Goal: Transaction & Acquisition: Book appointment/travel/reservation

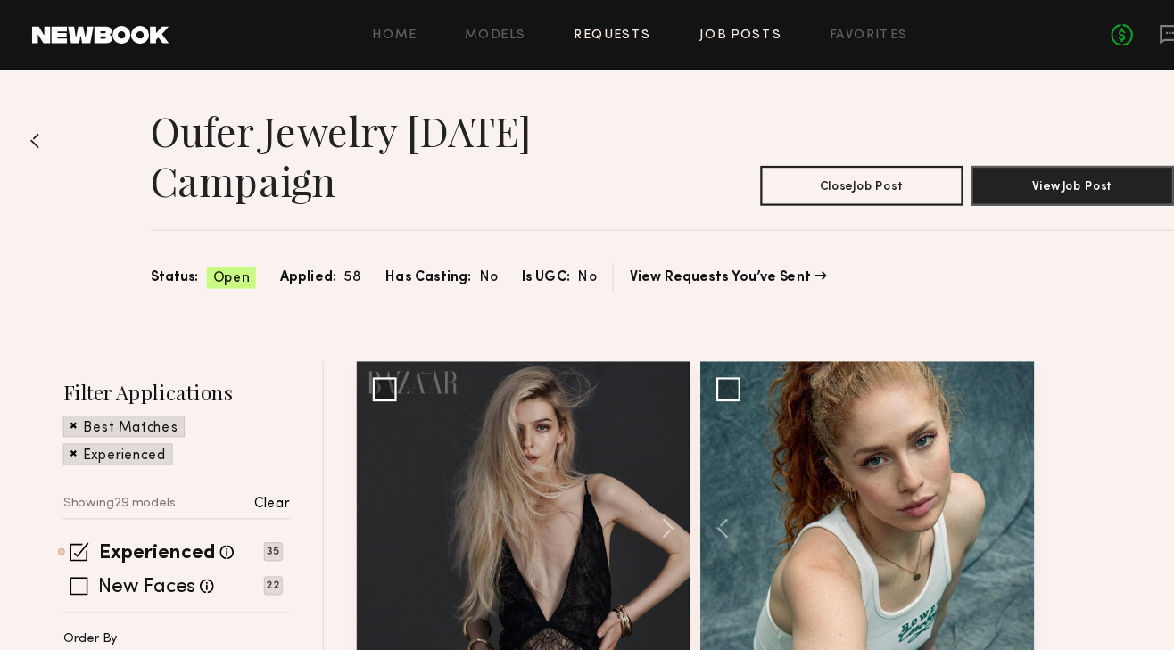
click at [567, 32] on link "Requests" at bounding box center [547, 32] width 69 height 12
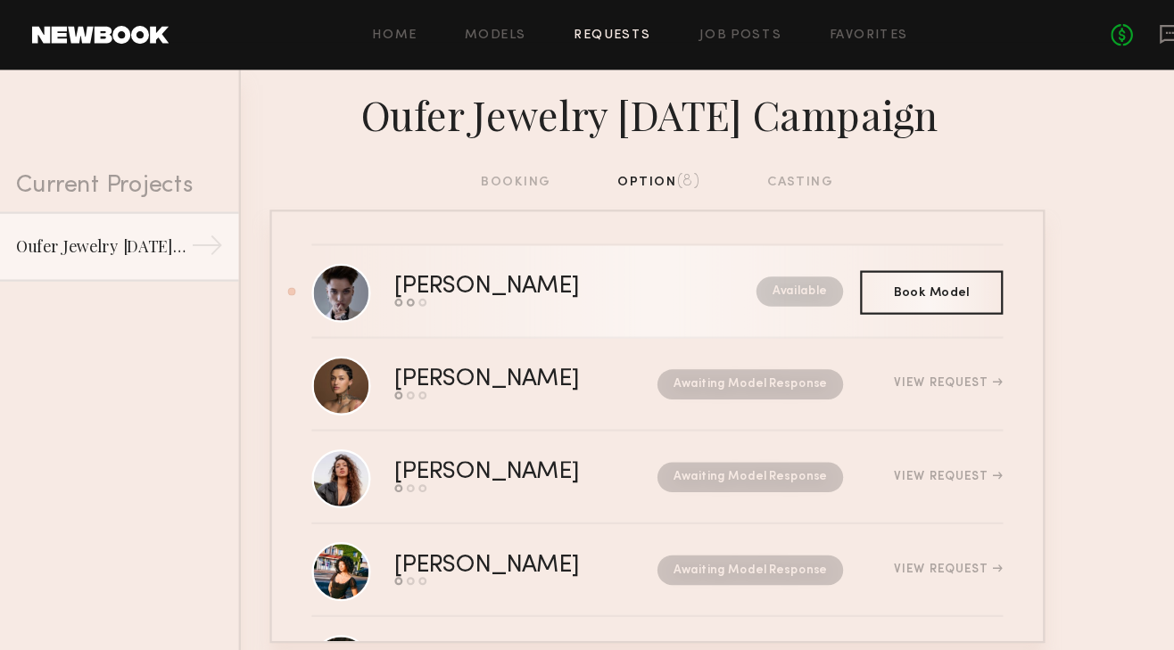
click at [461, 258] on div "[PERSON_NAME]" at bounding box center [474, 256] width 244 height 21
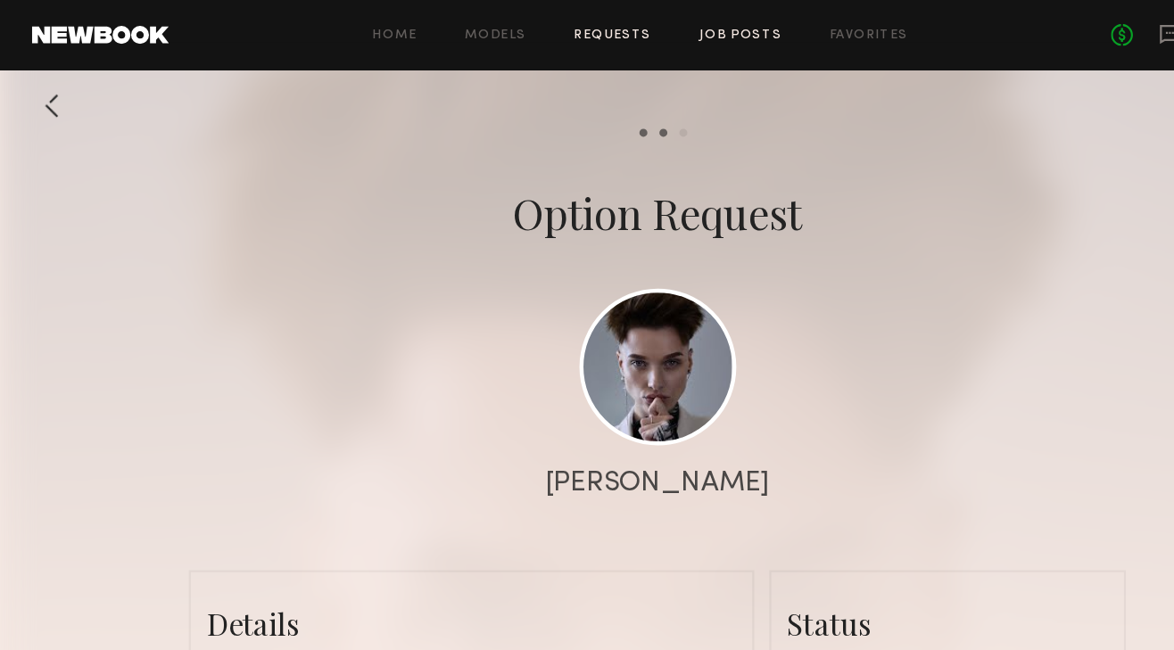
click at [642, 26] on link "Job Posts" at bounding box center [661, 32] width 74 height 12
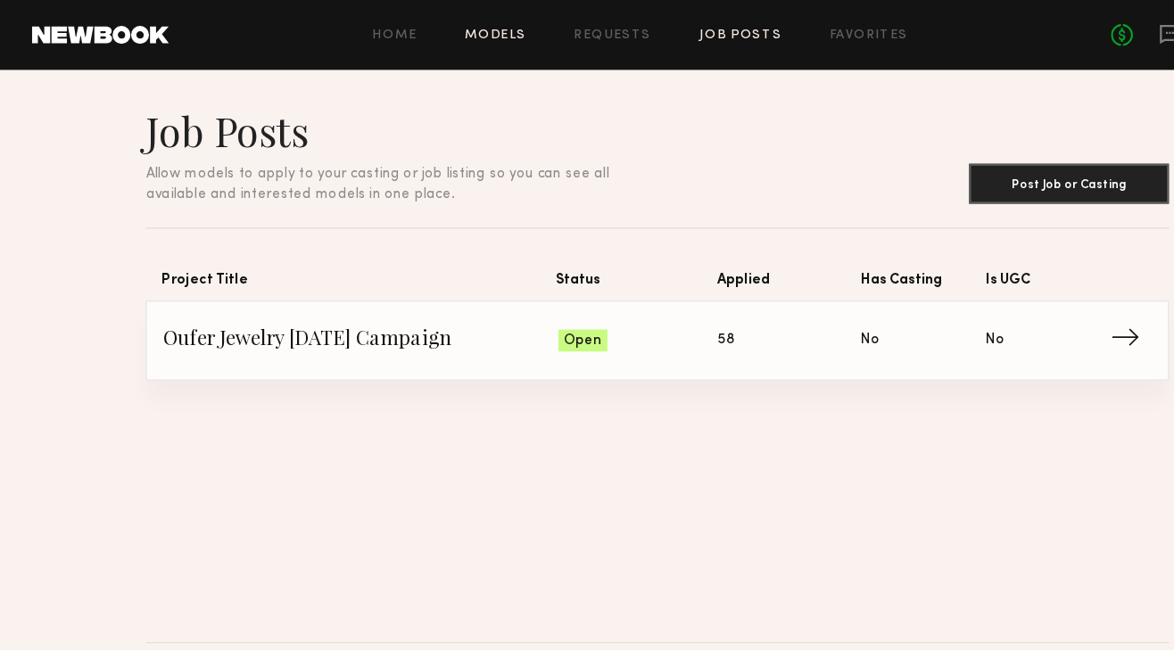
click at [459, 33] on link "Models" at bounding box center [442, 32] width 54 height 12
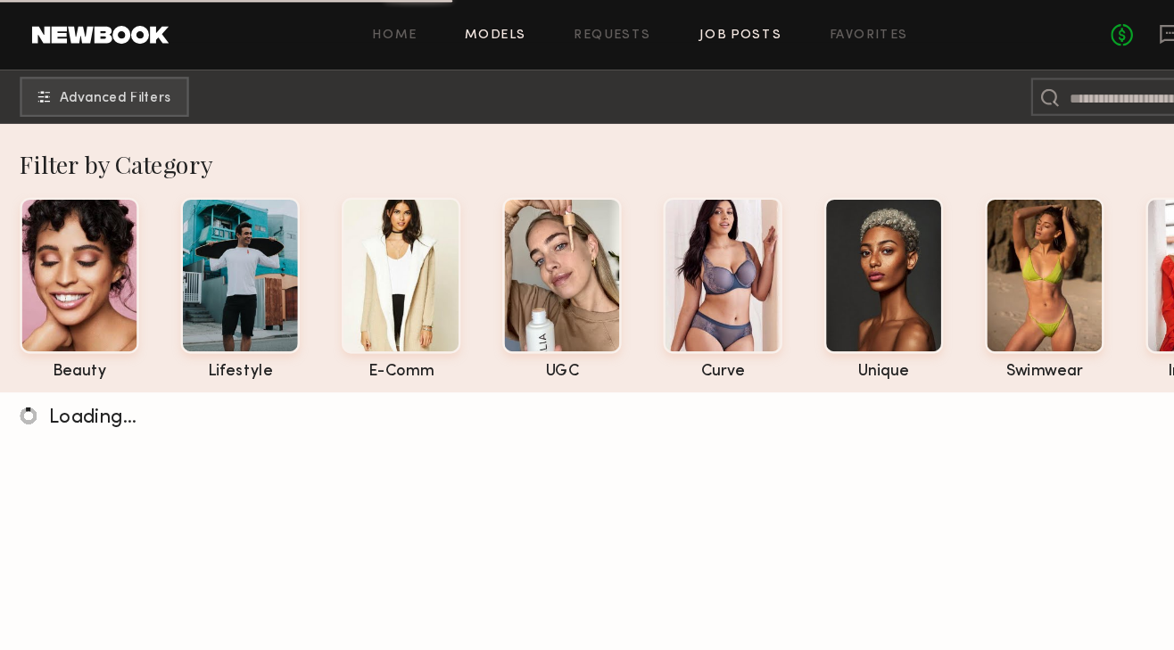
click at [654, 29] on link "Job Posts" at bounding box center [661, 32] width 74 height 12
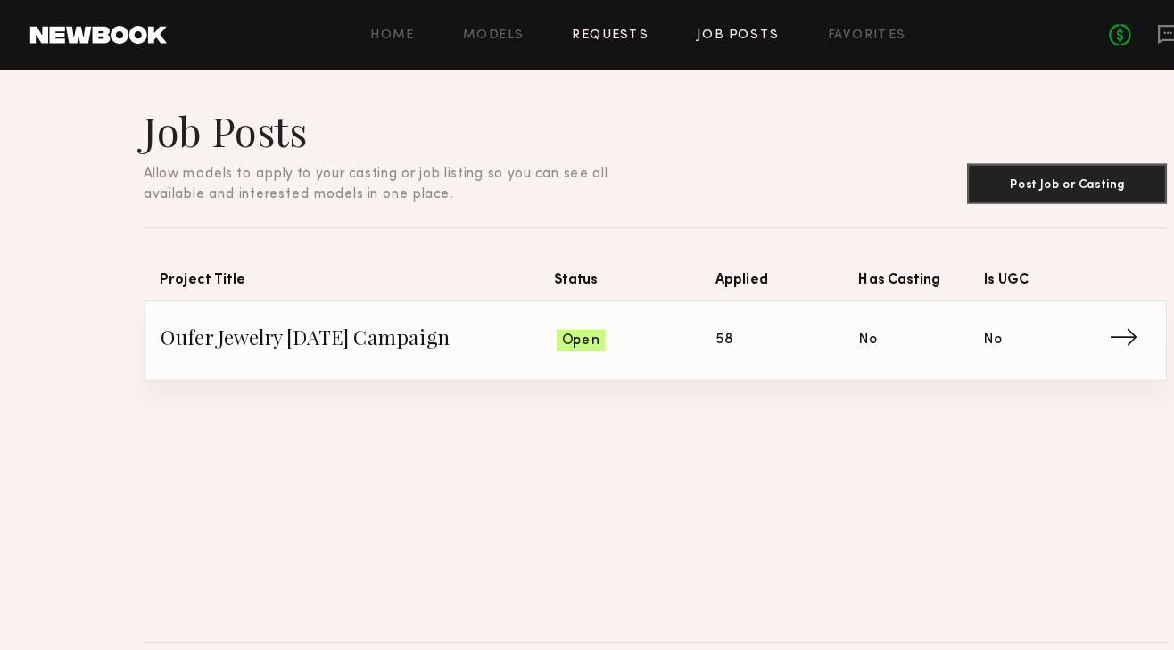
click at [525, 35] on link "Requests" at bounding box center [547, 32] width 69 height 12
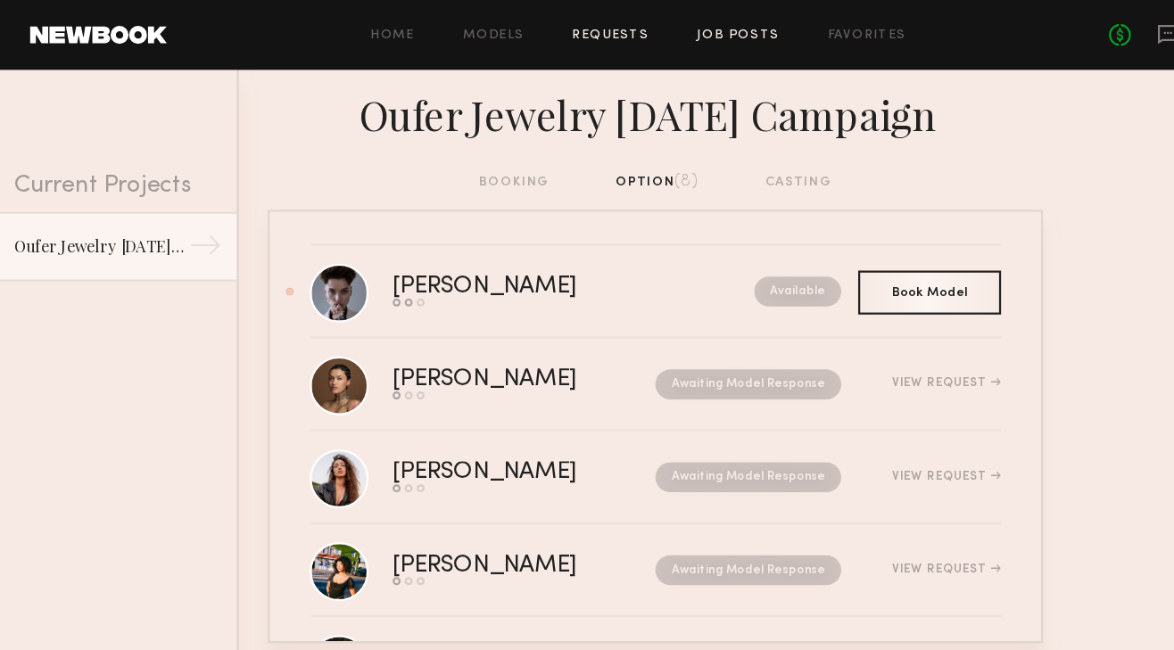
click at [646, 29] on link "Job Posts" at bounding box center [661, 32] width 74 height 12
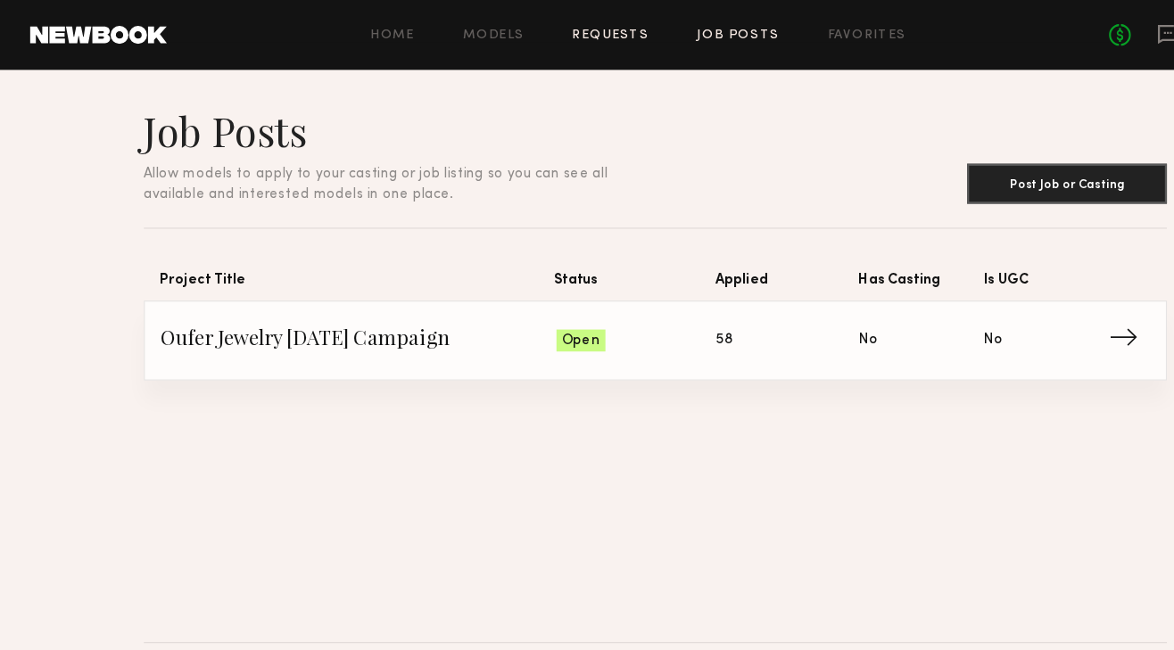
click at [570, 26] on link "Requests" at bounding box center [547, 32] width 69 height 12
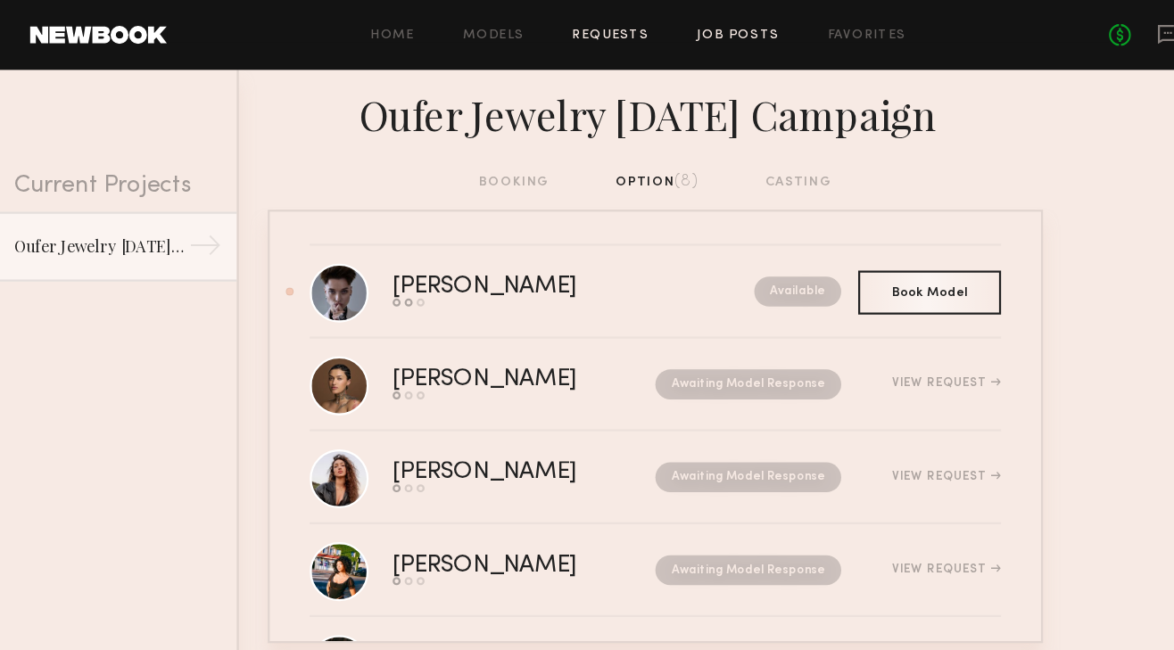
click at [649, 26] on link "Job Posts" at bounding box center [661, 32] width 74 height 12
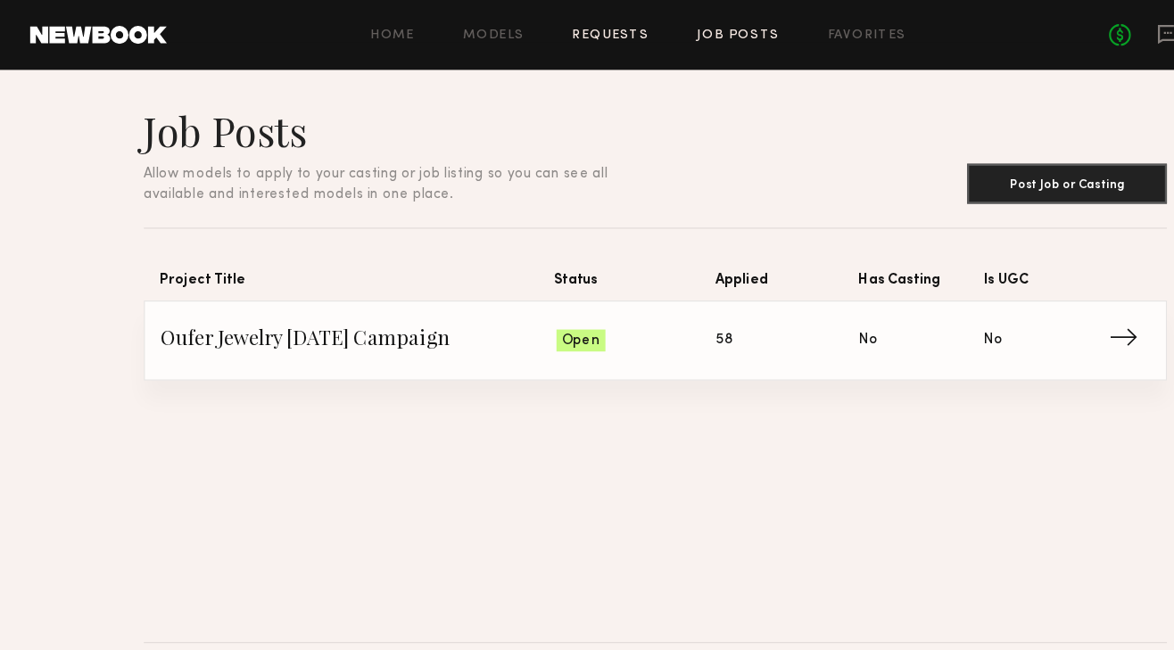
click at [556, 31] on link "Requests" at bounding box center [547, 32] width 69 height 12
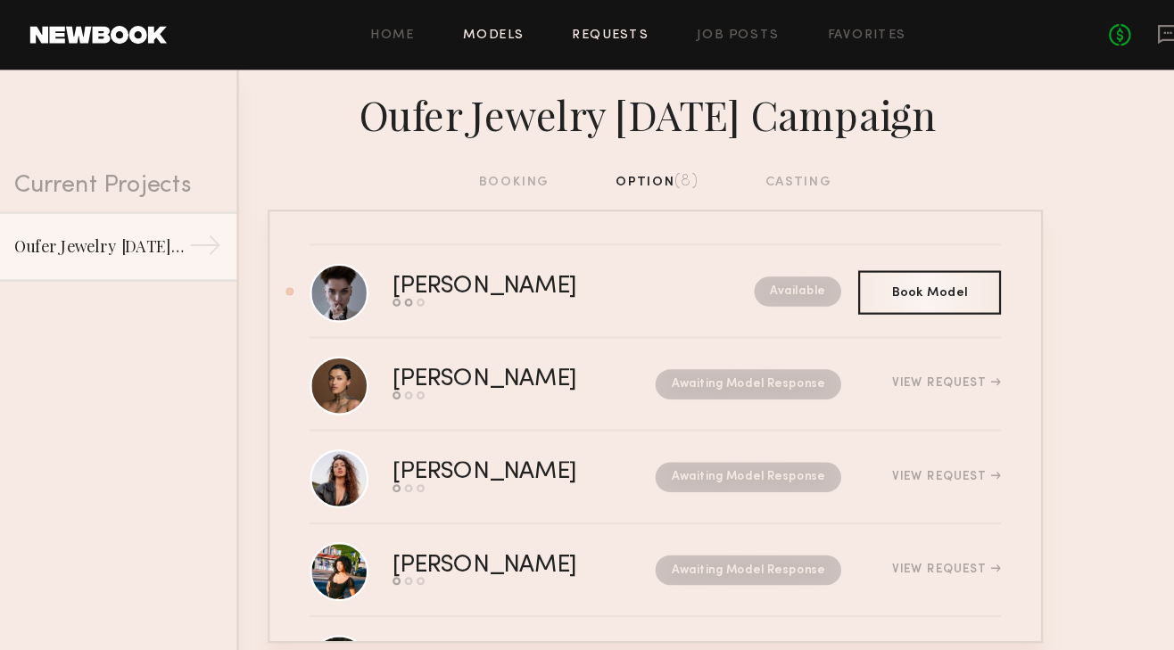
click at [452, 26] on link "Models" at bounding box center [442, 32] width 54 height 12
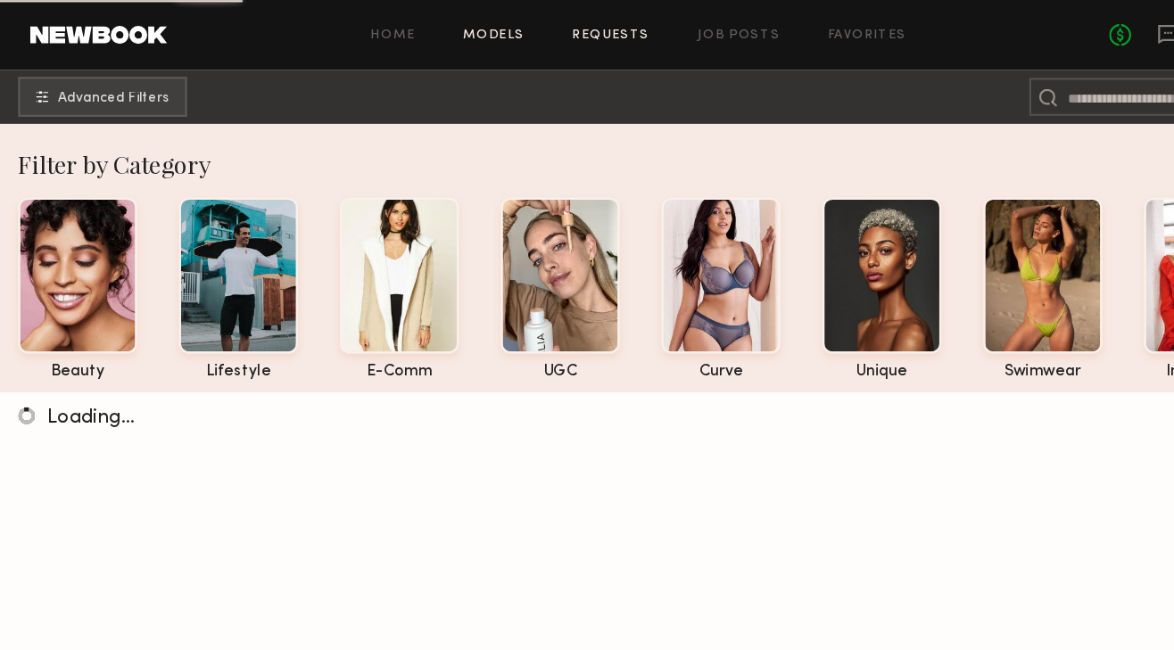
click at [557, 32] on link "Requests" at bounding box center [547, 32] width 69 height 12
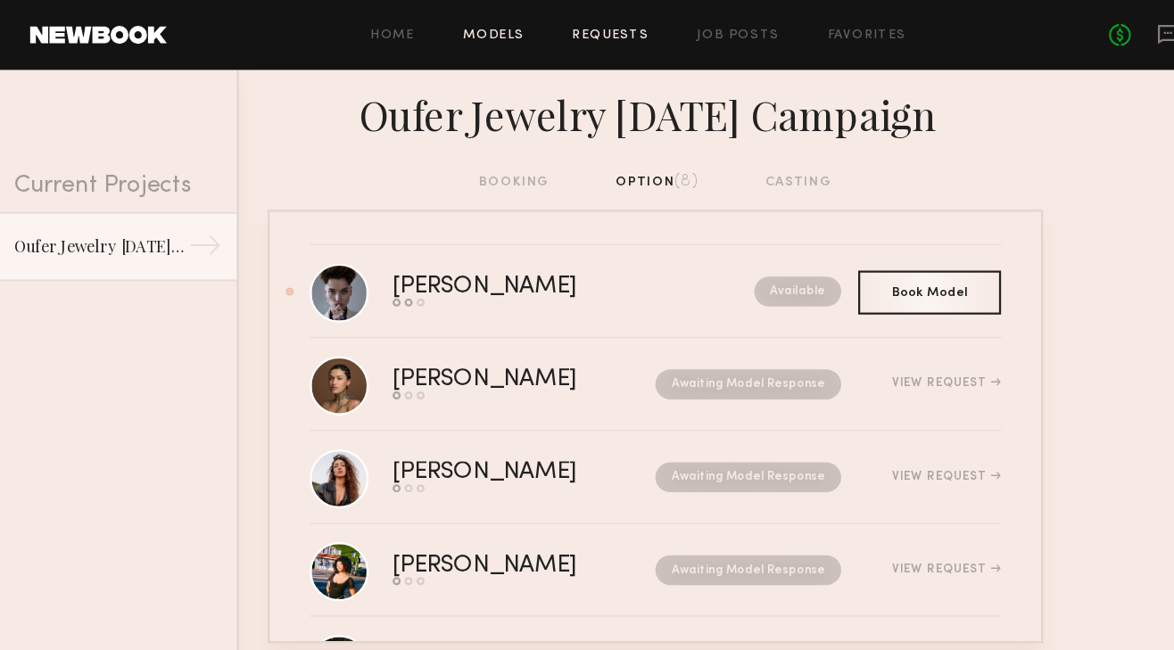
click at [462, 34] on link "Models" at bounding box center [442, 32] width 54 height 12
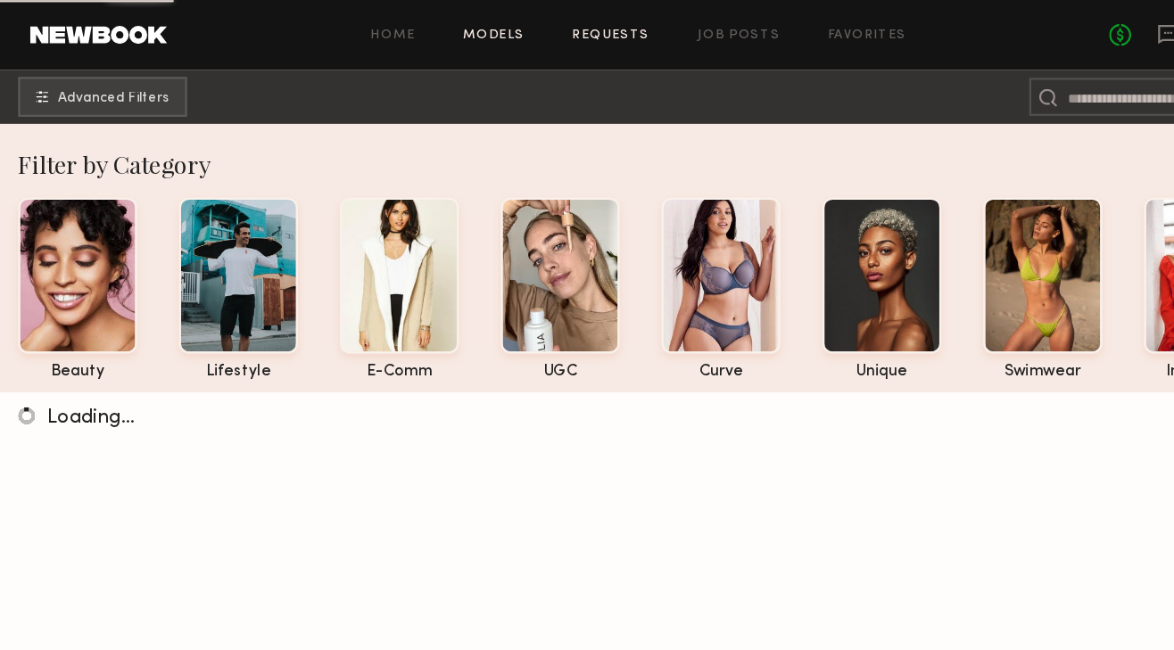
click at [529, 27] on link "Requests" at bounding box center [547, 32] width 69 height 12
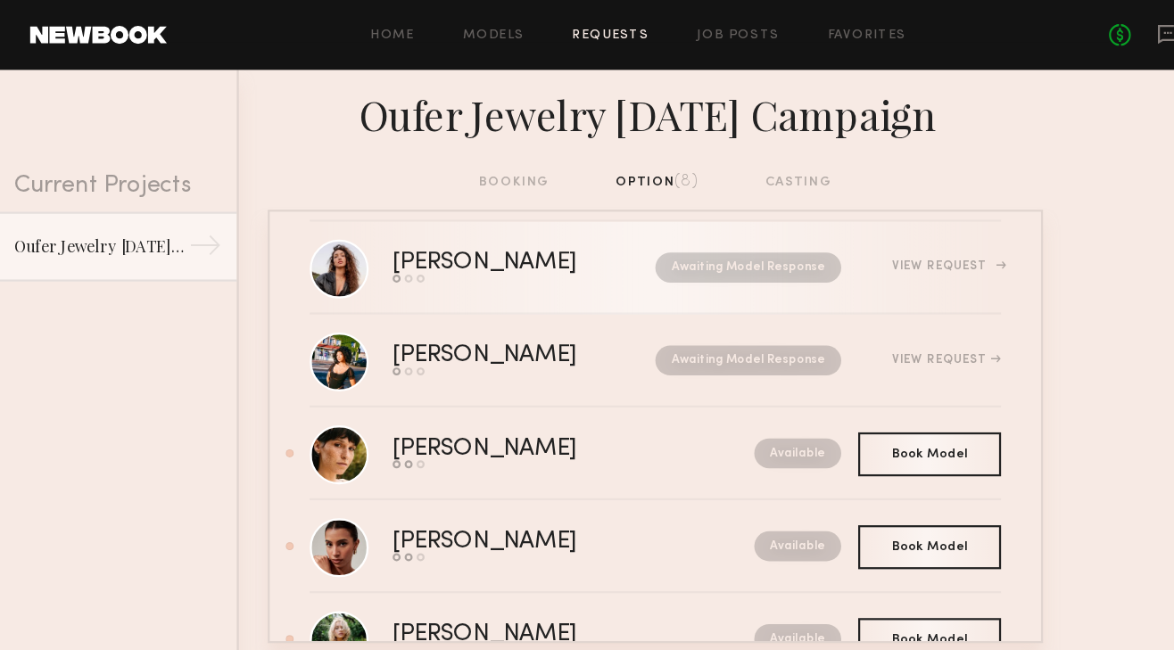
scroll to position [339, 0]
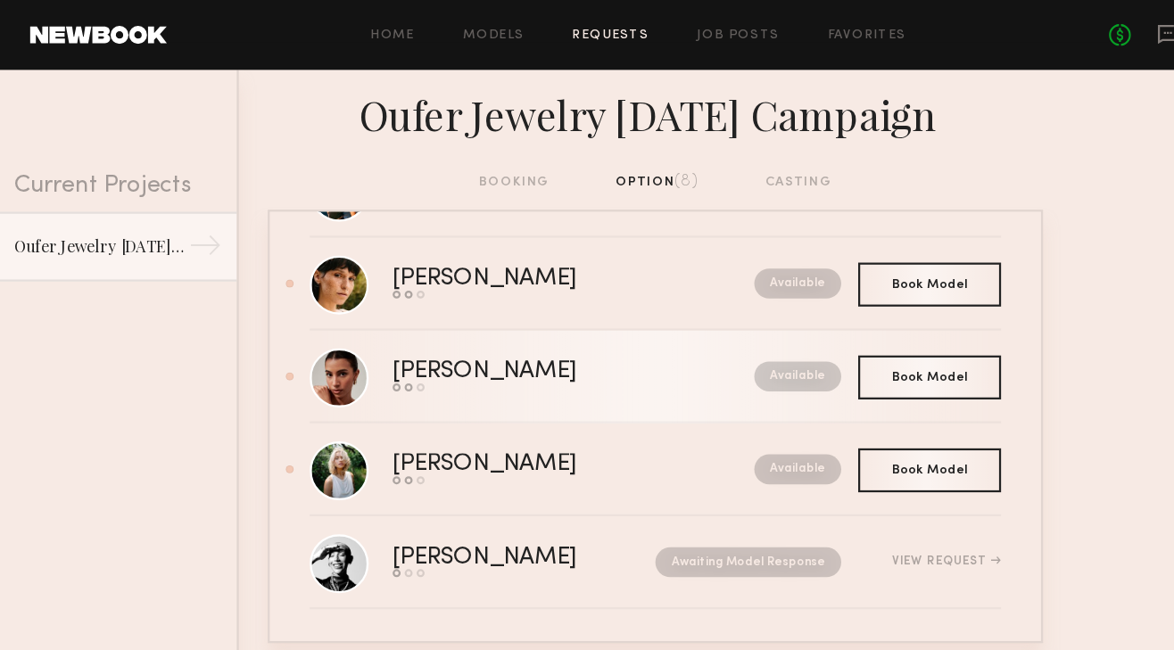
click at [476, 354] on link "[PERSON_NAME] Send request Model response Book model Available" at bounding box center [586, 336] width 617 height 83
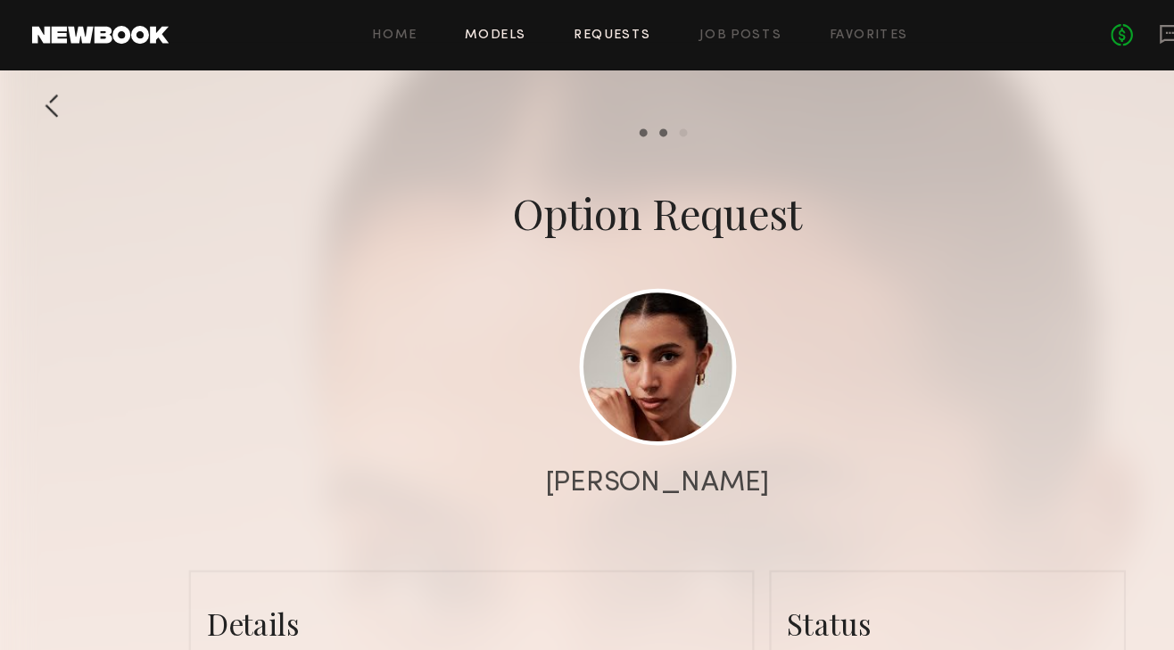
click at [466, 29] on link "Models" at bounding box center [442, 32] width 54 height 12
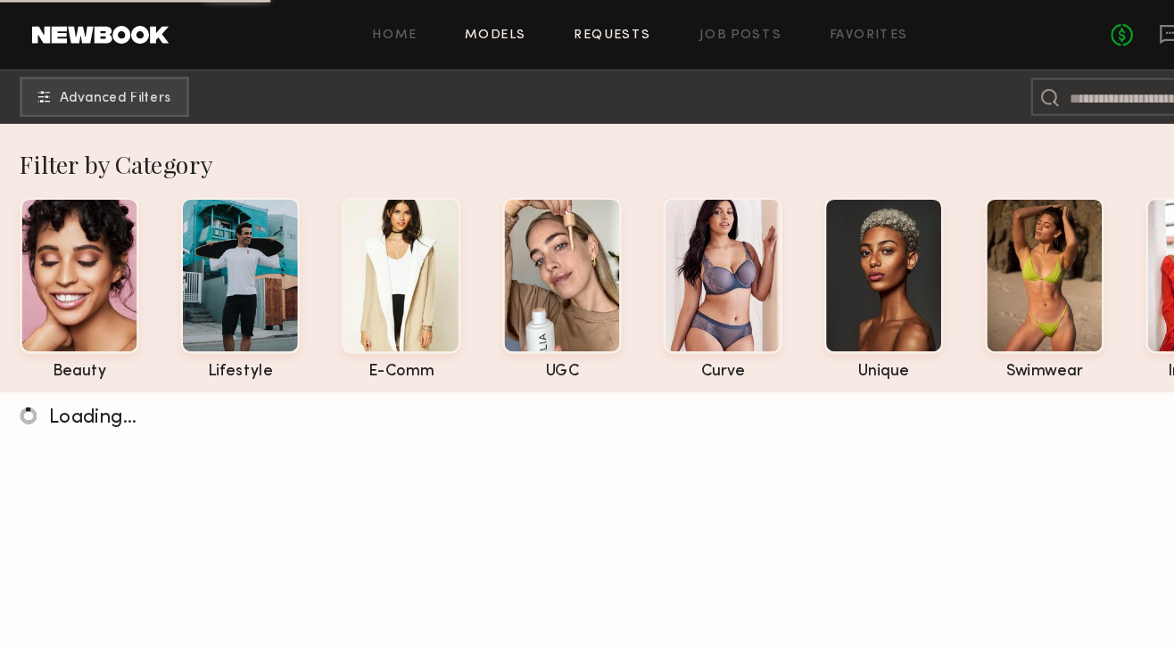
click at [526, 36] on link "Requests" at bounding box center [547, 32] width 69 height 12
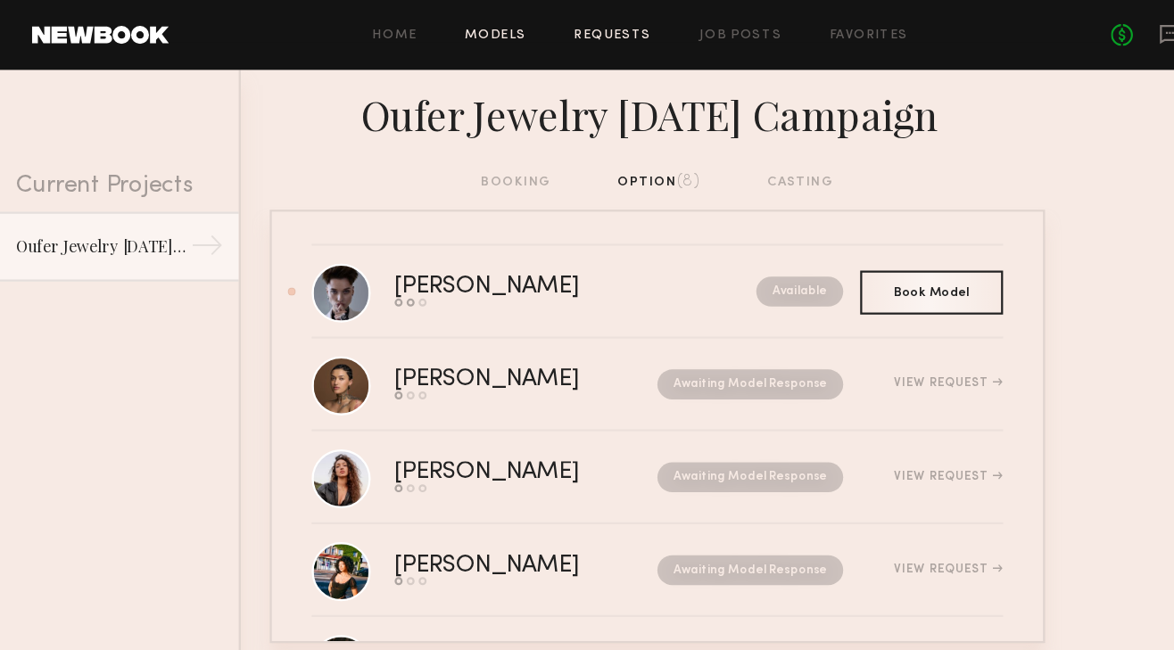
click at [454, 30] on link "Models" at bounding box center [442, 32] width 54 height 12
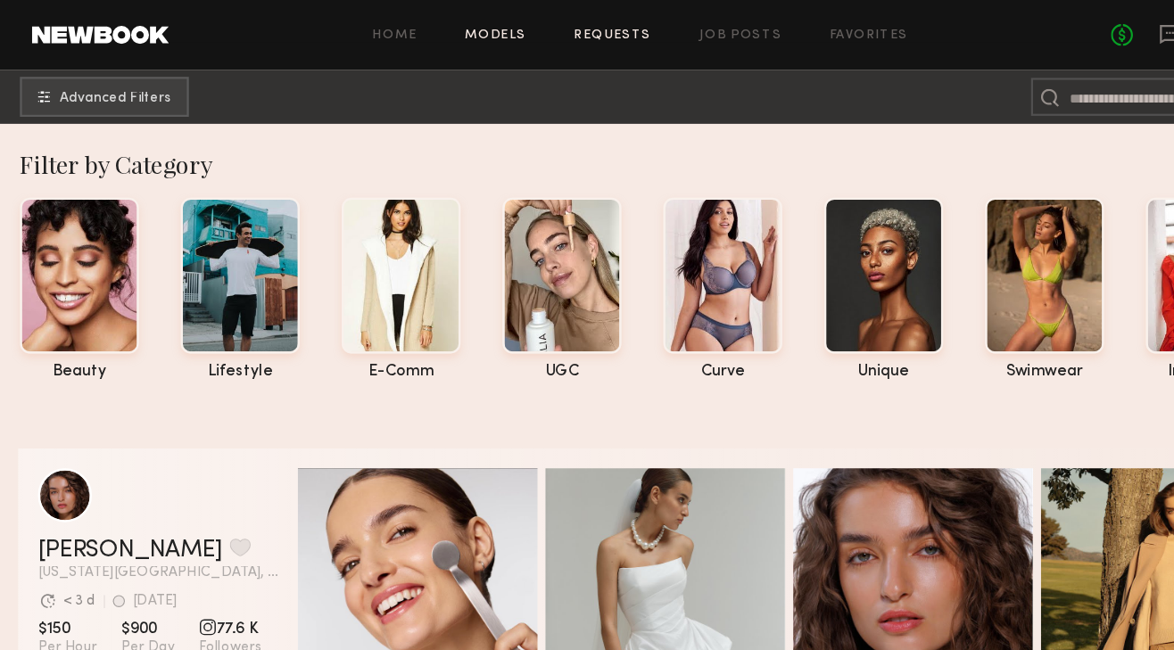
click at [546, 30] on link "Requests" at bounding box center [547, 32] width 69 height 12
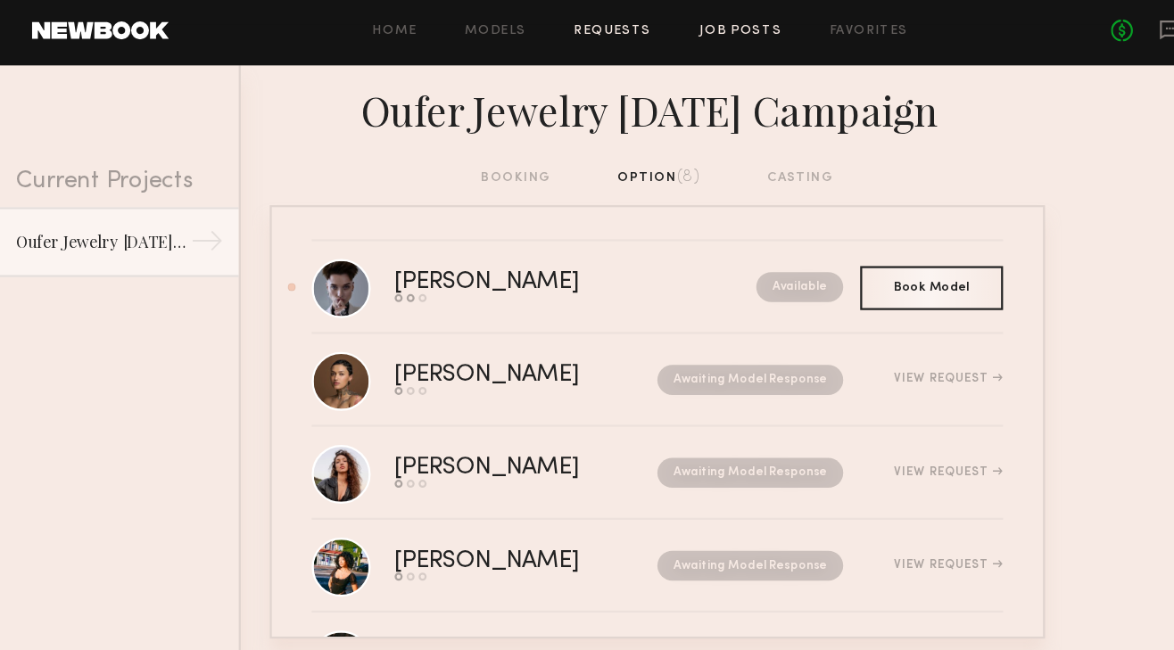
click at [635, 30] on link "Job Posts" at bounding box center [661, 32] width 74 height 12
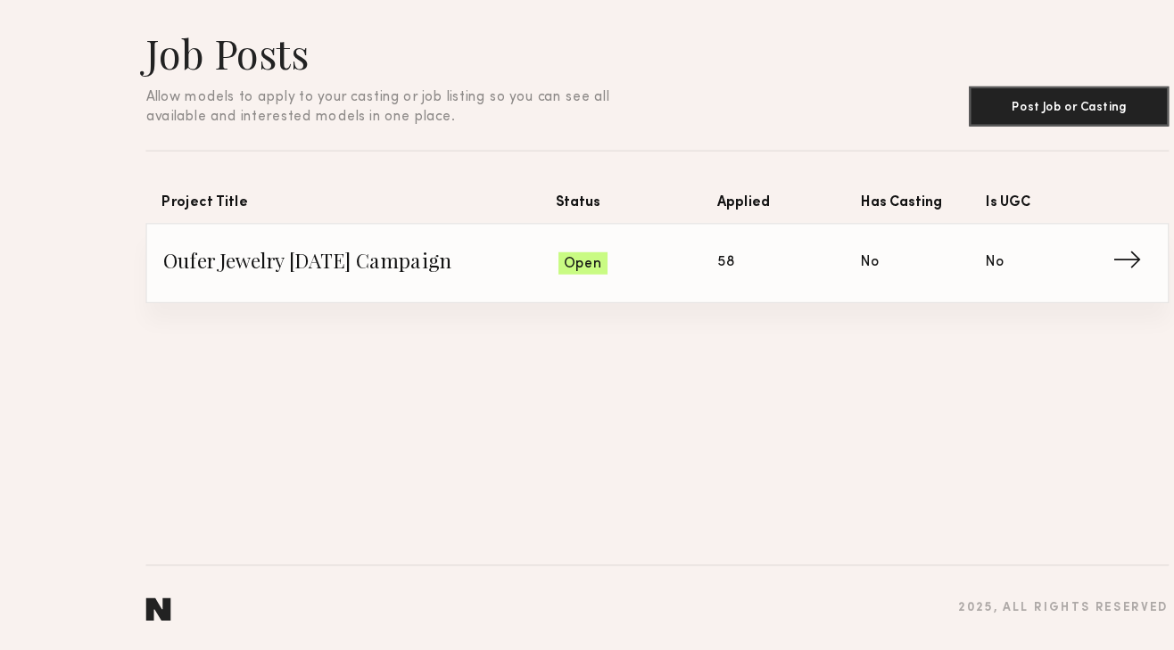
click at [997, 300] on span "→" at bounding box center [1012, 304] width 37 height 27
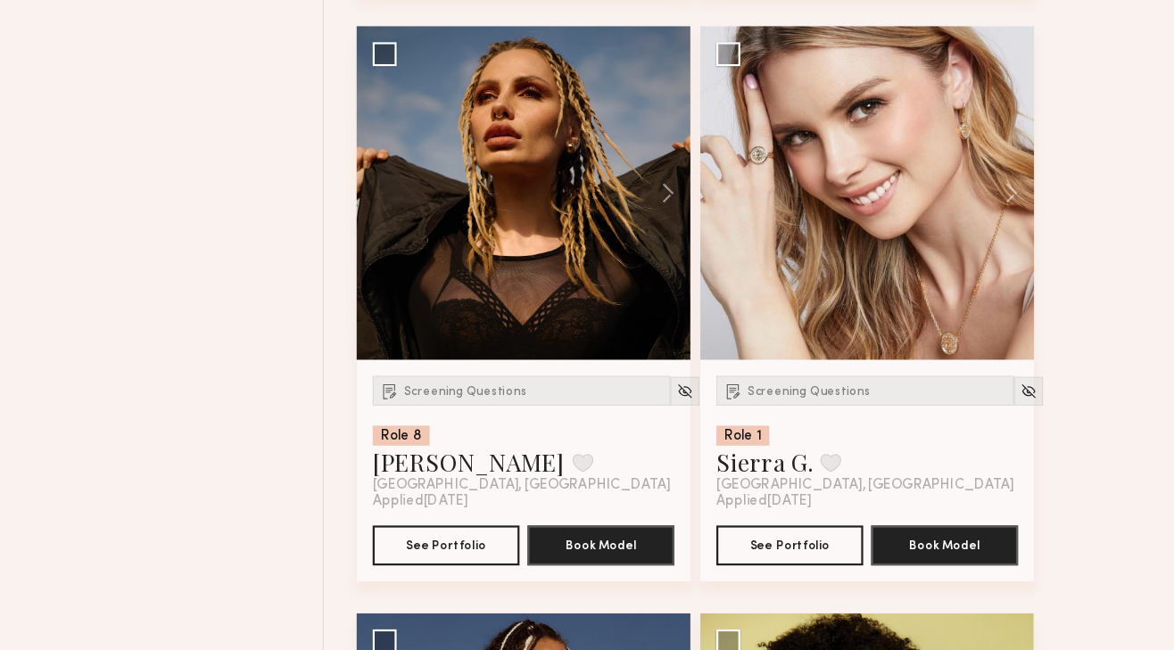
scroll to position [1311, 0]
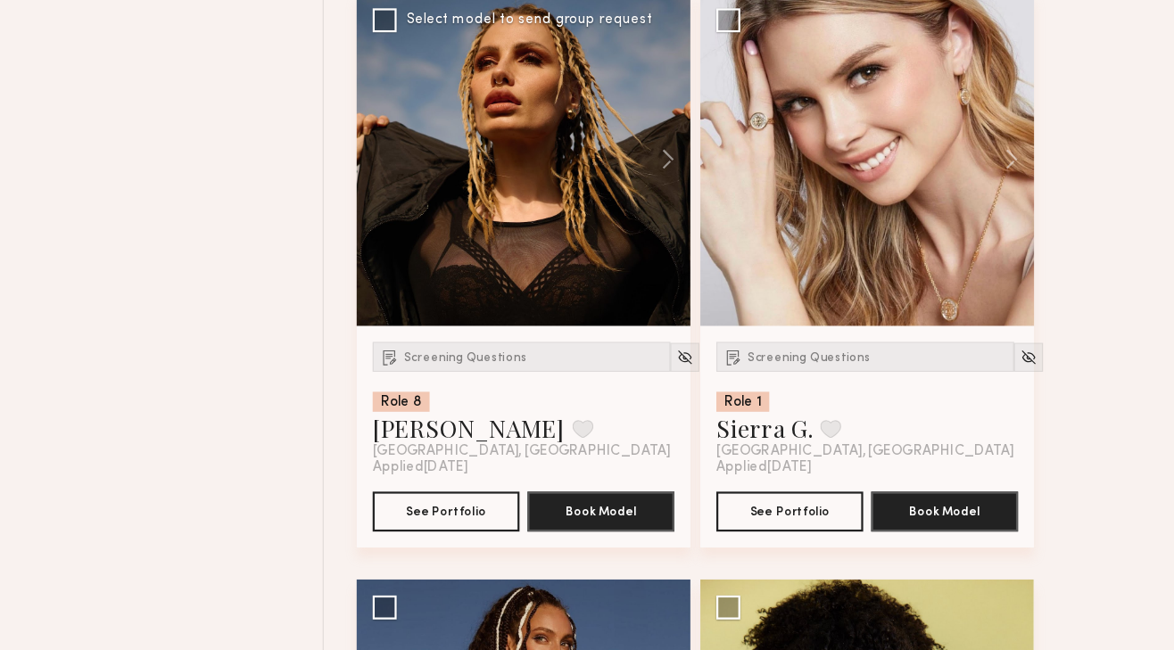
click at [425, 277] on div at bounding box center [467, 210] width 298 height 298
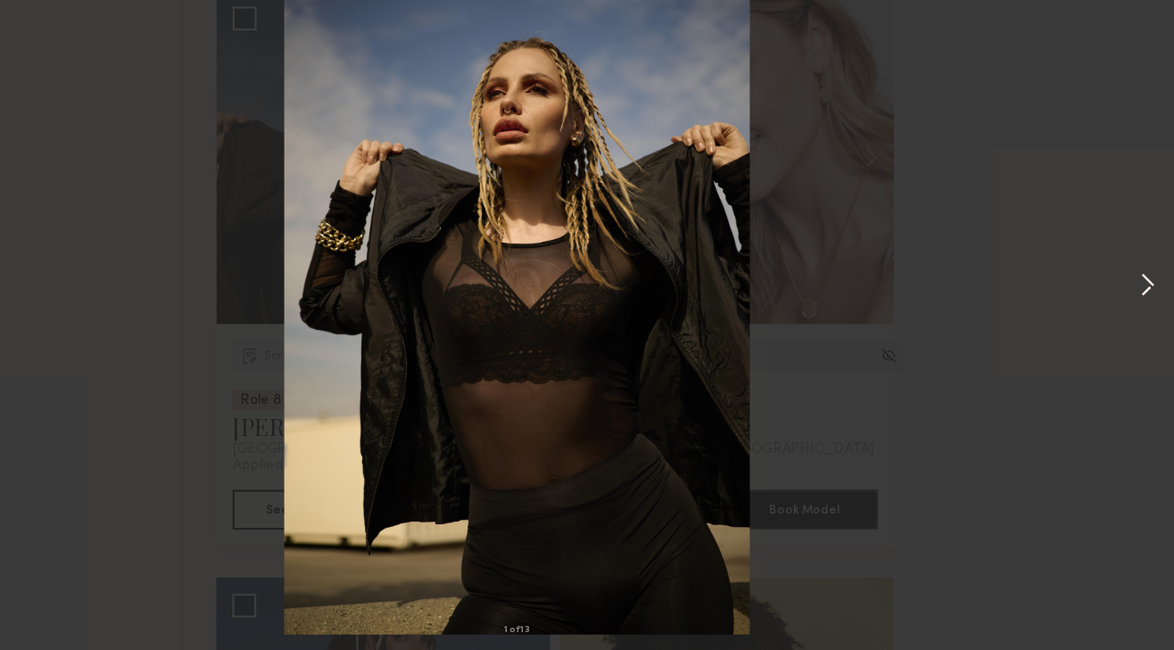
click at [1147, 316] on button at bounding box center [1149, 325] width 21 height 520
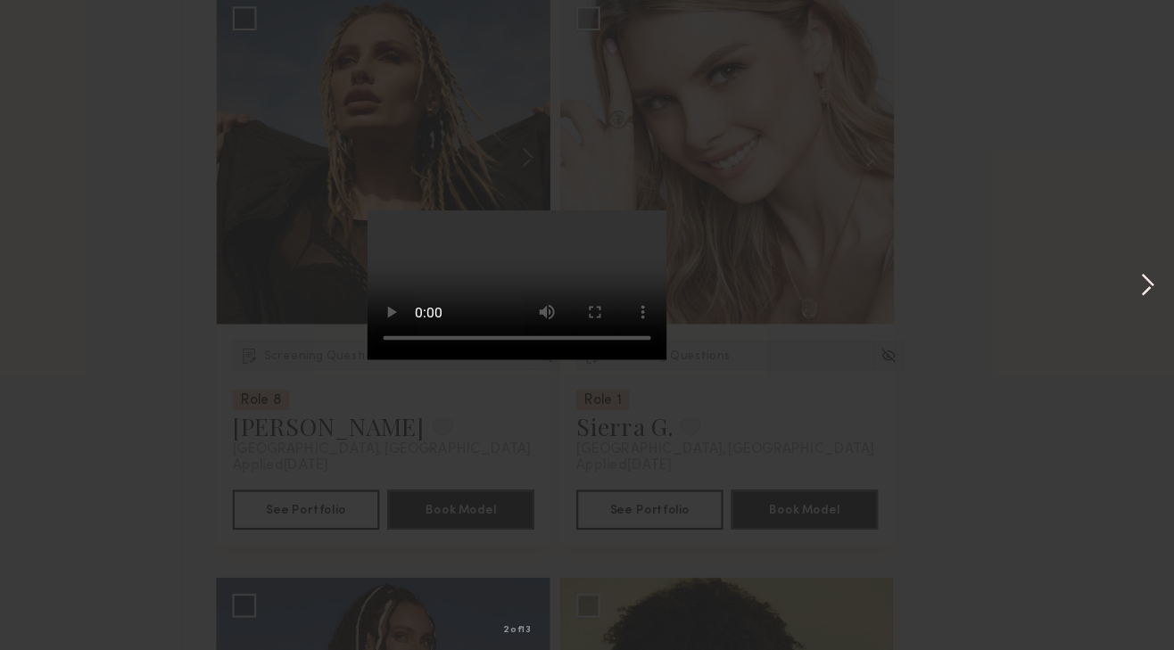
click at [1147, 316] on button at bounding box center [1149, 325] width 21 height 520
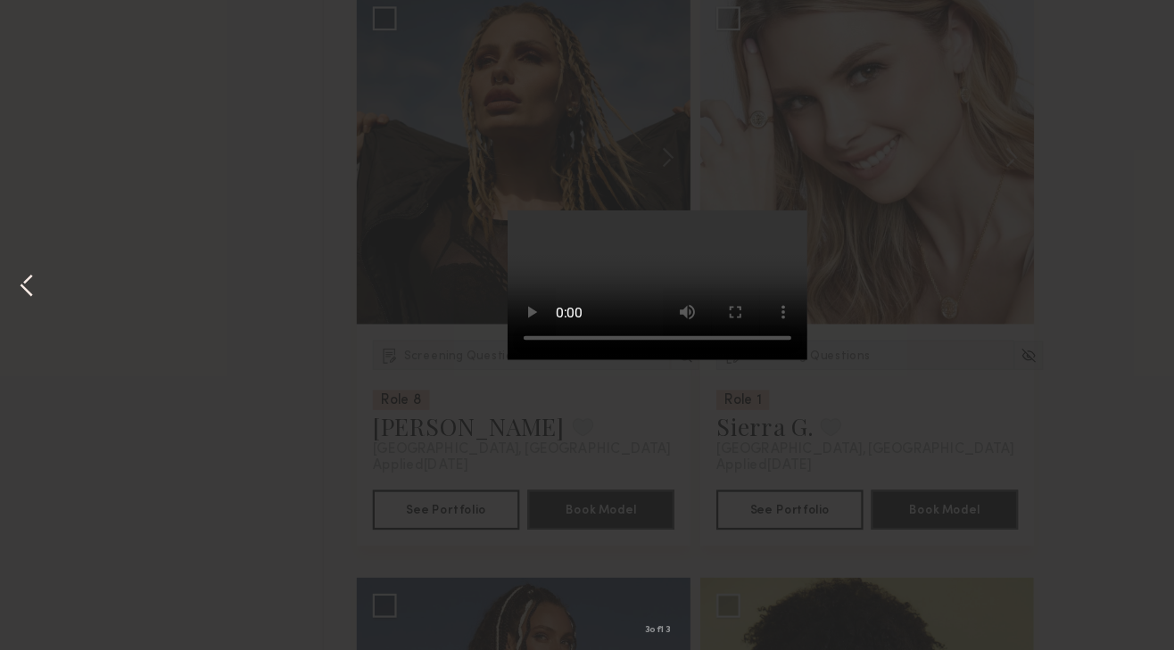
click at [29, 328] on button at bounding box center [23, 325] width 21 height 520
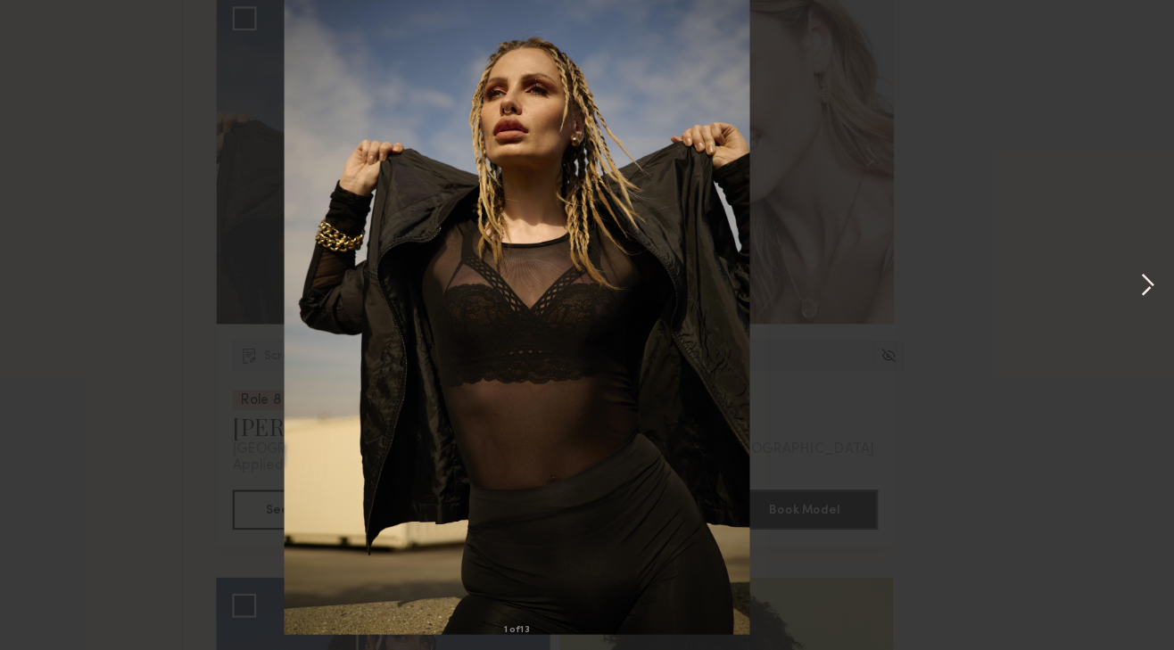
click at [1156, 326] on button at bounding box center [1149, 325] width 21 height 520
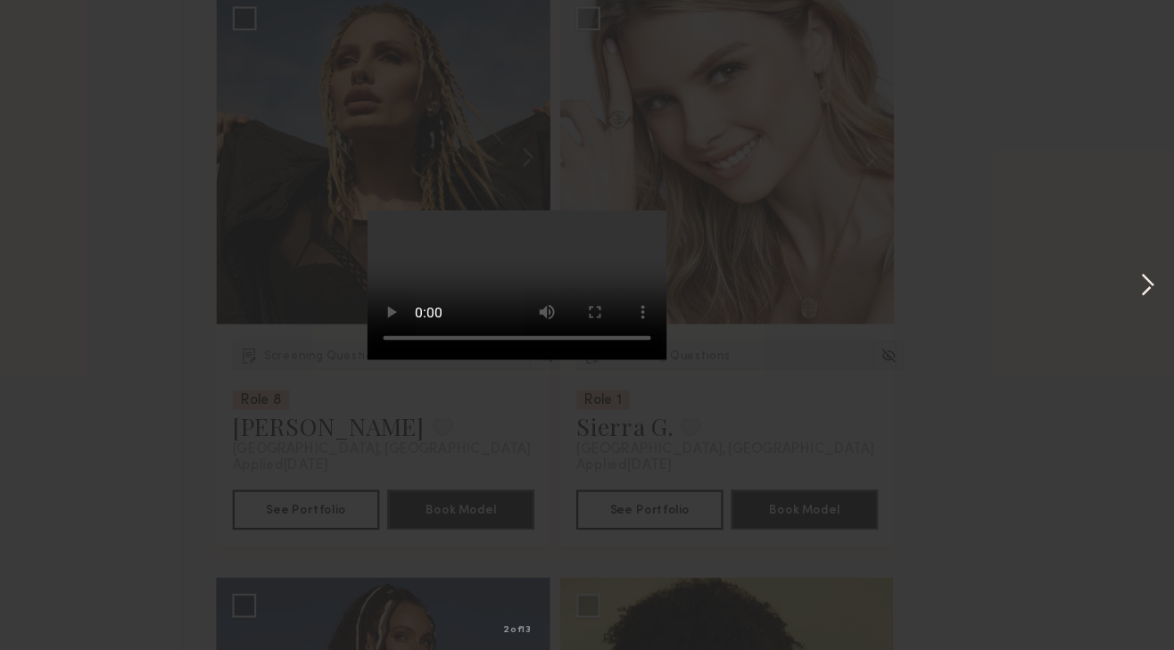
click at [1156, 326] on button at bounding box center [1149, 325] width 21 height 520
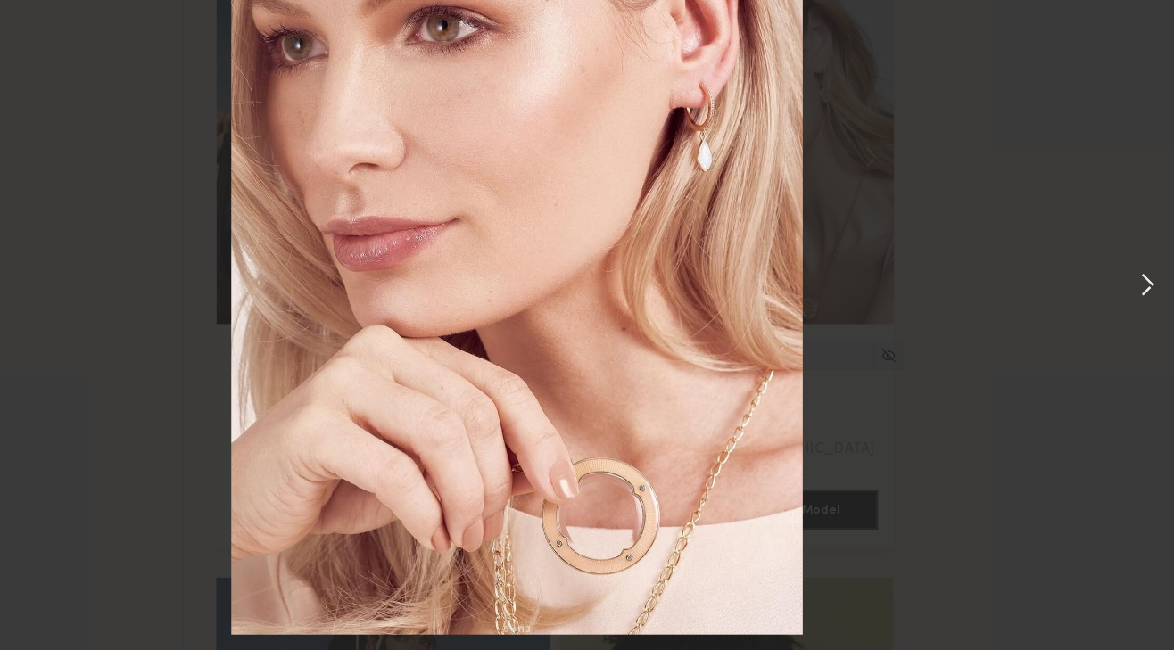
click at [1156, 326] on button at bounding box center [1149, 325] width 21 height 520
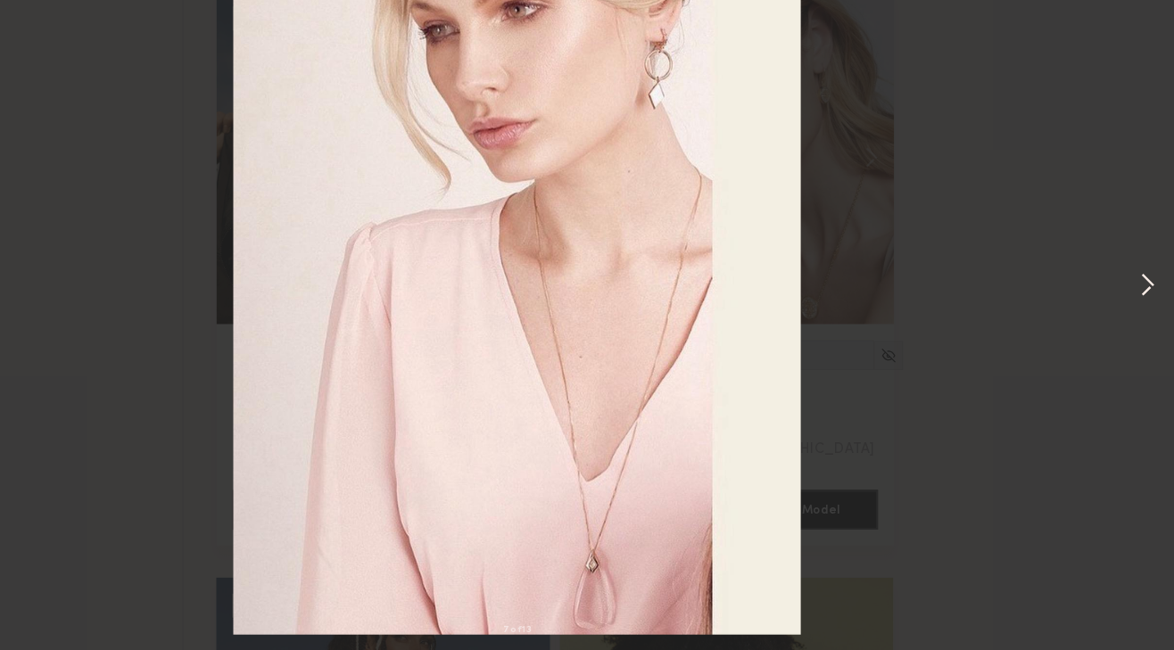
click at [1156, 326] on button at bounding box center [1149, 325] width 21 height 520
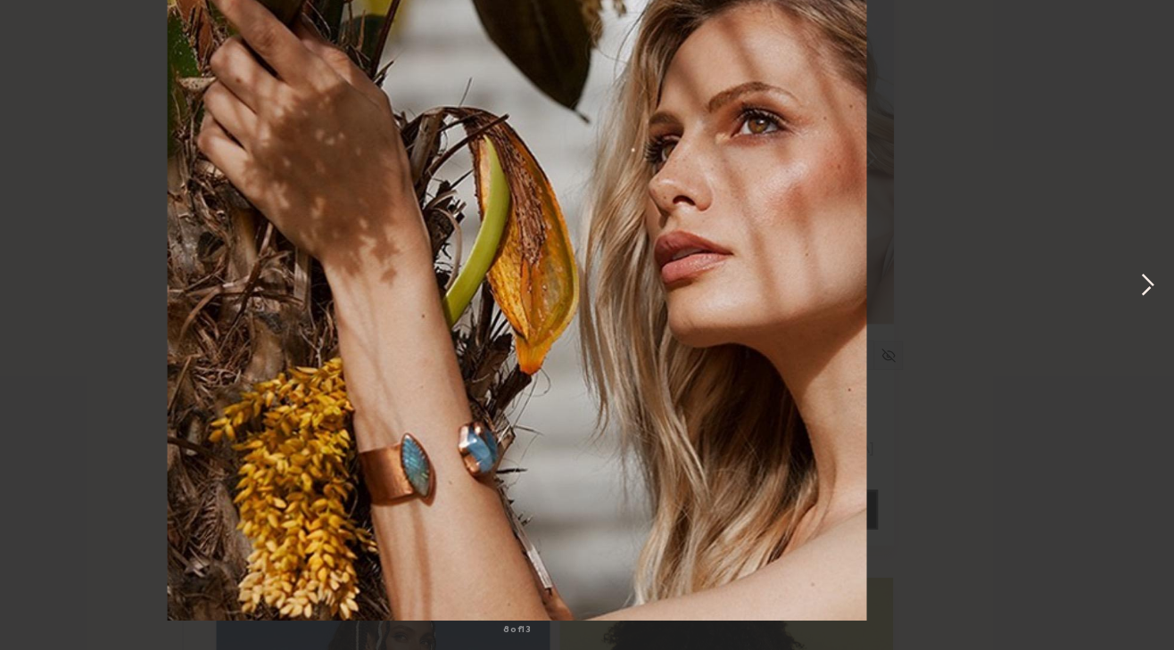
click at [1156, 326] on button at bounding box center [1149, 325] width 21 height 520
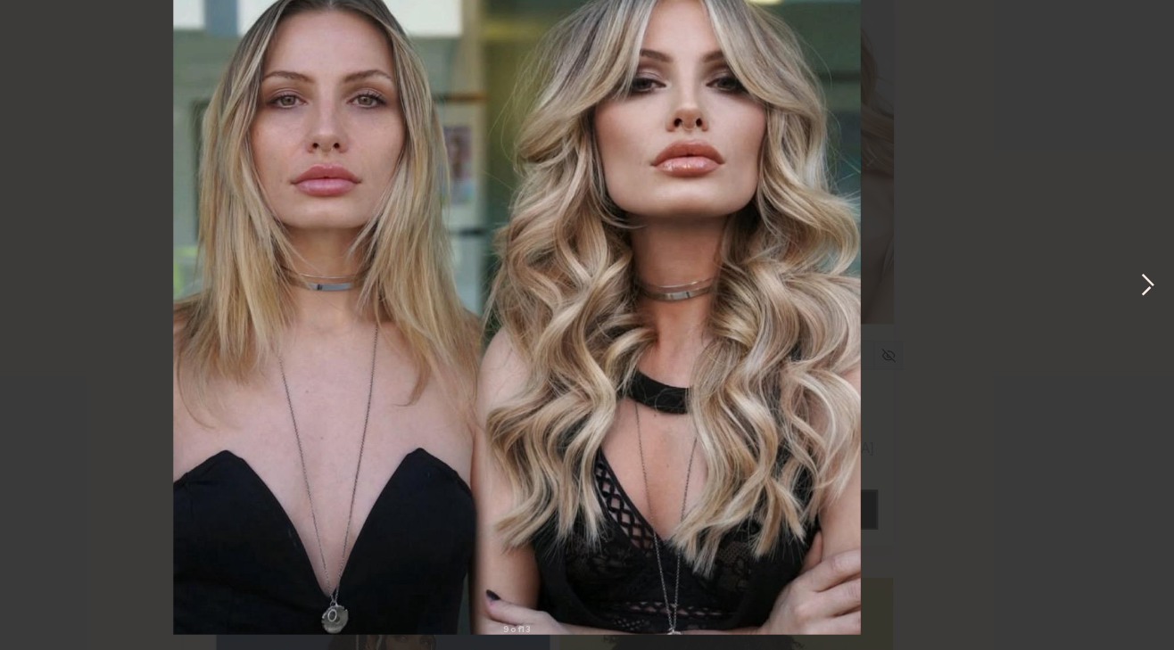
click at [1156, 326] on button at bounding box center [1149, 325] width 21 height 520
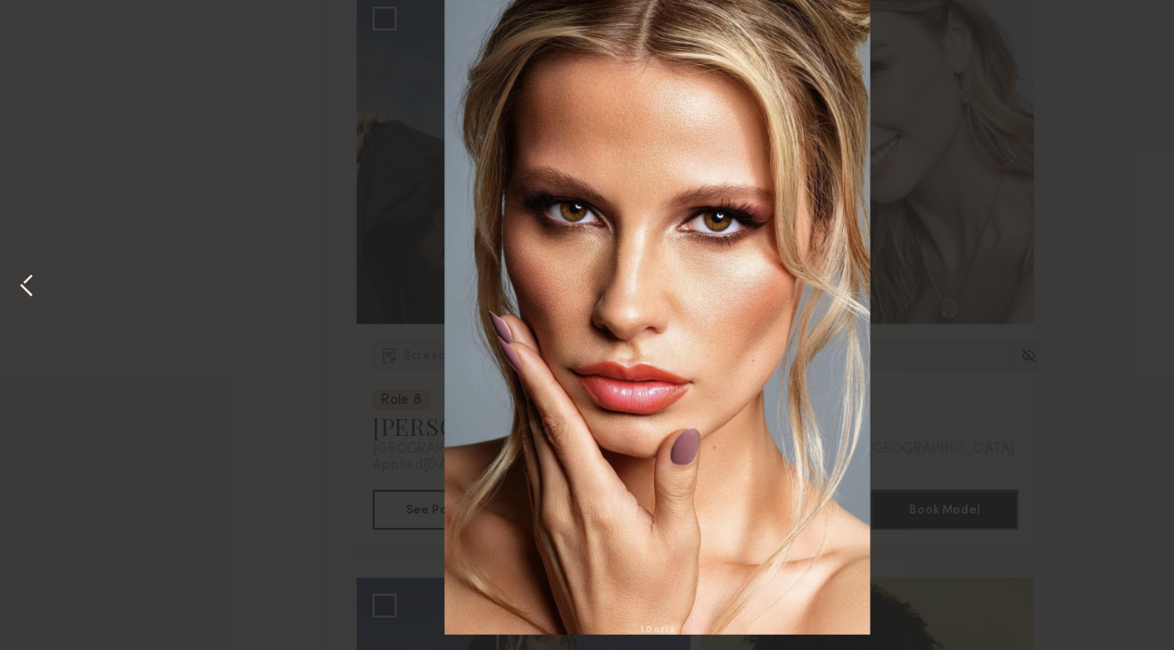
click at [27, 323] on button at bounding box center [23, 325] width 21 height 520
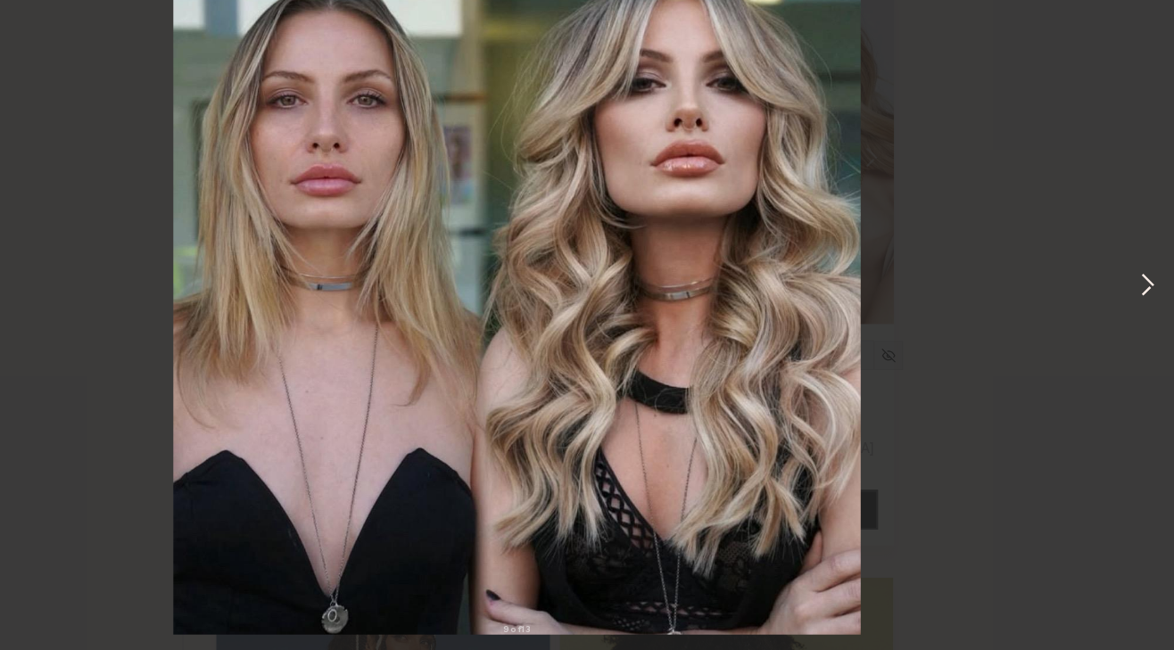
click at [1146, 324] on button at bounding box center [1149, 325] width 21 height 520
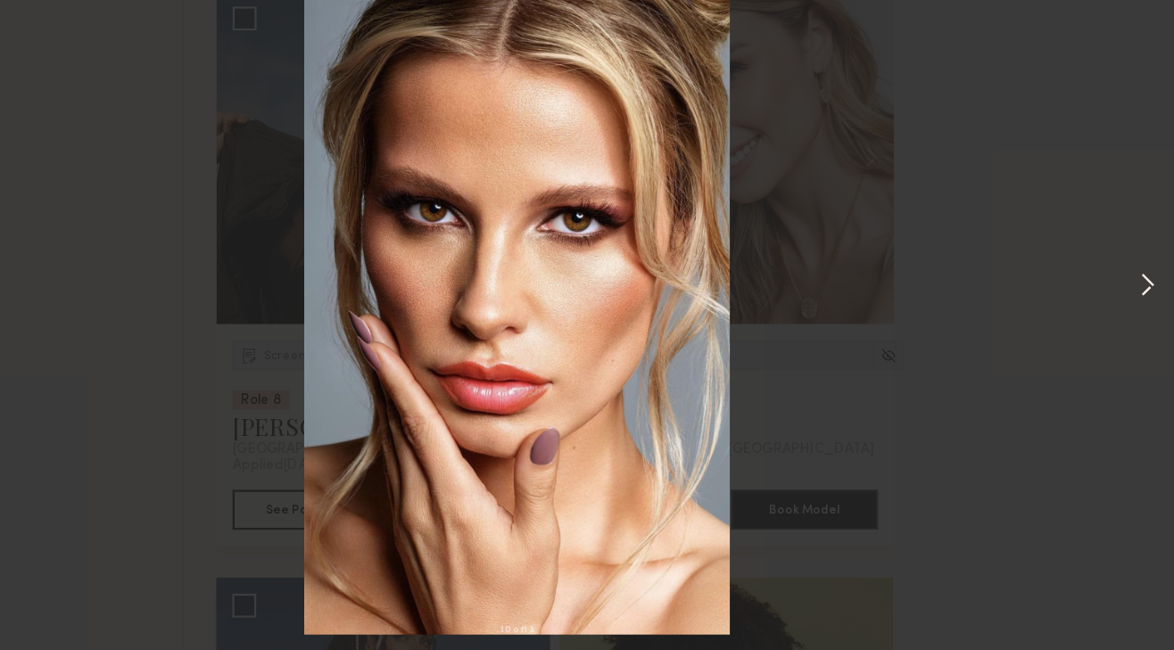
click at [1146, 324] on button at bounding box center [1149, 325] width 21 height 520
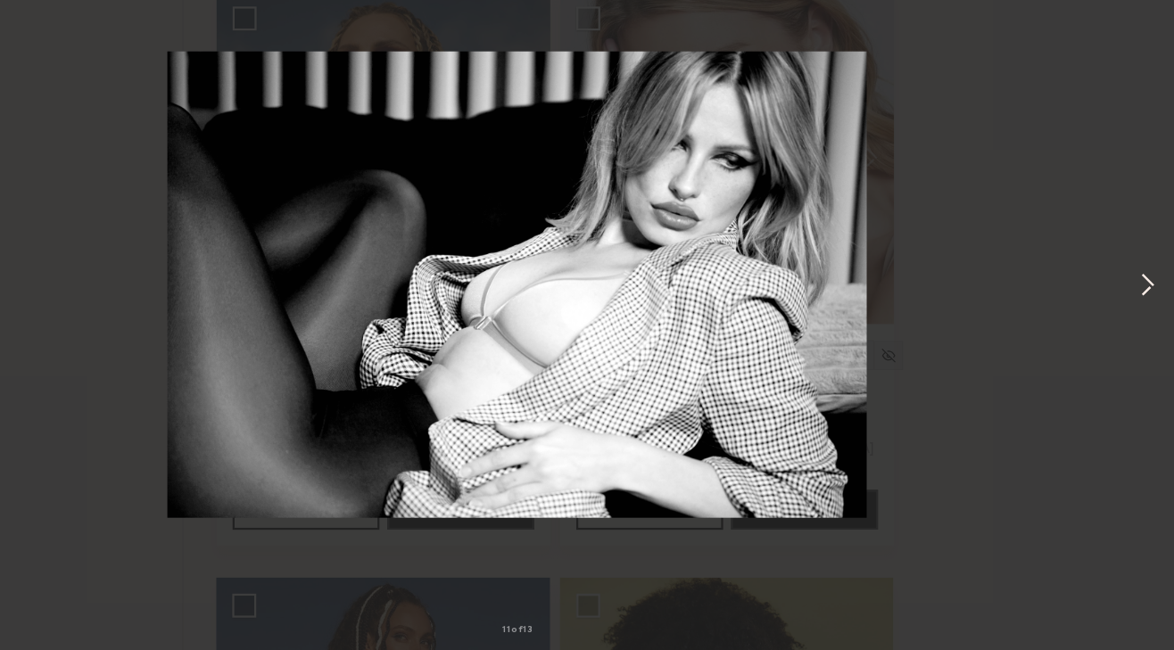
click at [1155, 324] on button at bounding box center [1149, 325] width 21 height 520
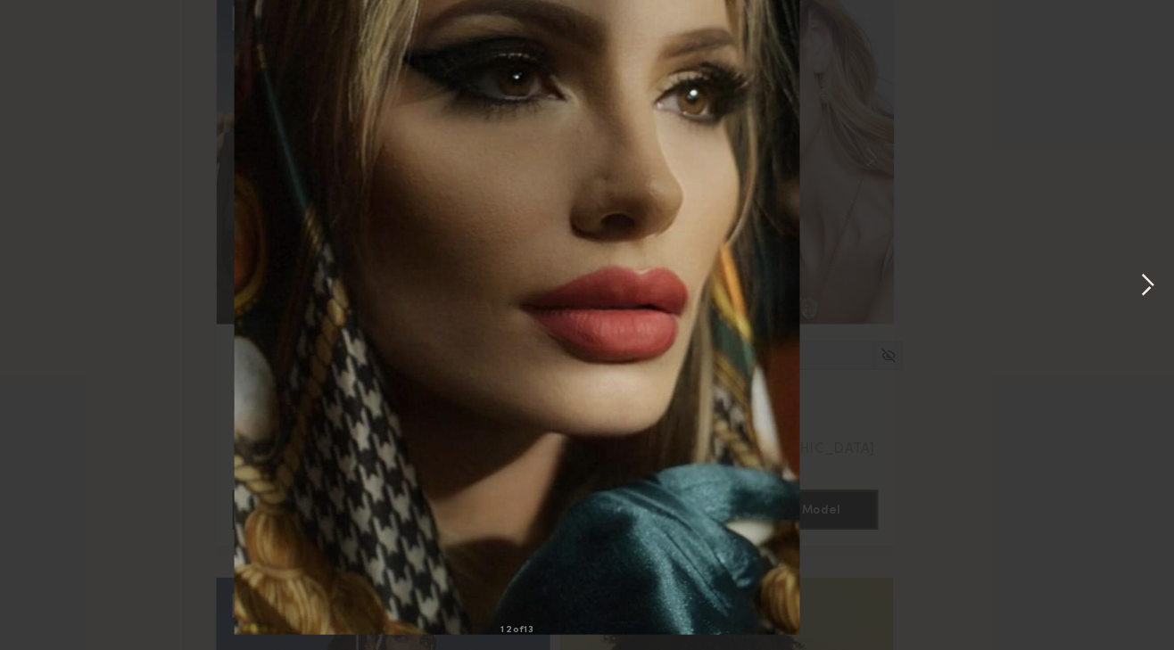
click at [1154, 322] on button at bounding box center [1149, 325] width 21 height 520
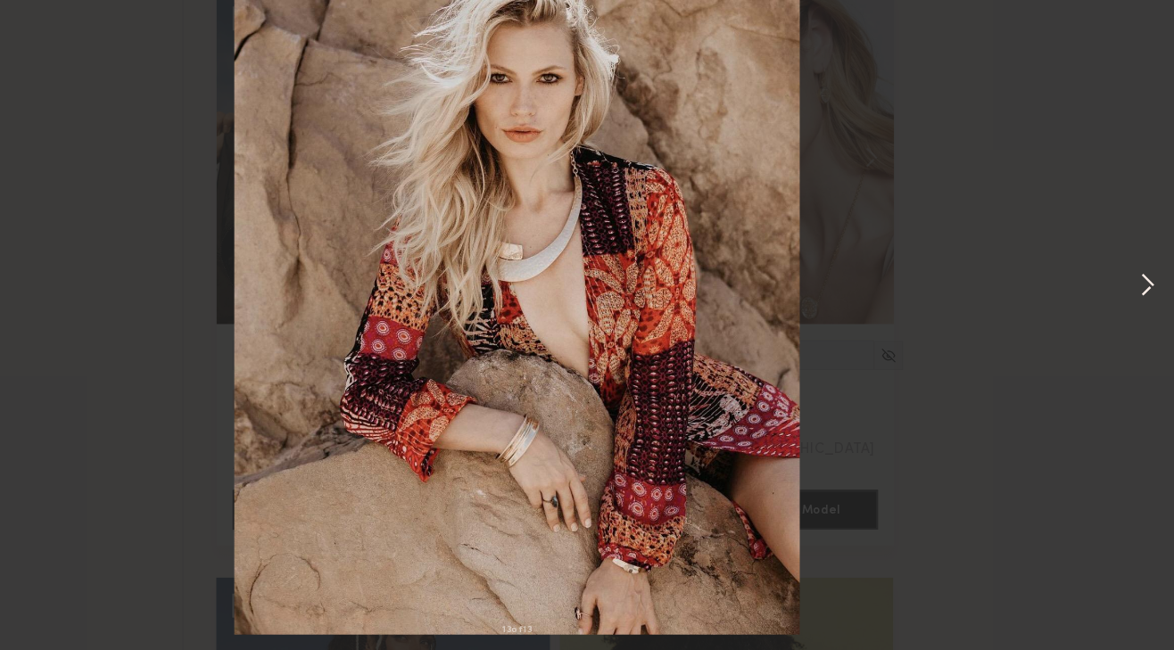
click at [1154, 322] on button at bounding box center [1149, 325] width 21 height 520
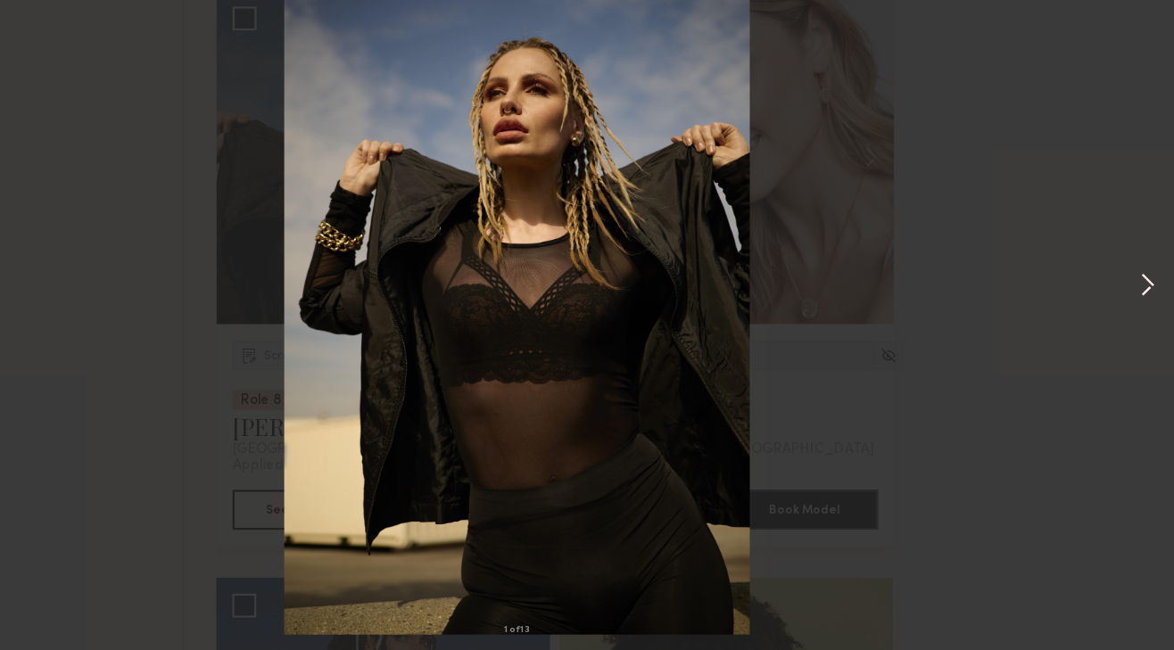
click at [1154, 322] on button at bounding box center [1149, 325] width 21 height 520
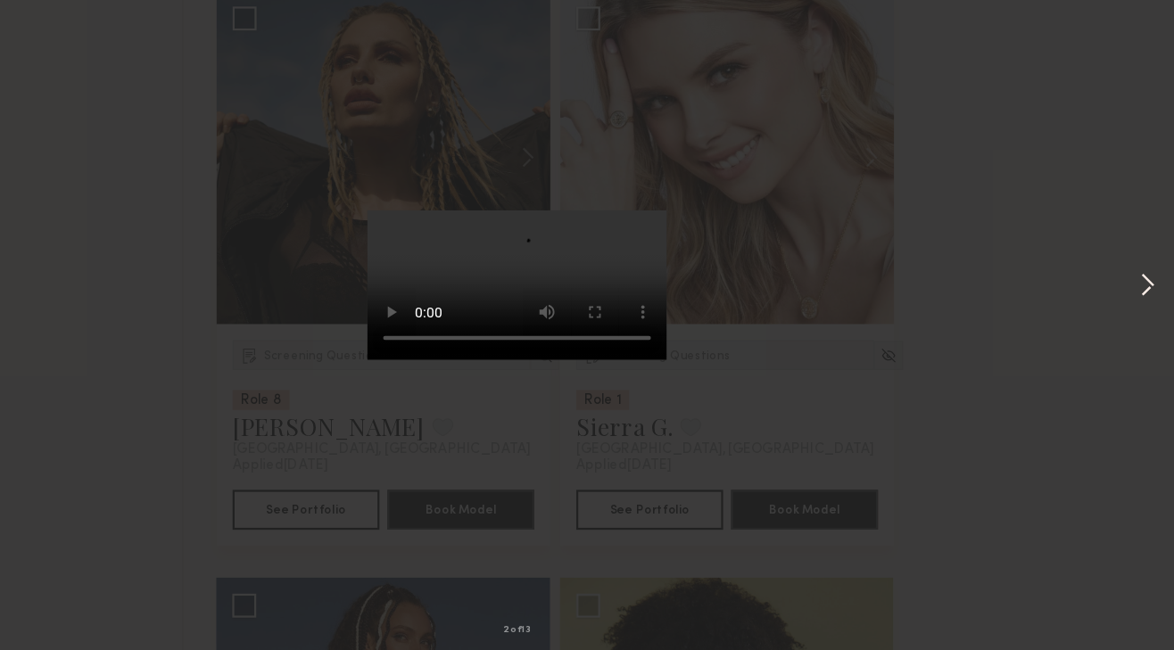
click at [1154, 322] on button at bounding box center [1149, 325] width 21 height 520
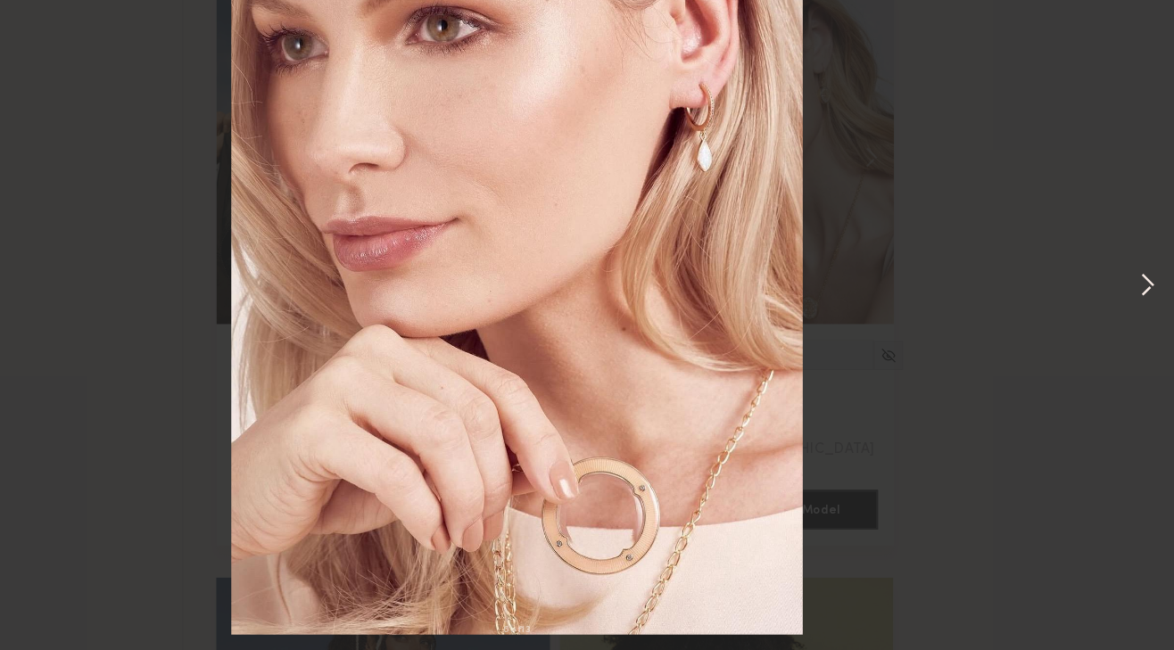
click at [1154, 322] on button at bounding box center [1149, 325] width 21 height 520
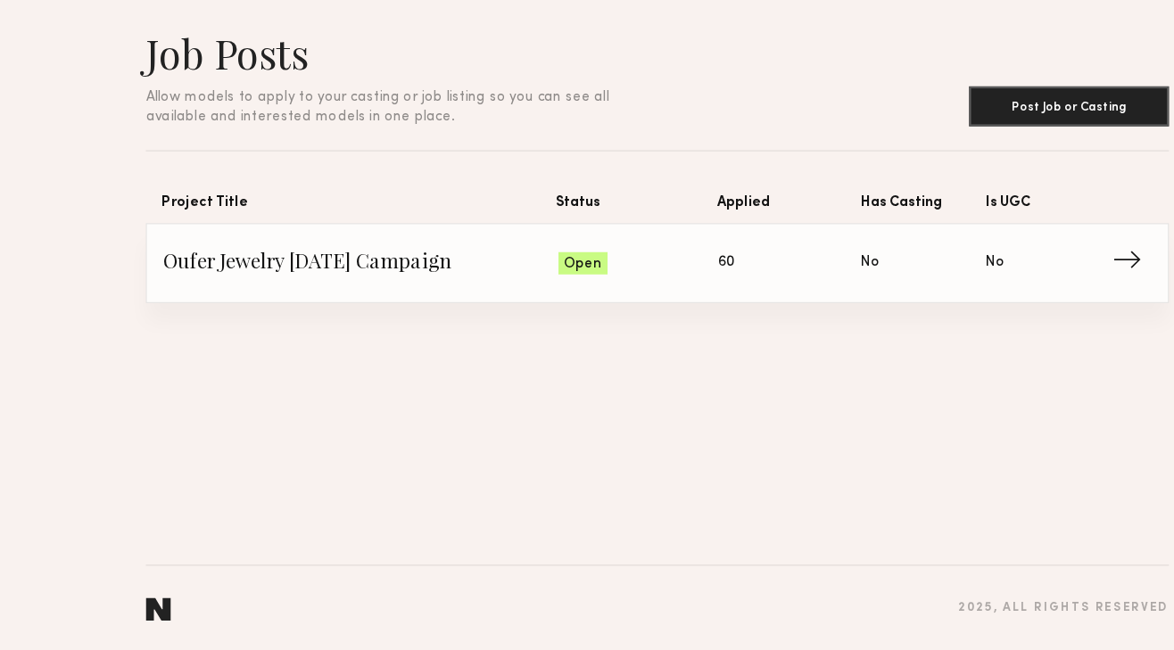
click at [657, 298] on span "Applied: 60" at bounding box center [705, 304] width 128 height 27
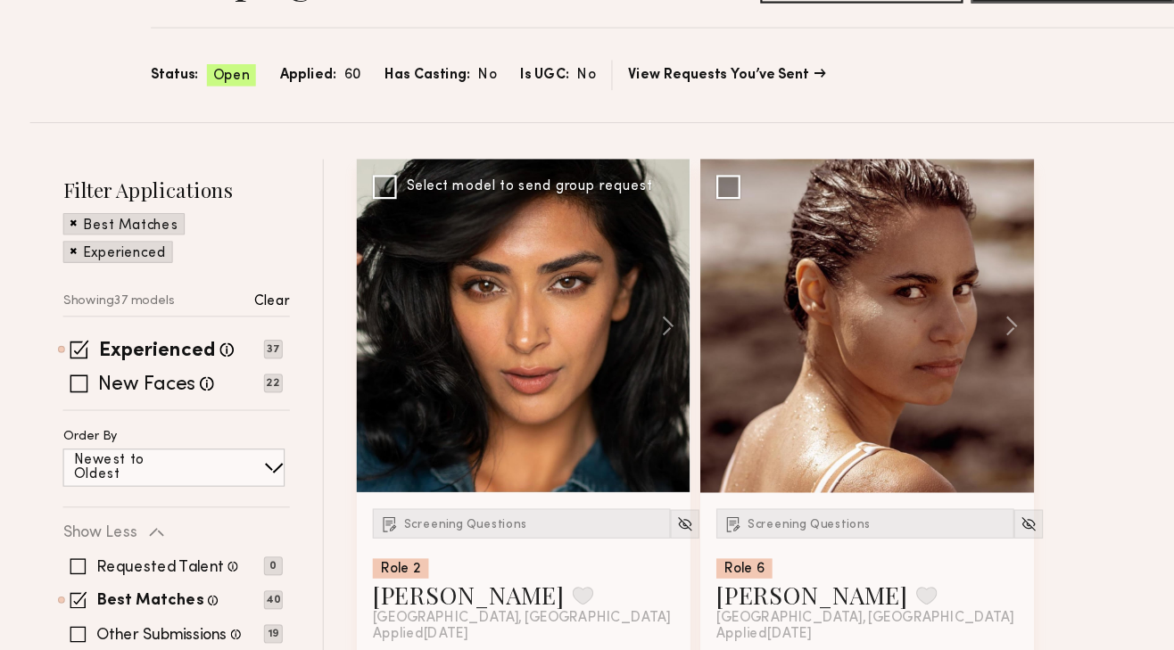
scroll to position [114, 0]
click at [598, 363] on button at bounding box center [587, 358] width 57 height 298
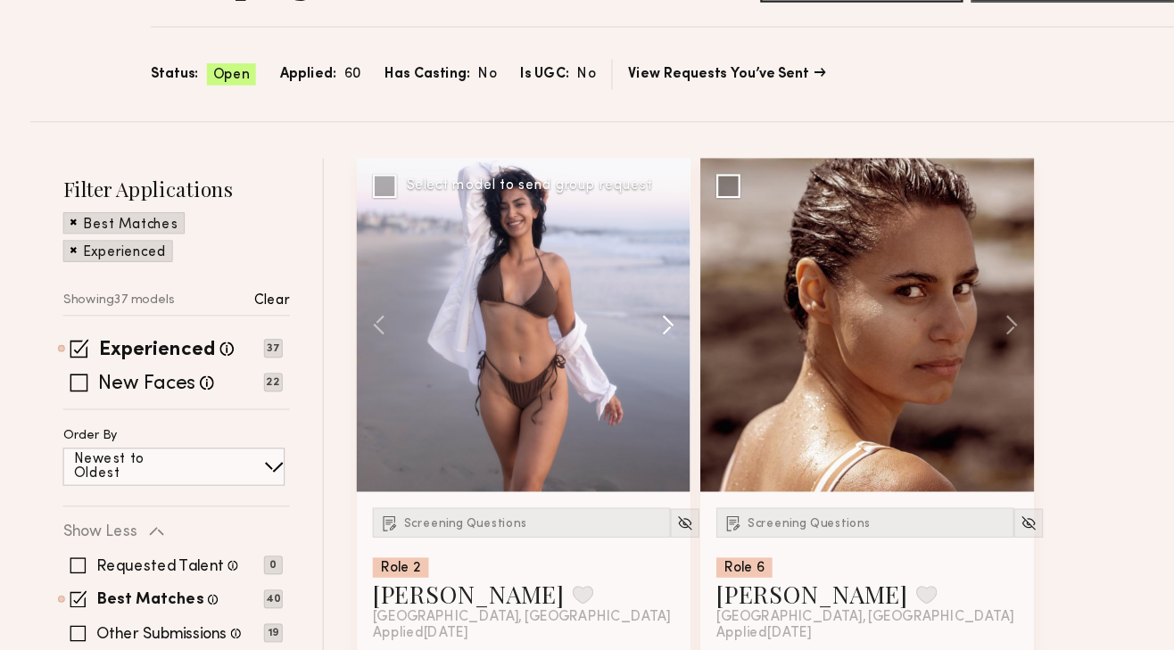
click at [598, 363] on button at bounding box center [587, 358] width 57 height 298
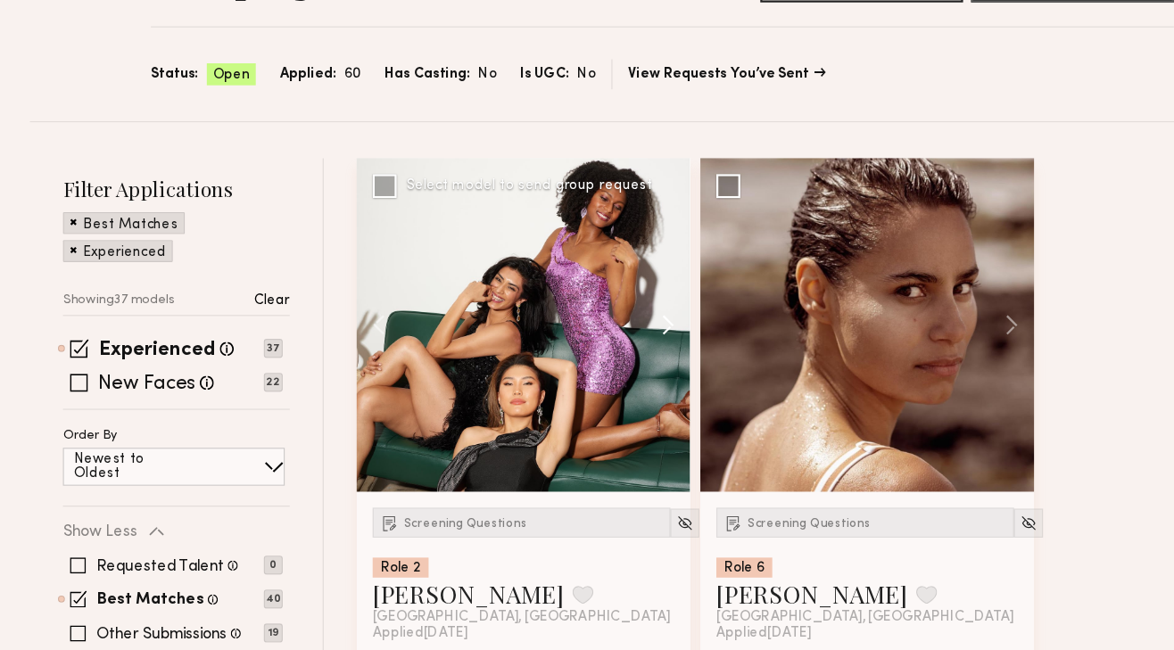
click at [598, 363] on button at bounding box center [587, 358] width 57 height 298
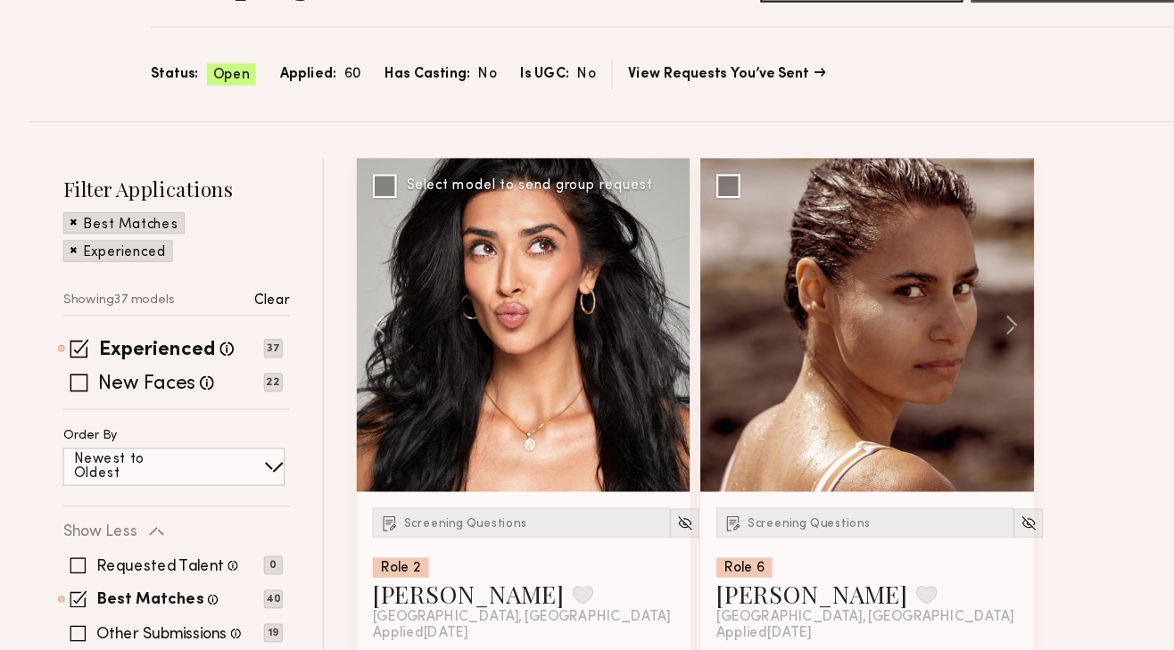
click at [598, 363] on div at bounding box center [467, 358] width 298 height 298
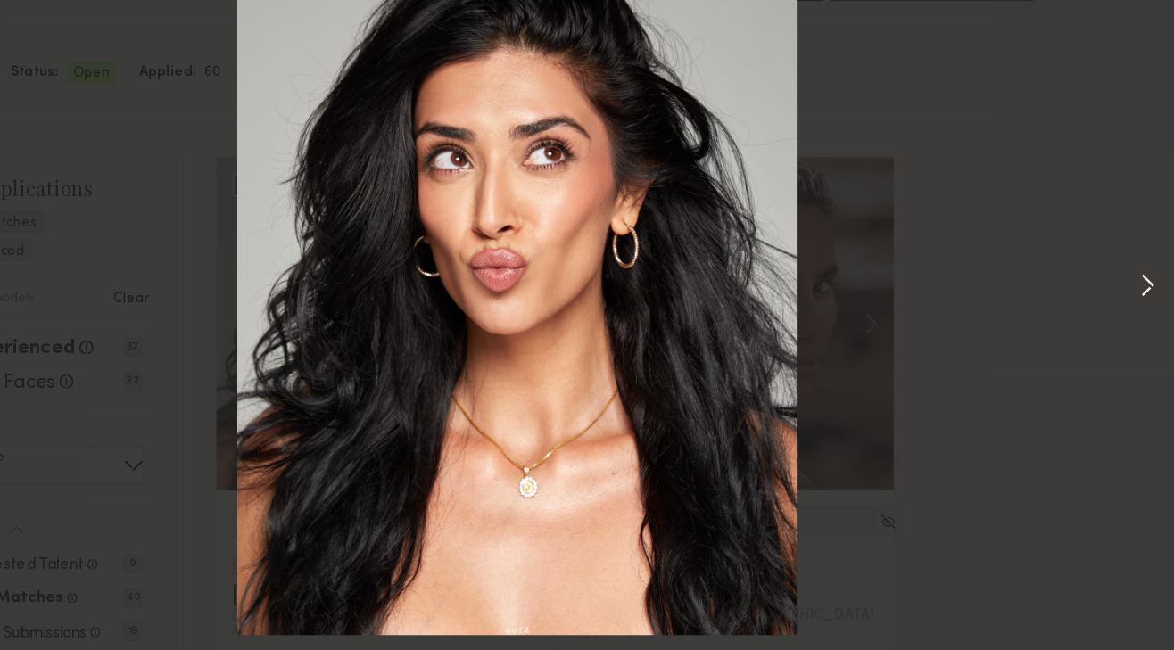
click at [1142, 320] on button at bounding box center [1149, 325] width 21 height 520
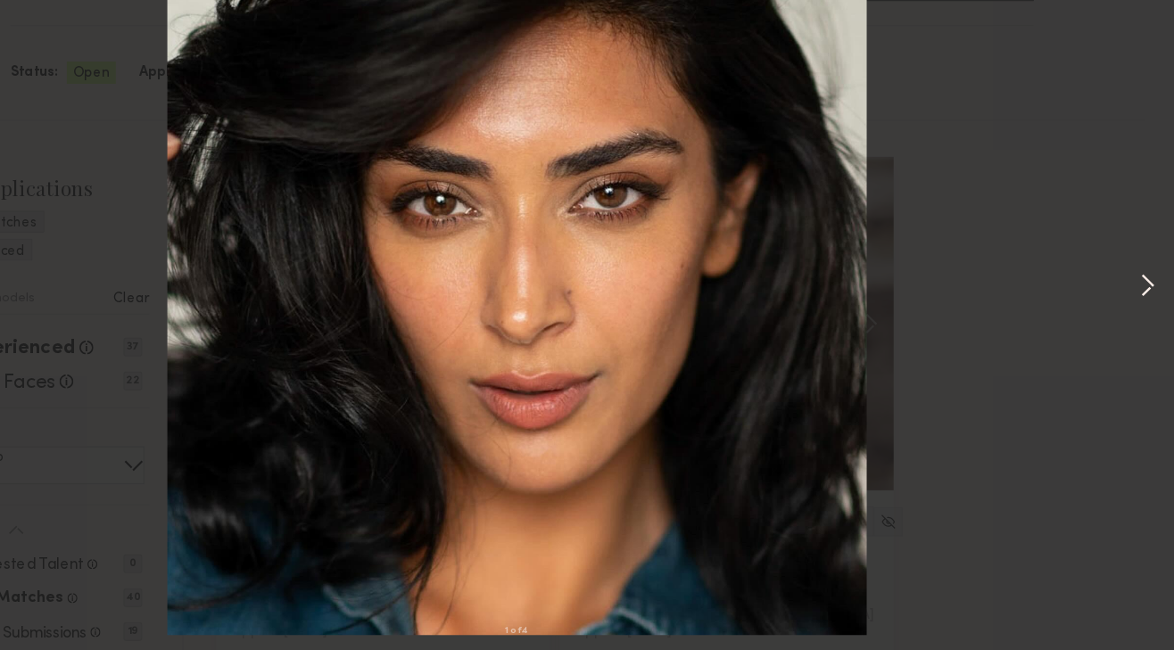
click at [1142, 320] on button at bounding box center [1149, 325] width 21 height 520
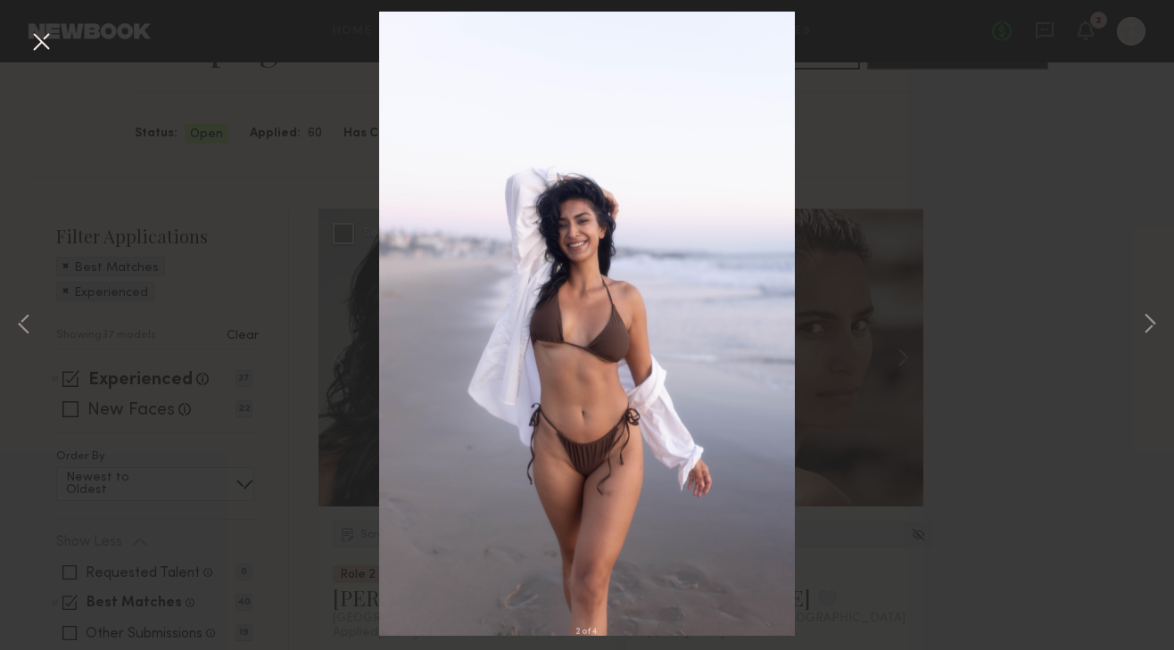
click at [78, 41] on div "2 of 4" at bounding box center [587, 325] width 1174 height 650
click at [43, 41] on button at bounding box center [41, 43] width 29 height 32
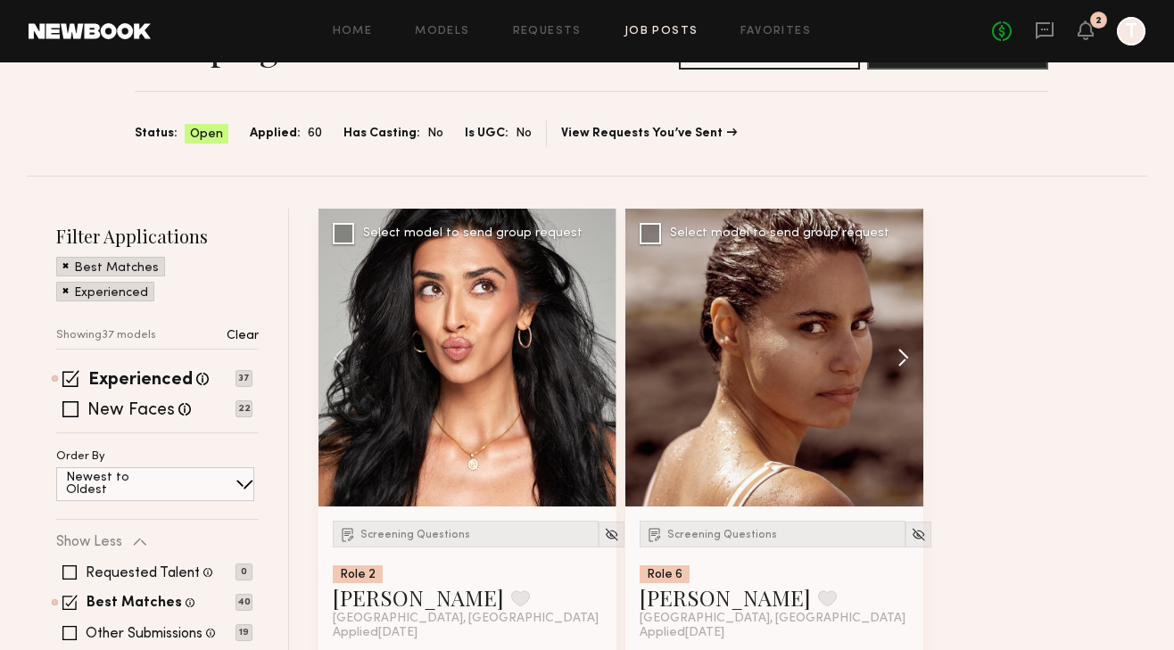
click at [909, 363] on button at bounding box center [894, 358] width 57 height 298
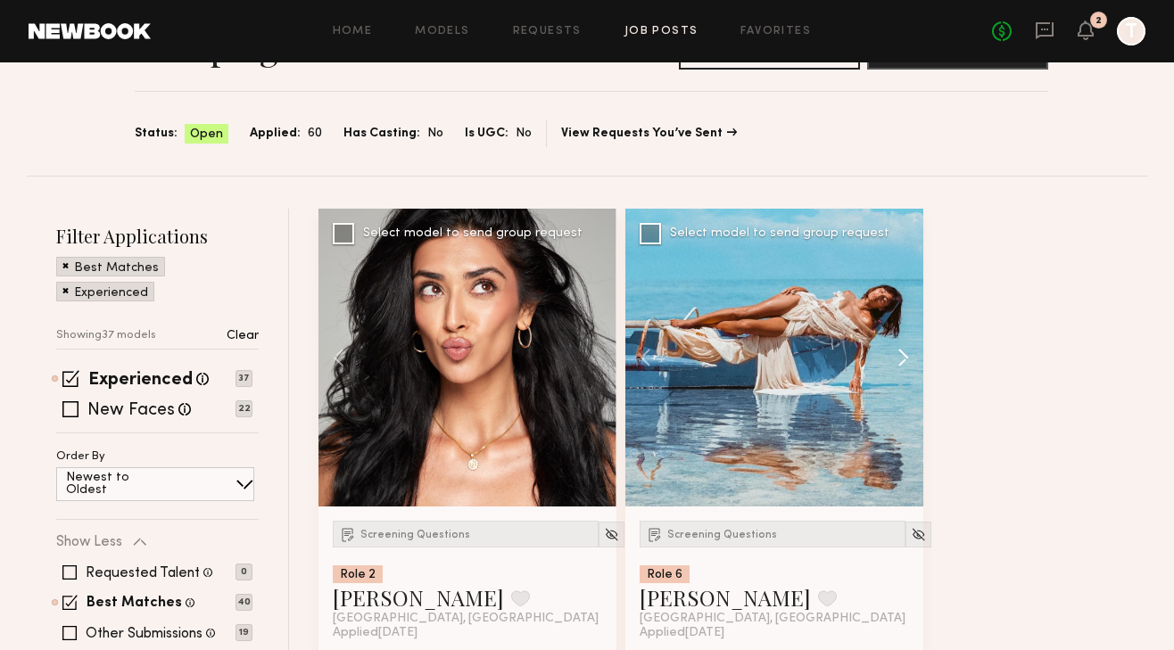
click at [906, 363] on button at bounding box center [894, 358] width 57 height 298
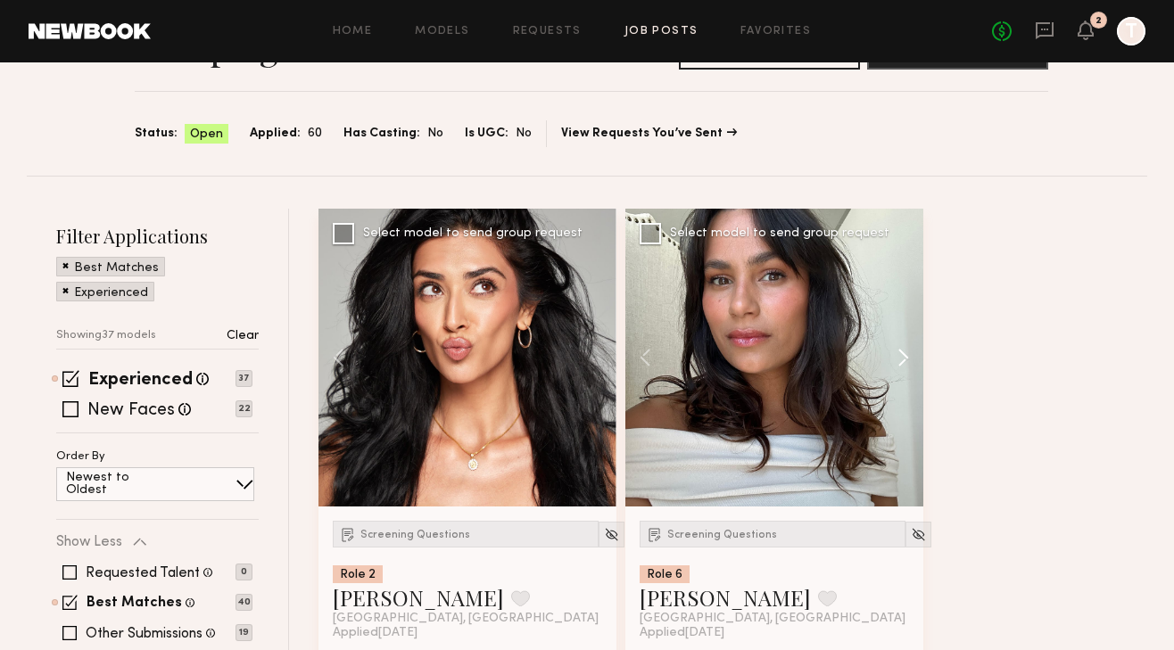
click at [906, 363] on button at bounding box center [894, 358] width 57 height 298
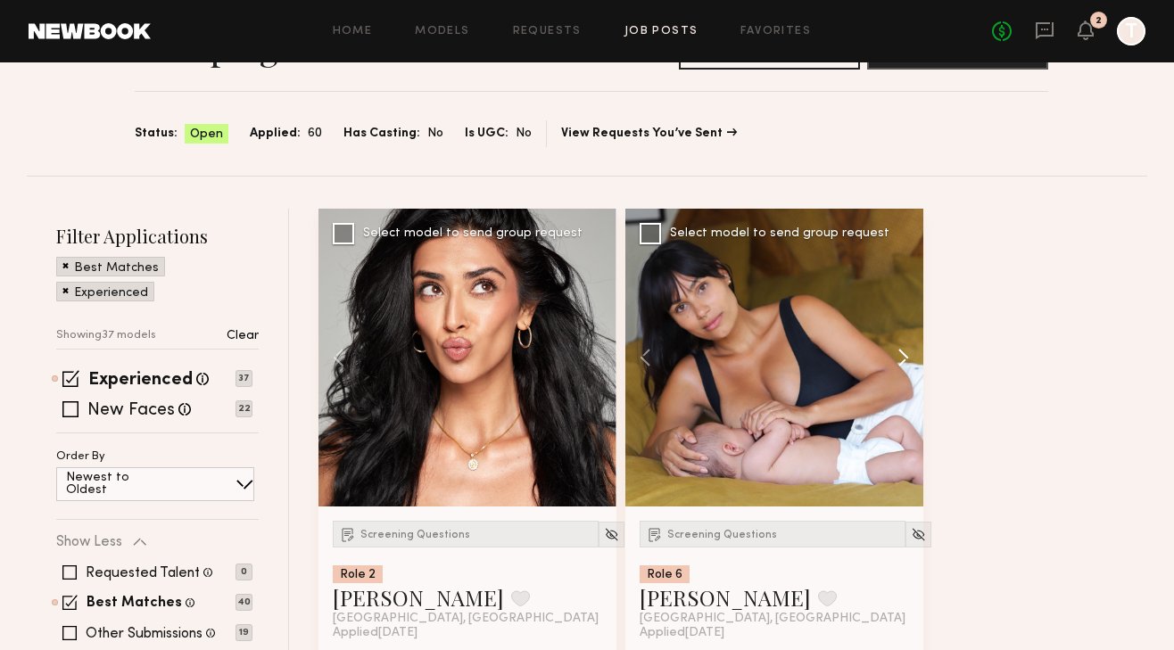
click at [906, 363] on button at bounding box center [894, 358] width 57 height 298
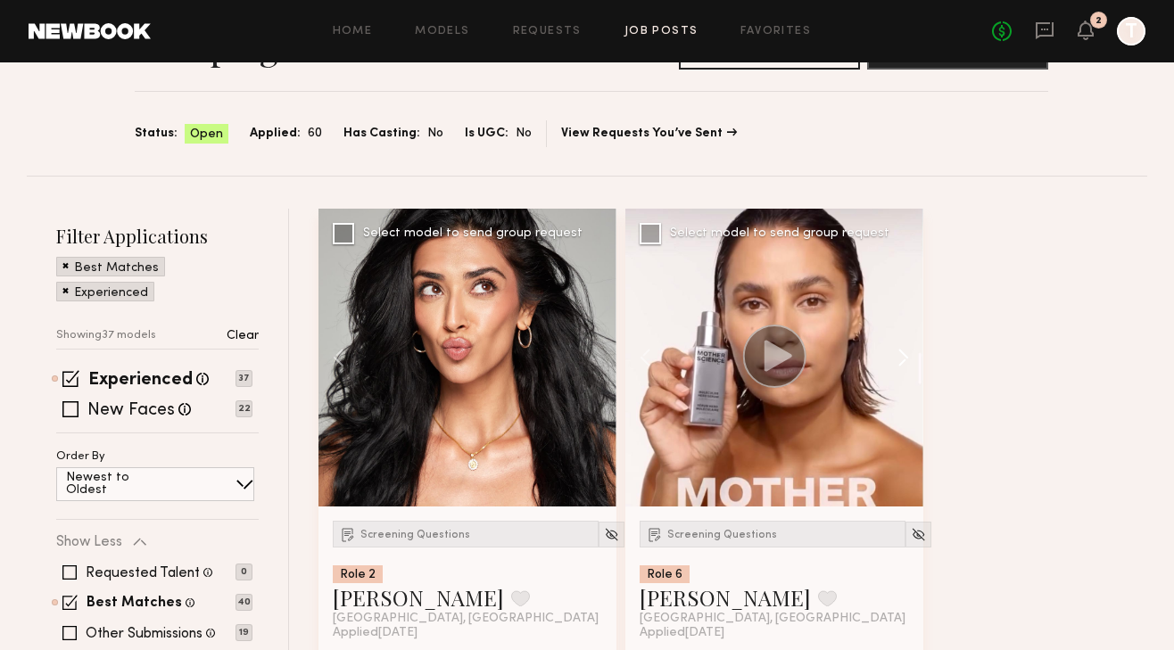
click at [906, 363] on button at bounding box center [894, 358] width 57 height 298
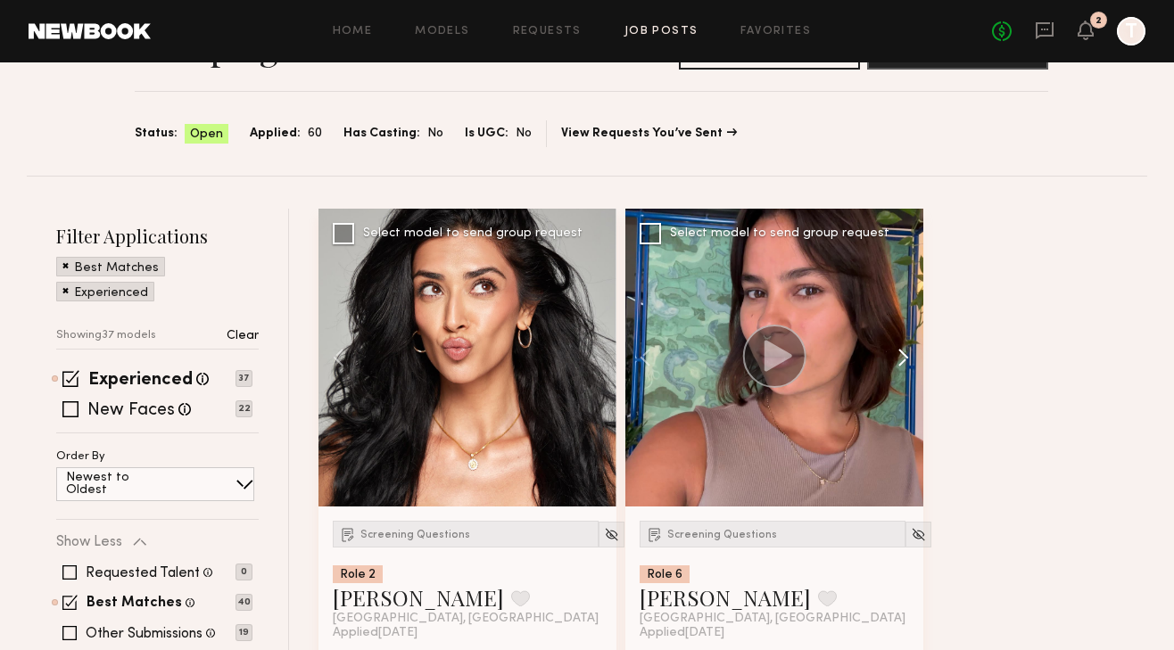
click at [906, 363] on button at bounding box center [894, 358] width 57 height 298
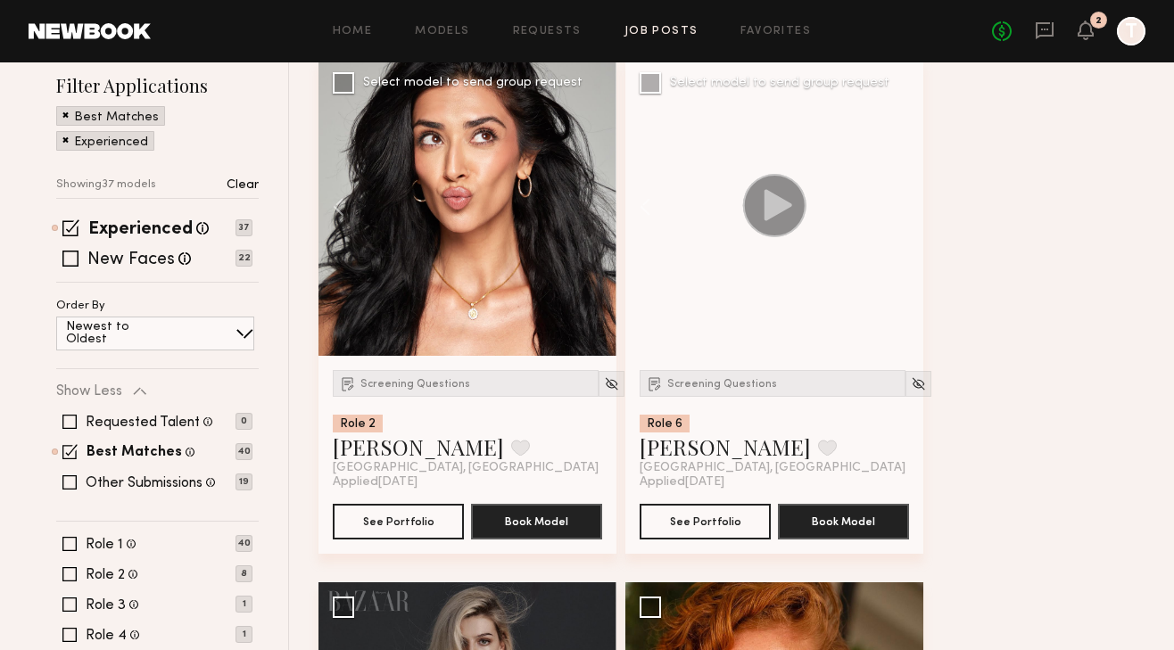
scroll to position [282, 0]
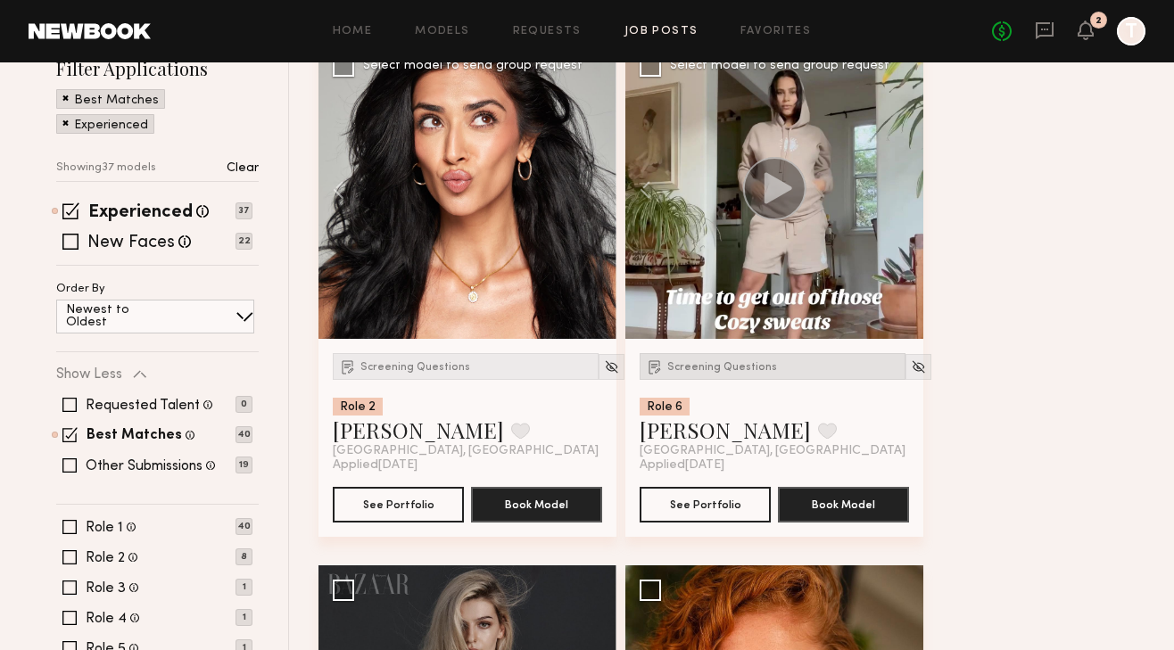
click at [687, 368] on span "Screening Questions" at bounding box center [722, 367] width 110 height 11
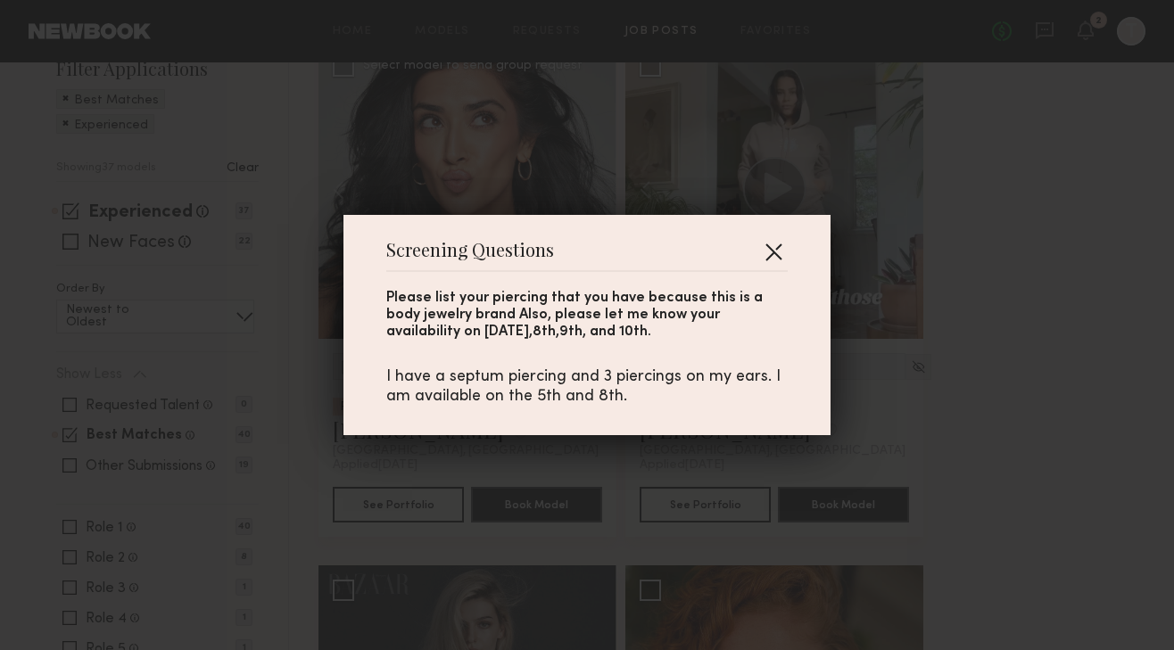
click at [765, 248] on button "button" at bounding box center [773, 251] width 29 height 29
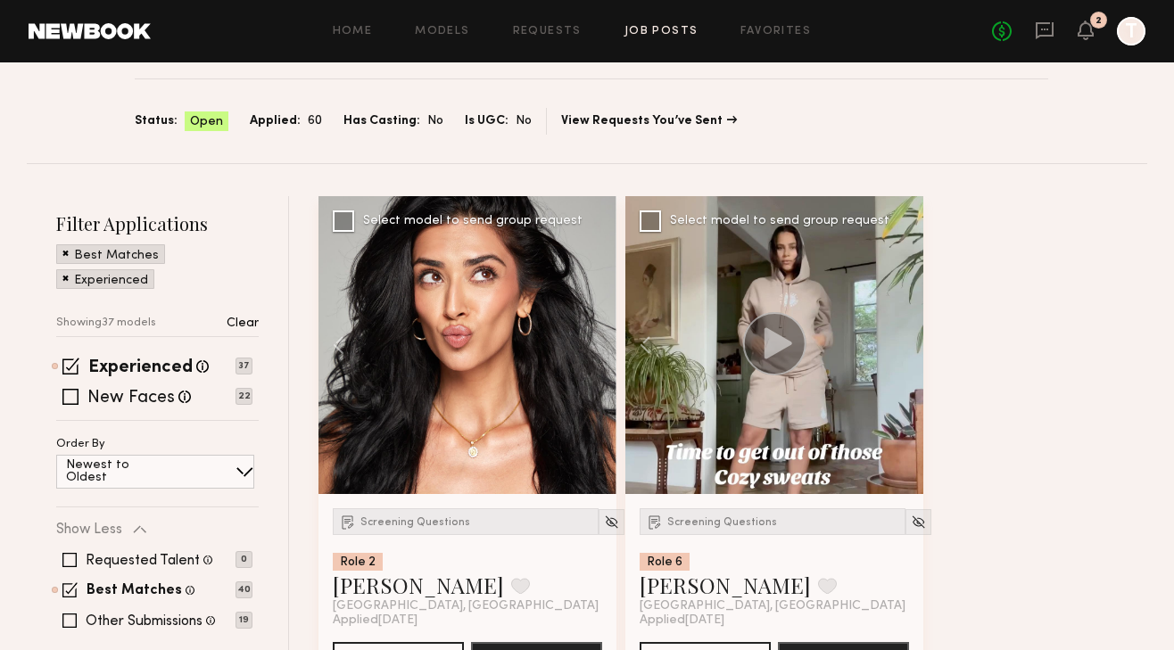
scroll to position [151, 0]
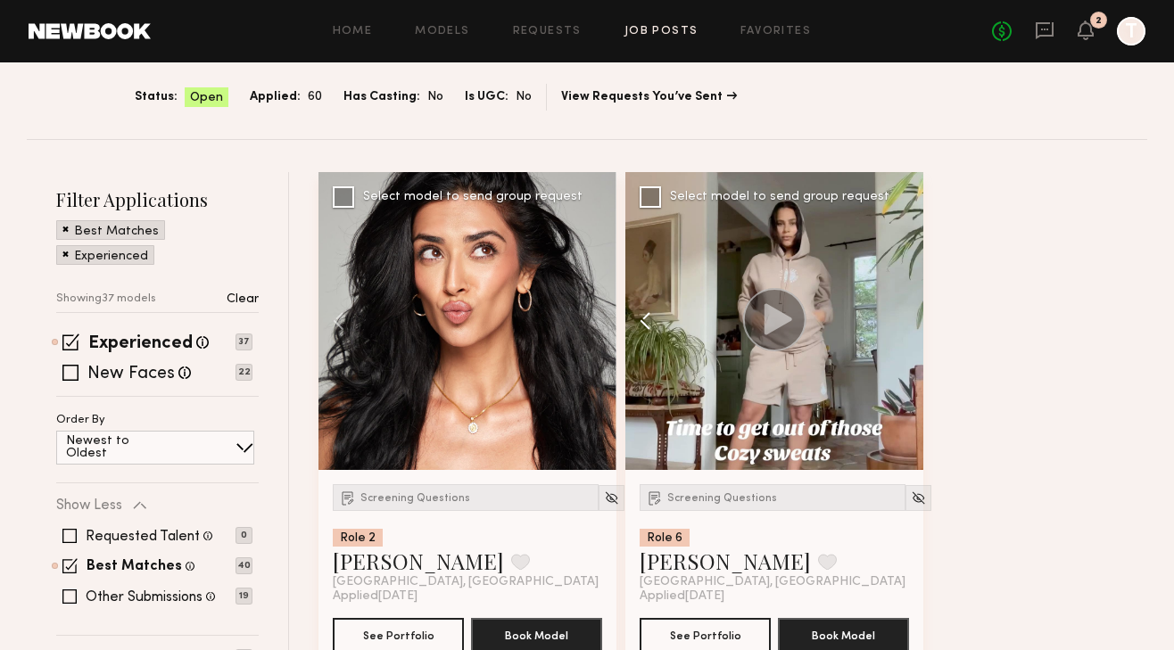
click at [654, 318] on button at bounding box center [653, 321] width 57 height 298
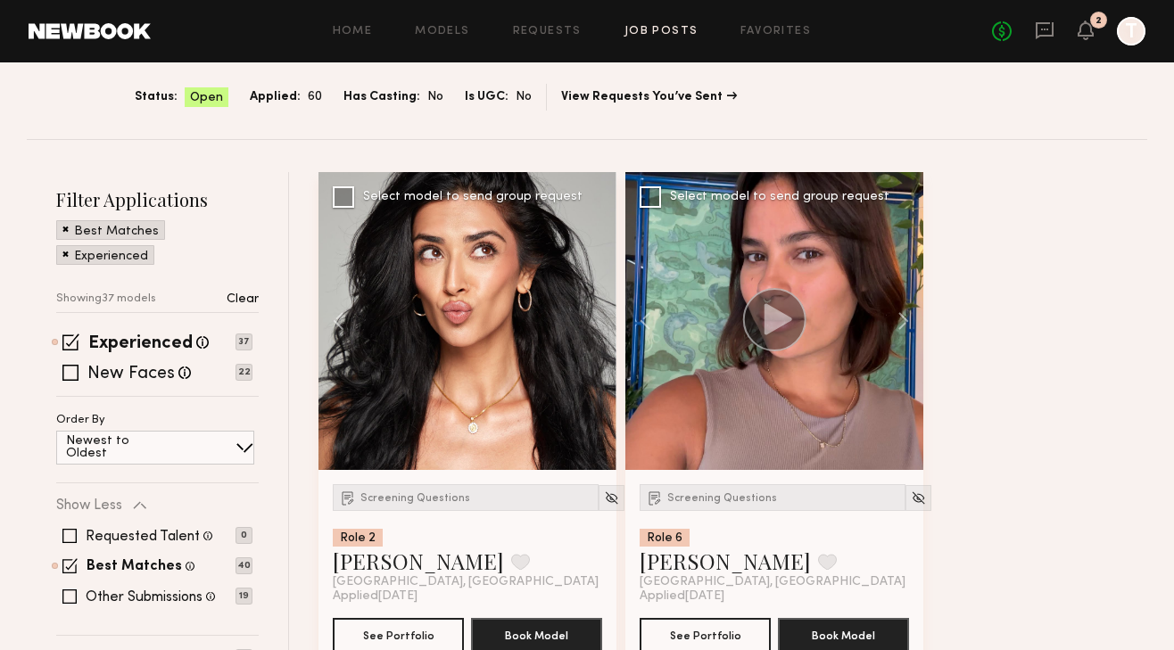
click at [716, 333] on div at bounding box center [774, 321] width 298 height 298
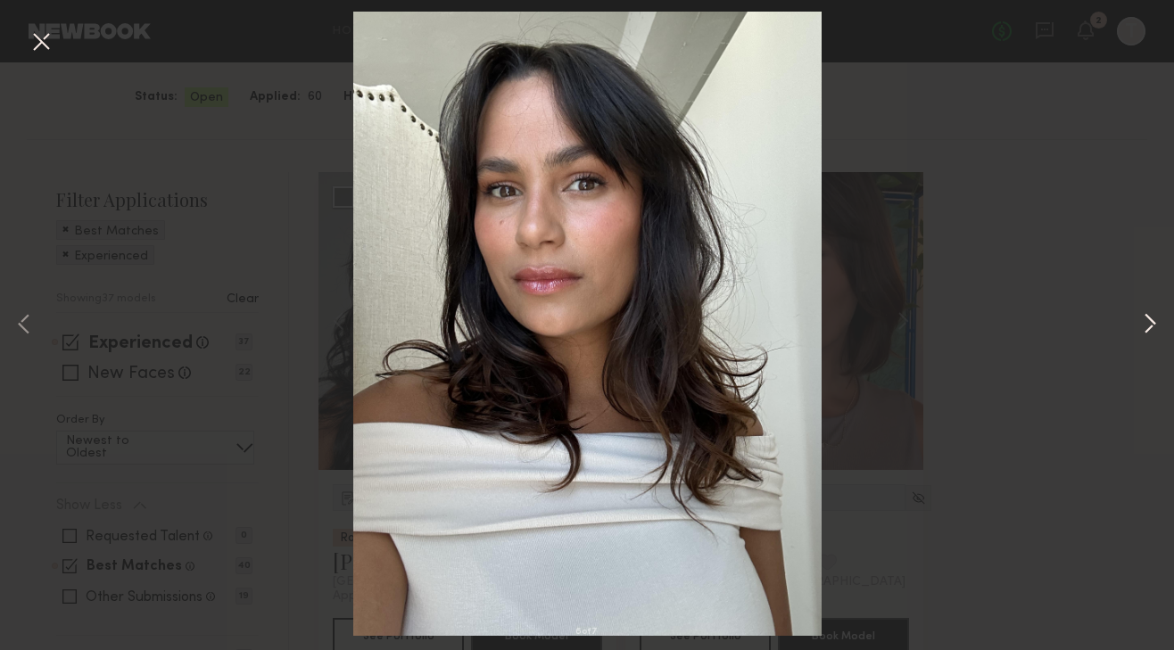
click at [1141, 318] on button at bounding box center [1149, 325] width 21 height 520
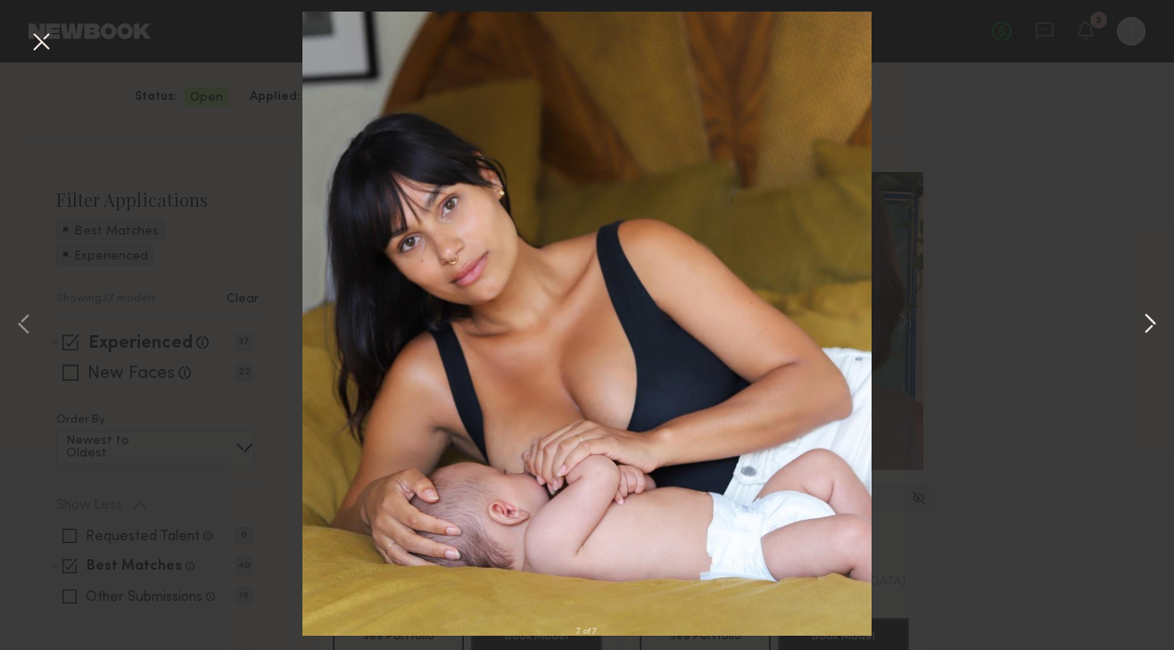
click at [1141, 318] on button at bounding box center [1149, 325] width 21 height 520
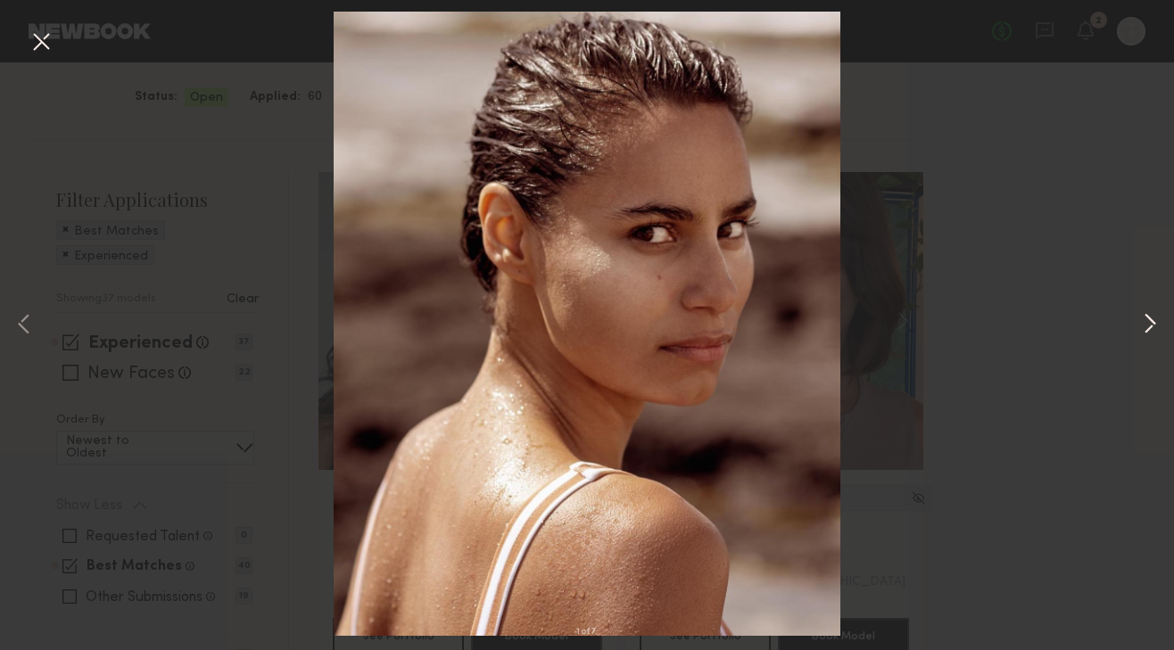
click at [1141, 318] on button at bounding box center [1149, 325] width 21 height 520
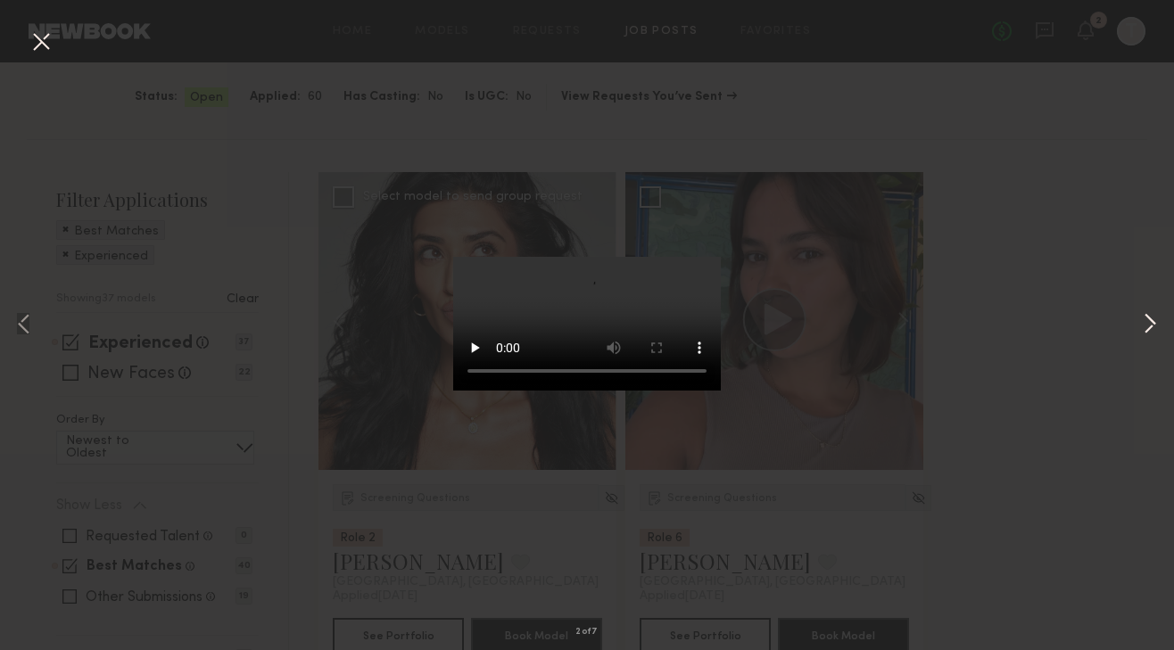
click at [1141, 318] on button at bounding box center [1149, 325] width 21 height 520
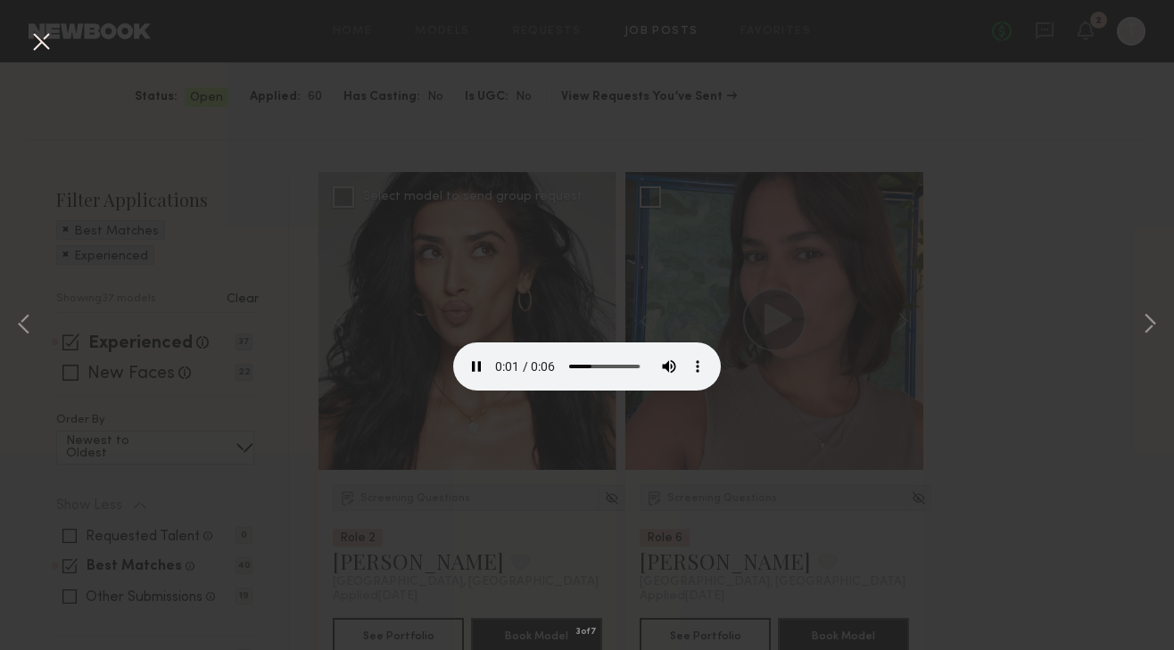
click at [46, 42] on button at bounding box center [41, 43] width 29 height 32
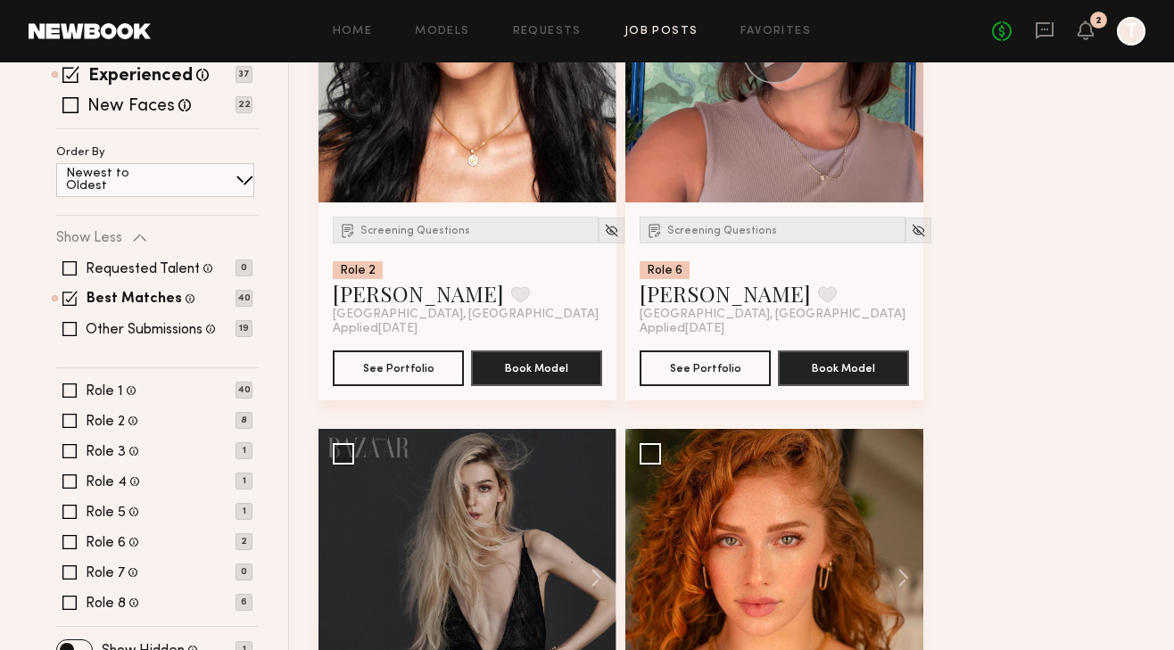
scroll to position [398, 0]
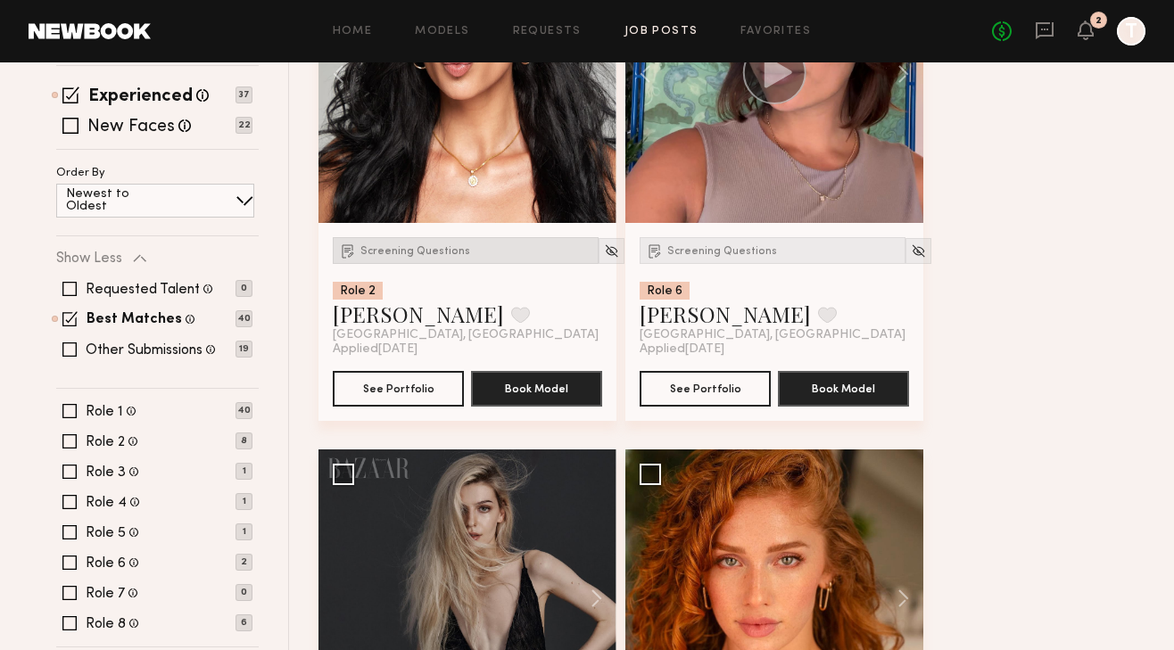
click at [400, 248] on span "Screening Questions" at bounding box center [415, 251] width 110 height 11
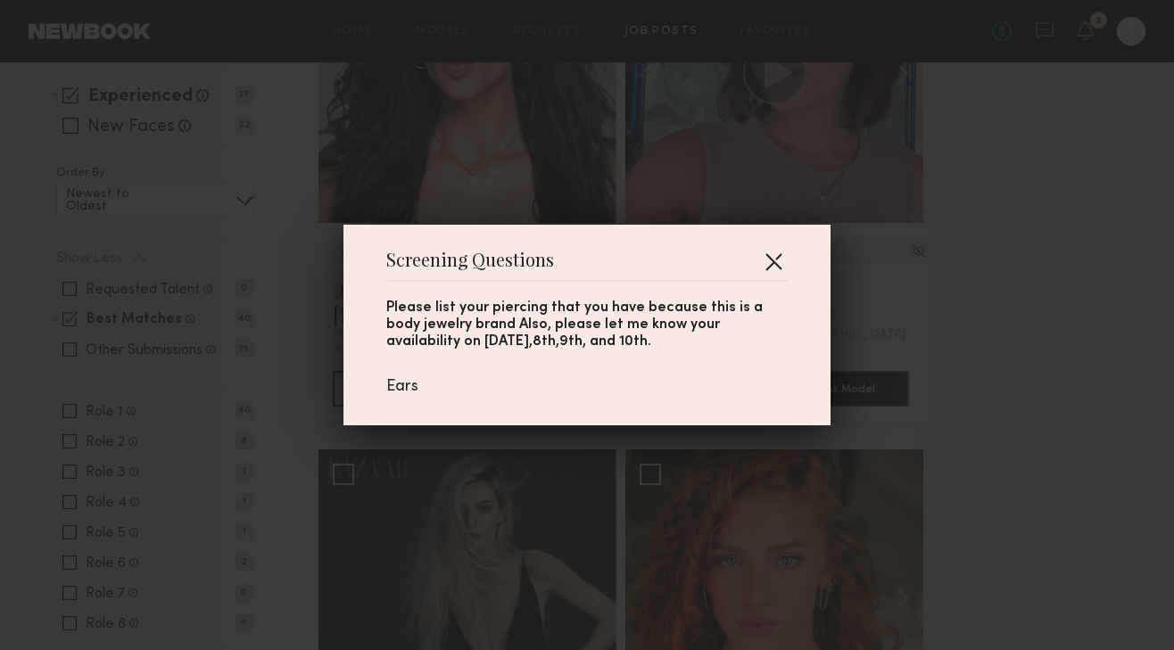
click at [769, 252] on button "button" at bounding box center [773, 261] width 29 height 29
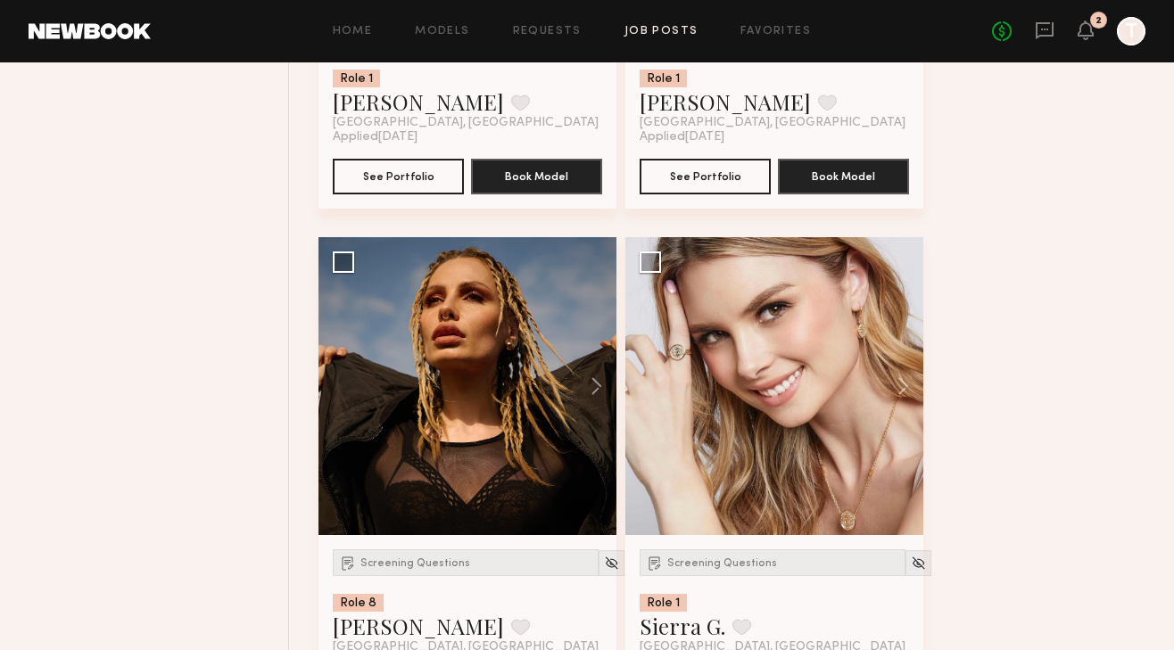
scroll to position [1145, 0]
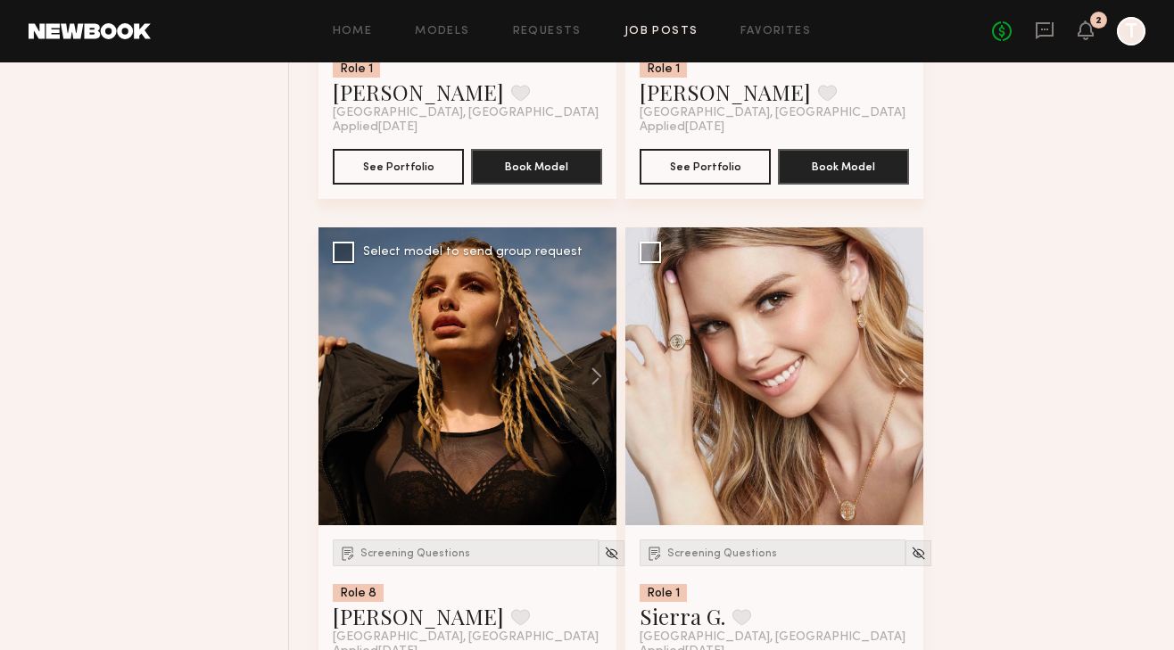
click at [530, 385] on div at bounding box center [467, 376] width 298 height 298
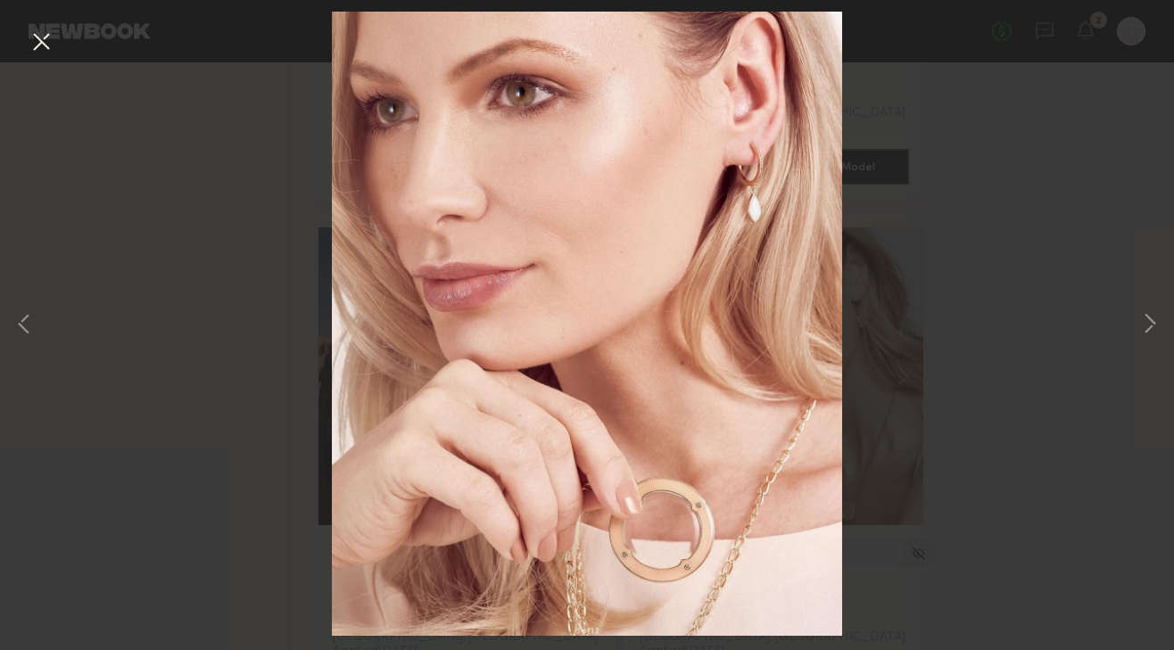
click at [37, 38] on button at bounding box center [41, 43] width 29 height 32
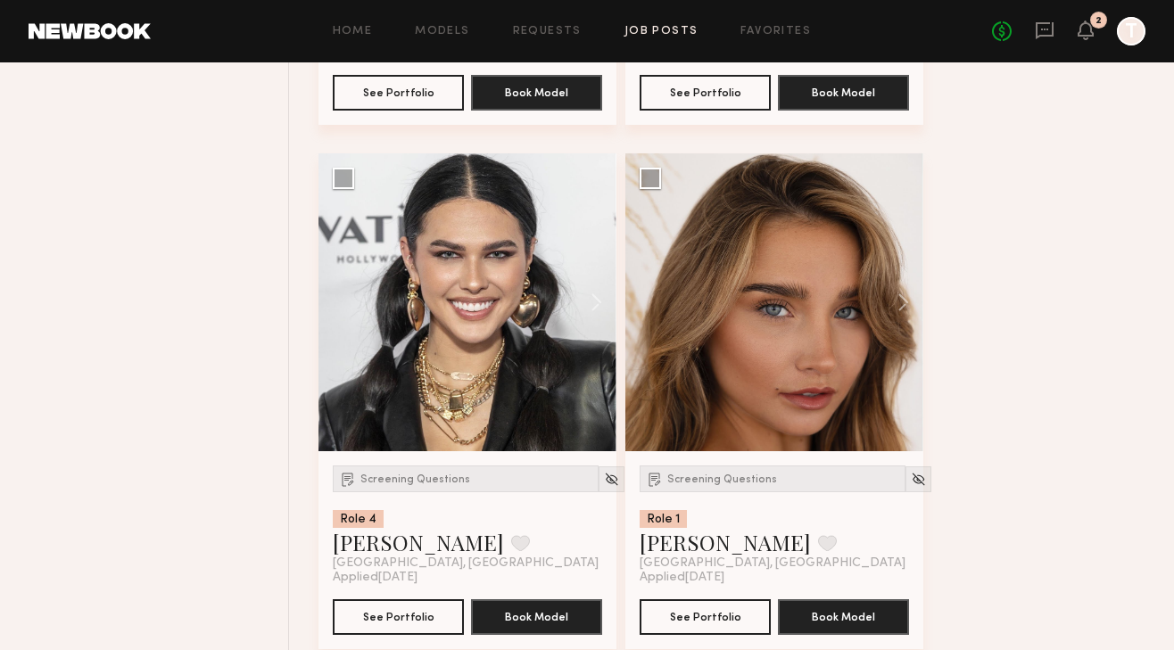
scroll to position [3893, 0]
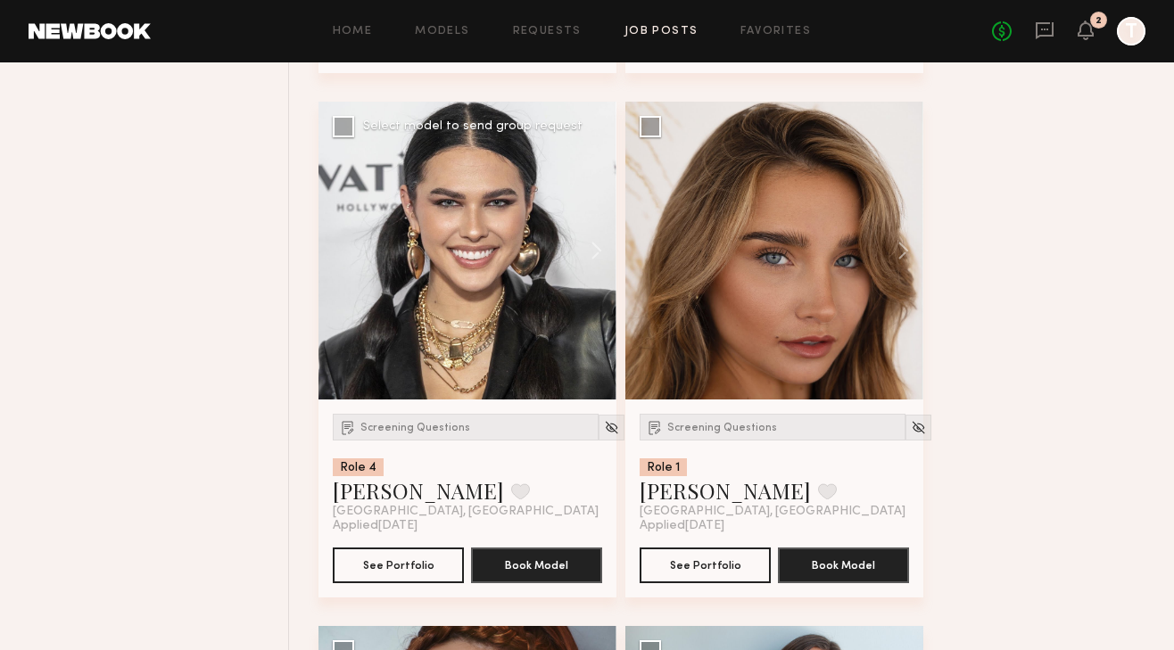
click at [534, 284] on div at bounding box center [467, 251] width 298 height 298
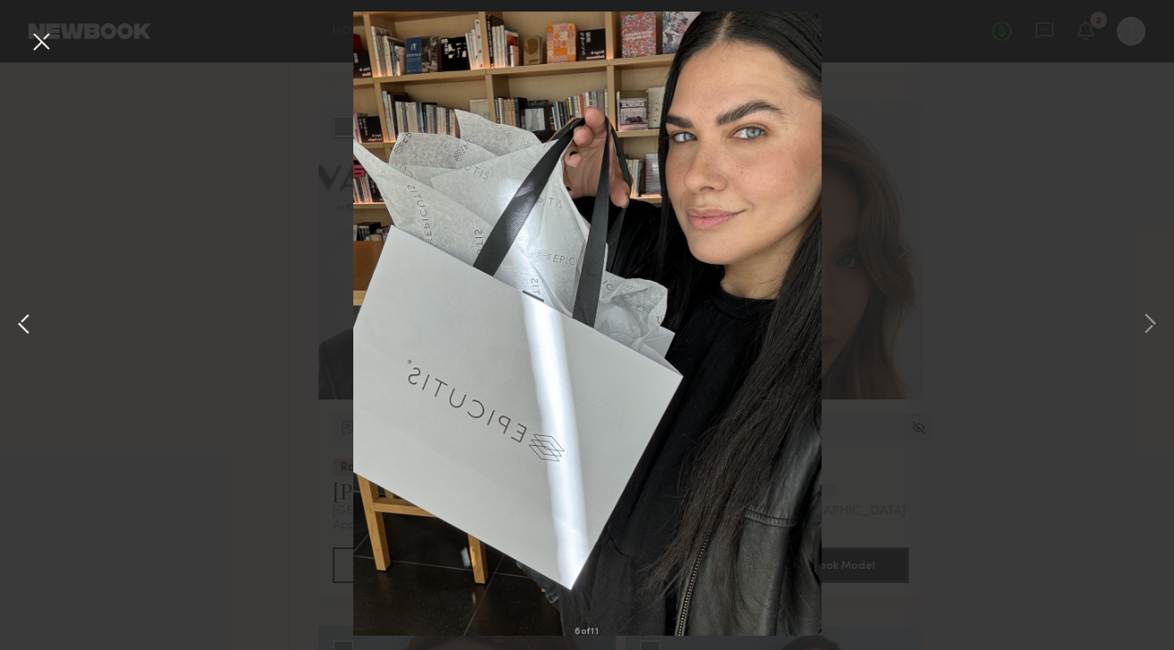
click at [29, 316] on button at bounding box center [23, 325] width 21 height 520
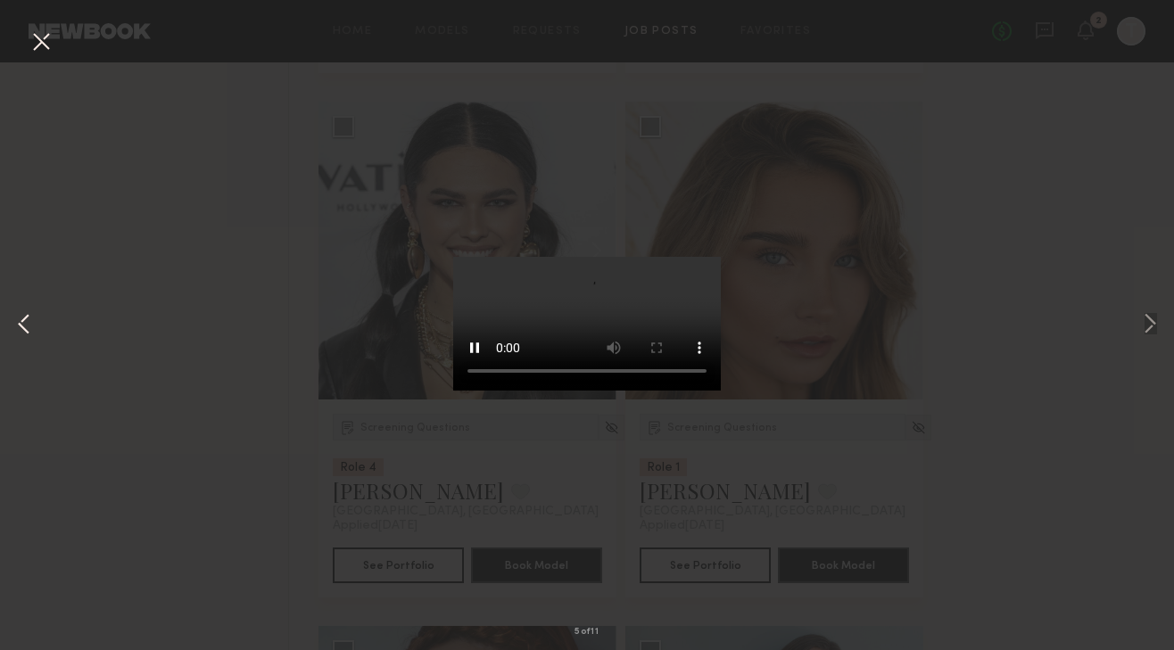
click at [26, 319] on button at bounding box center [23, 325] width 21 height 520
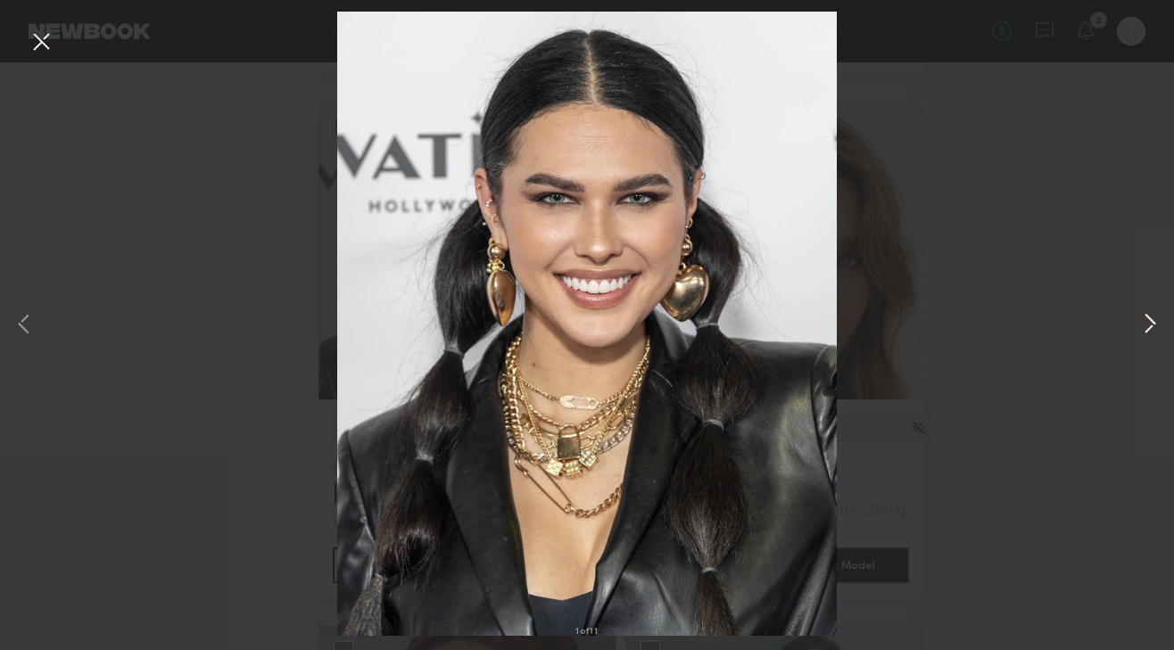
click at [1155, 326] on button at bounding box center [1149, 325] width 21 height 520
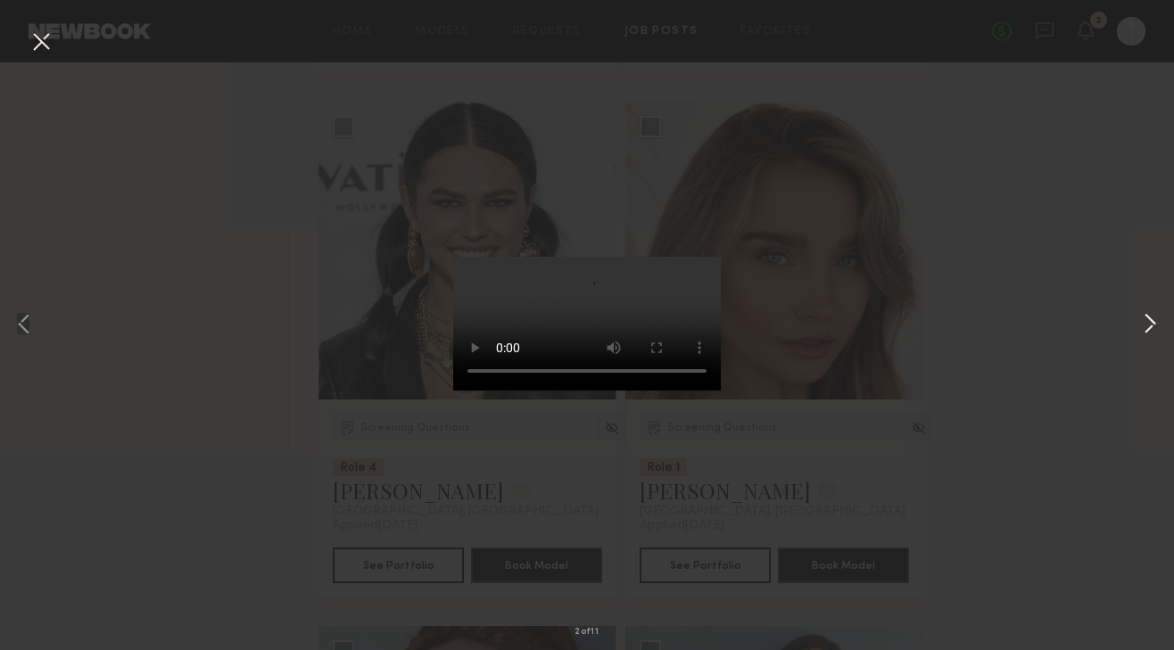
click at [1155, 326] on button at bounding box center [1149, 325] width 21 height 520
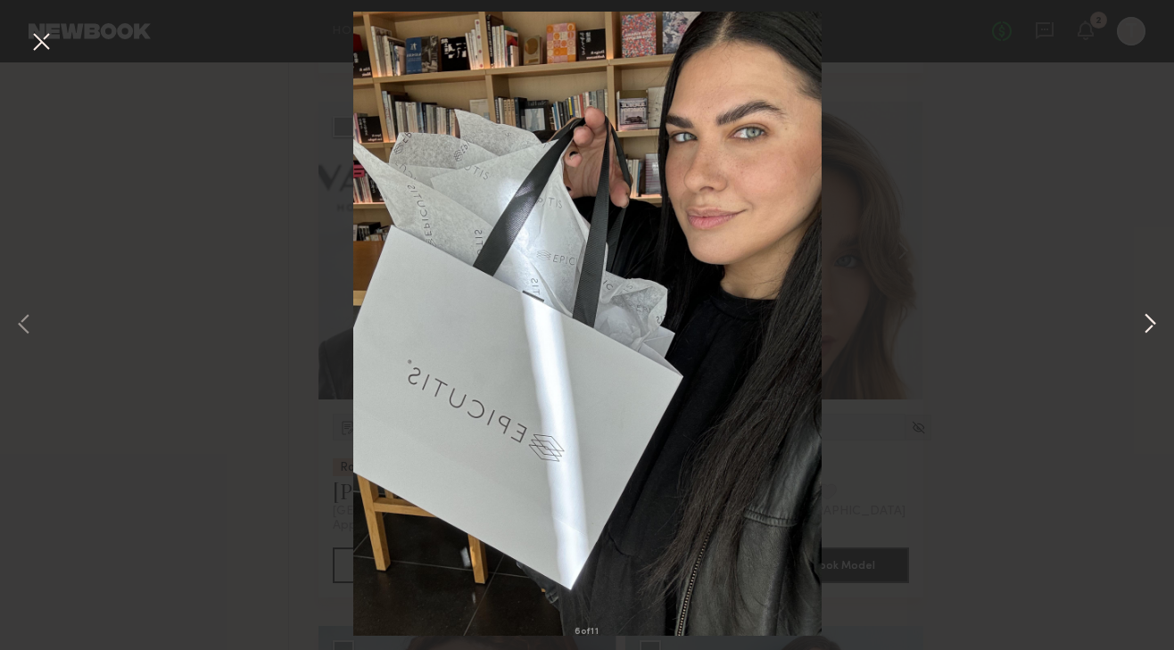
click at [1155, 326] on button at bounding box center [1149, 325] width 21 height 520
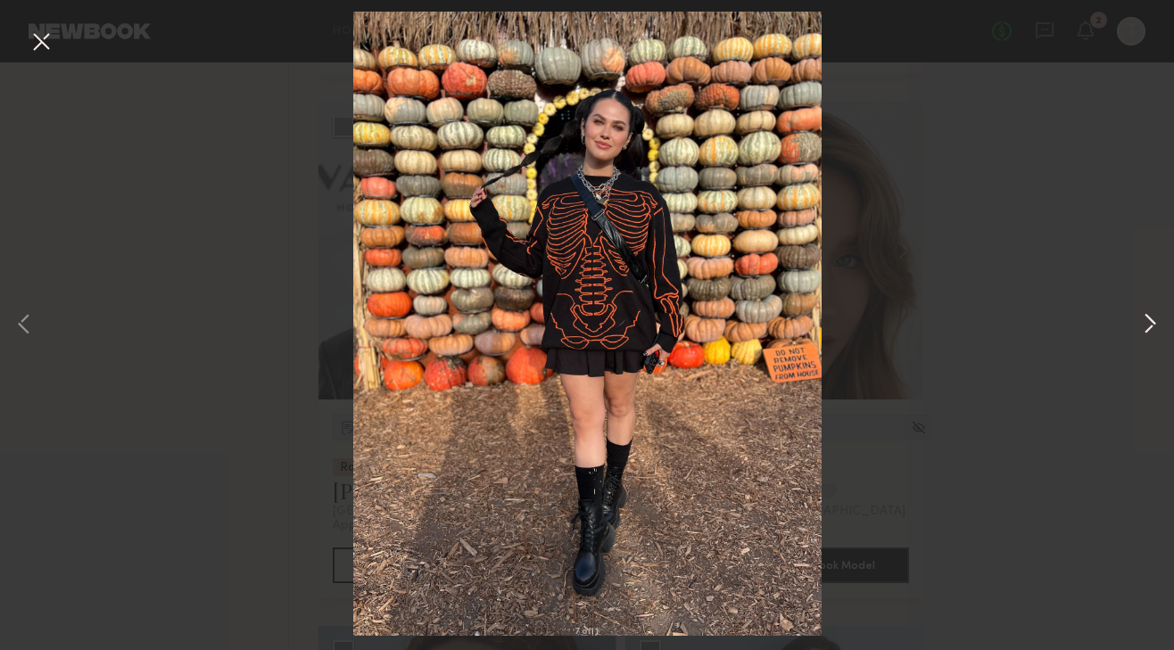
click at [1155, 326] on button at bounding box center [1149, 325] width 21 height 520
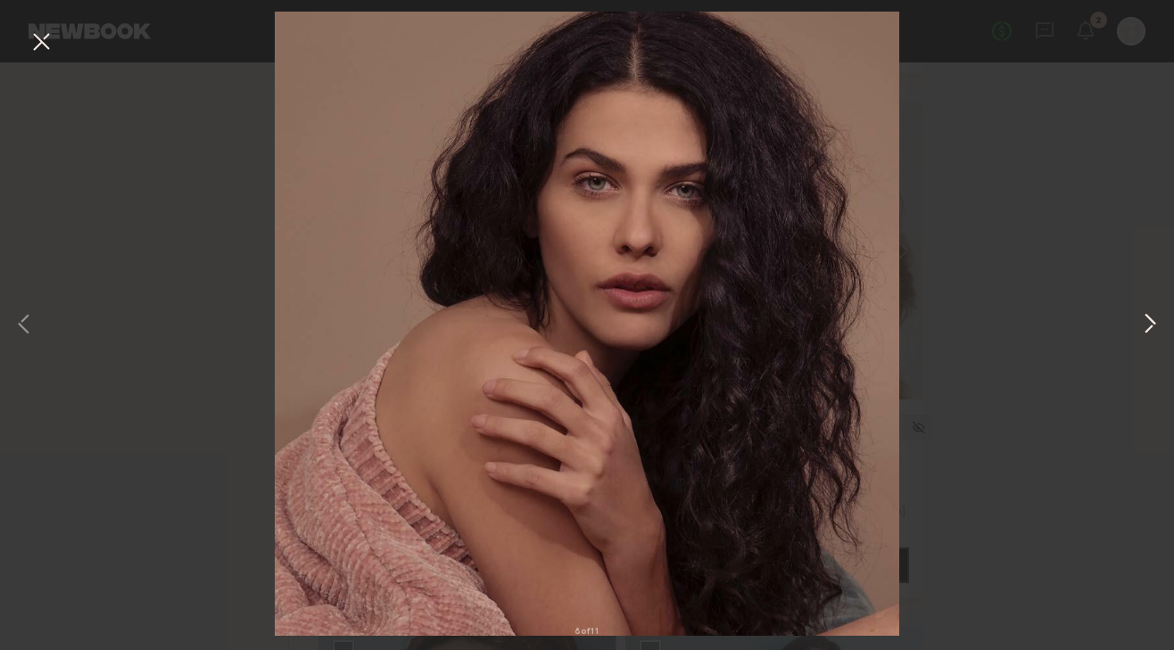
click at [1146, 322] on button at bounding box center [1149, 325] width 21 height 520
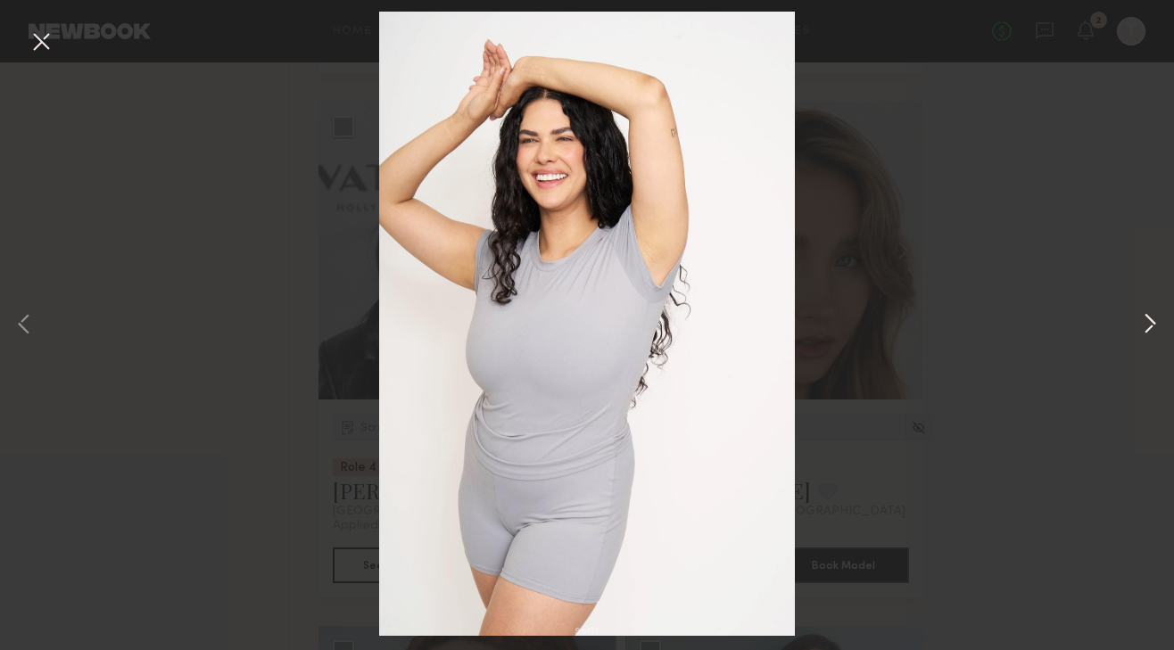
click at [1146, 322] on button at bounding box center [1149, 325] width 21 height 520
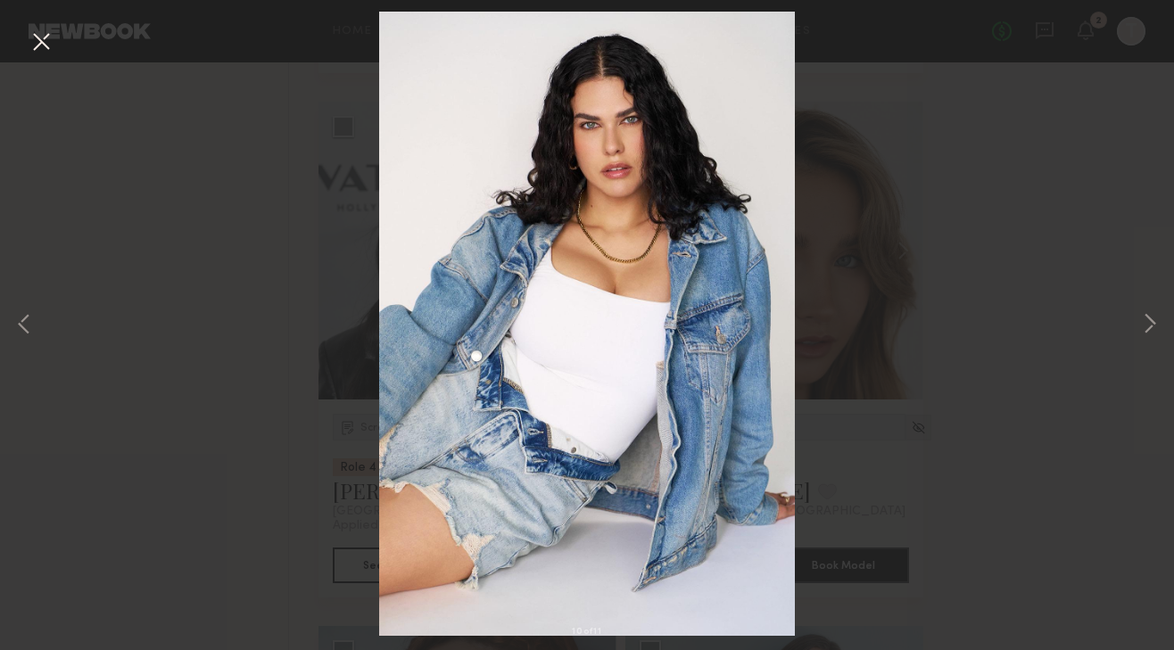
click at [49, 41] on button at bounding box center [41, 43] width 29 height 32
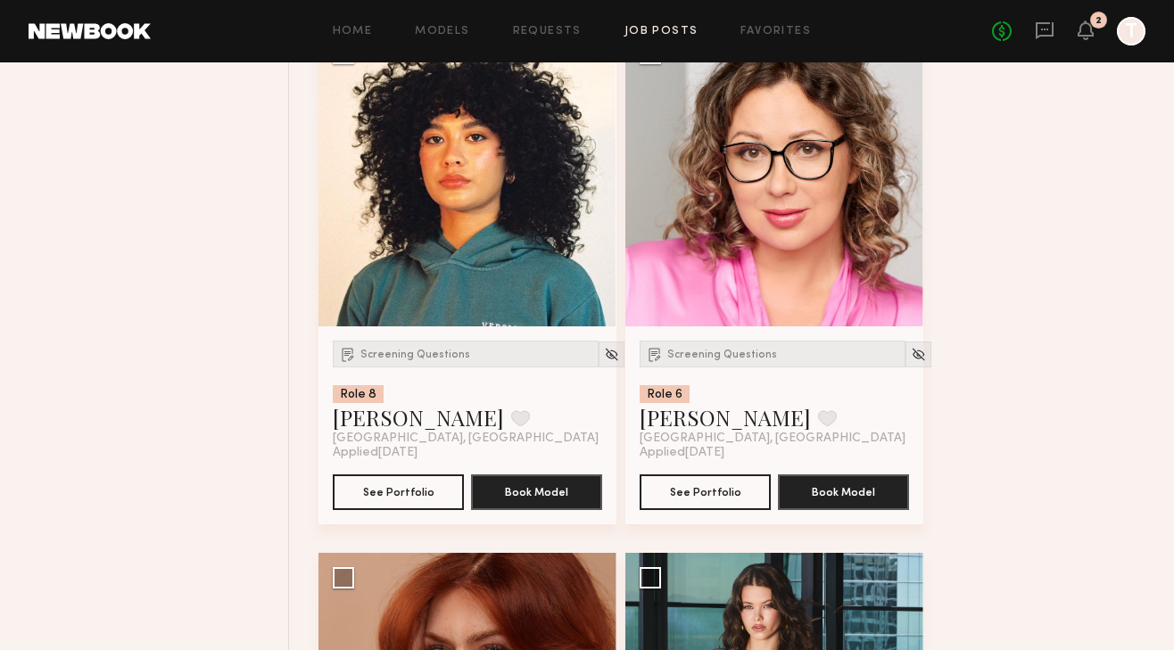
scroll to position [4983, 0]
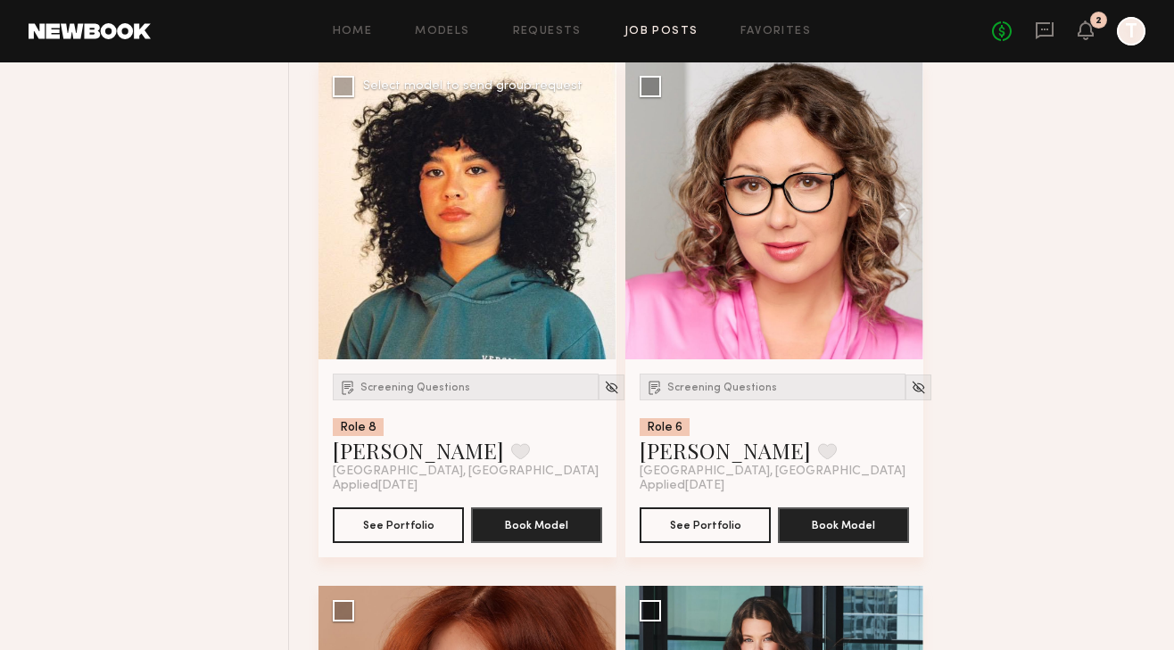
click at [458, 262] on div at bounding box center [467, 211] width 298 height 298
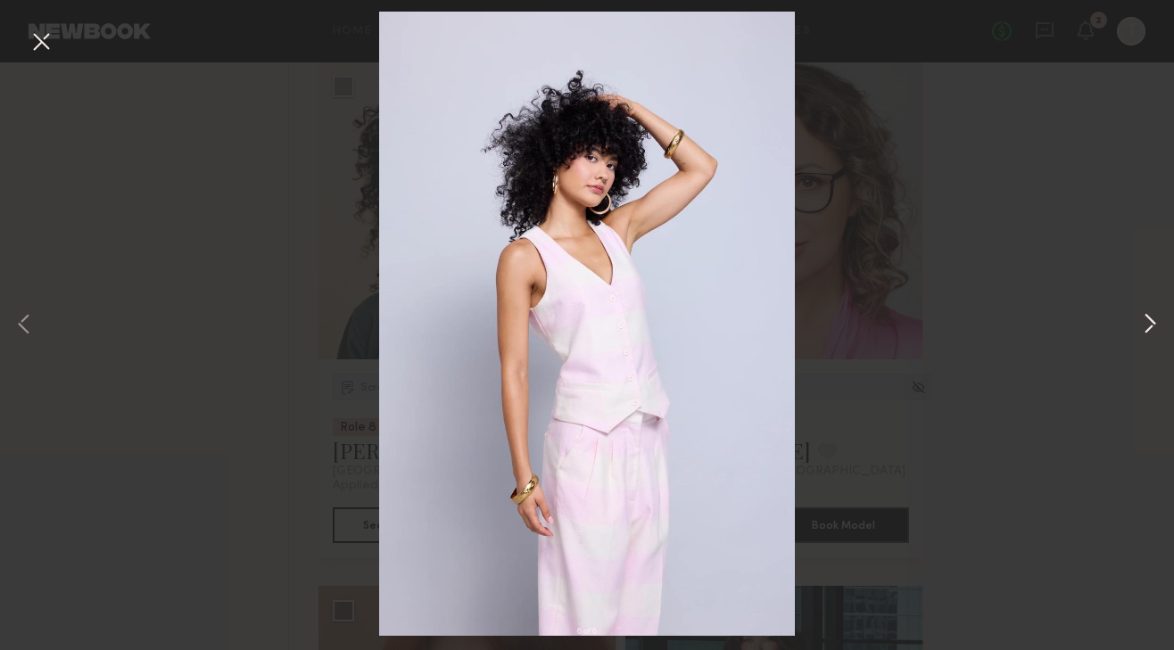
click at [1142, 318] on button at bounding box center [1149, 325] width 21 height 520
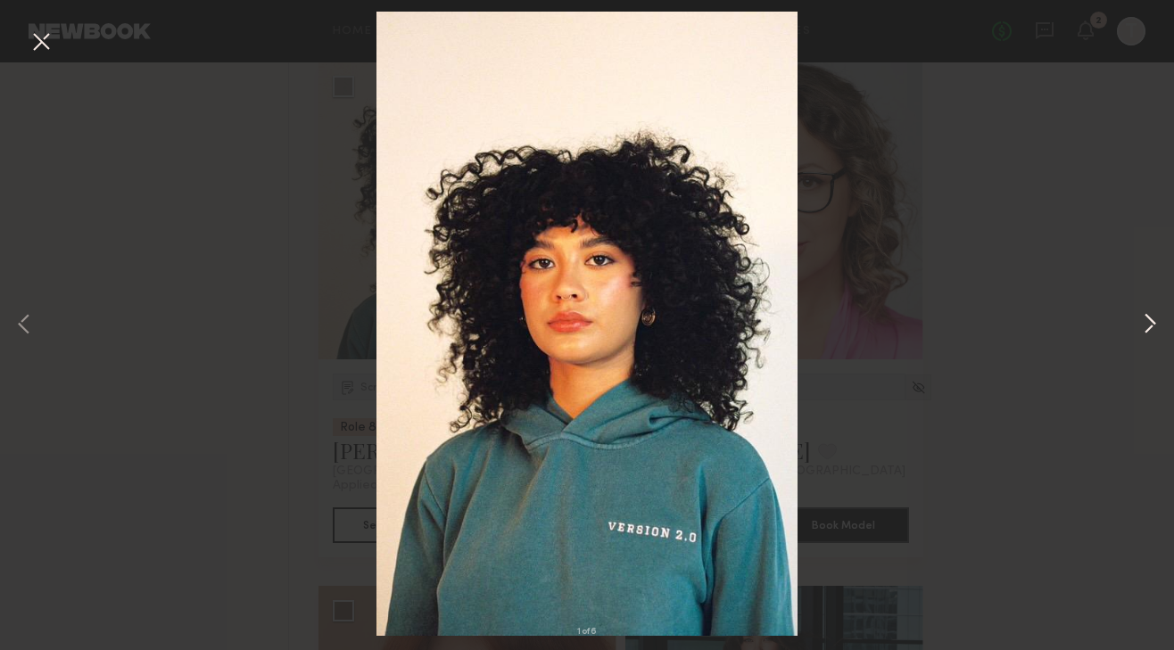
click at [1142, 318] on button at bounding box center [1149, 325] width 21 height 520
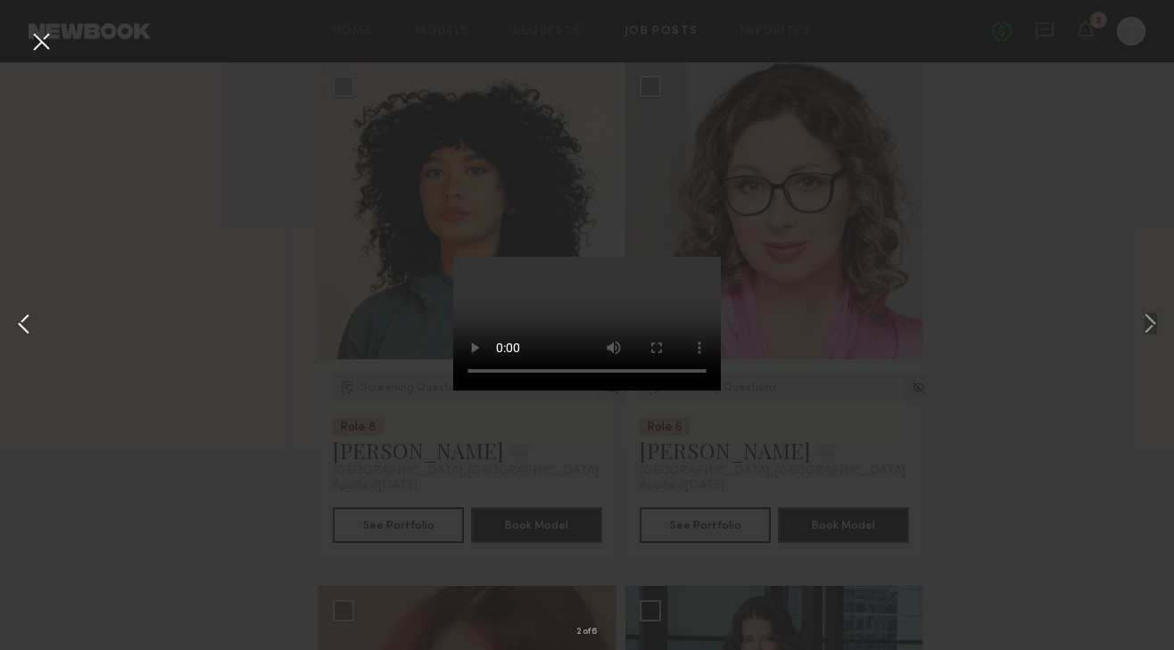
click at [24, 326] on button at bounding box center [23, 325] width 21 height 520
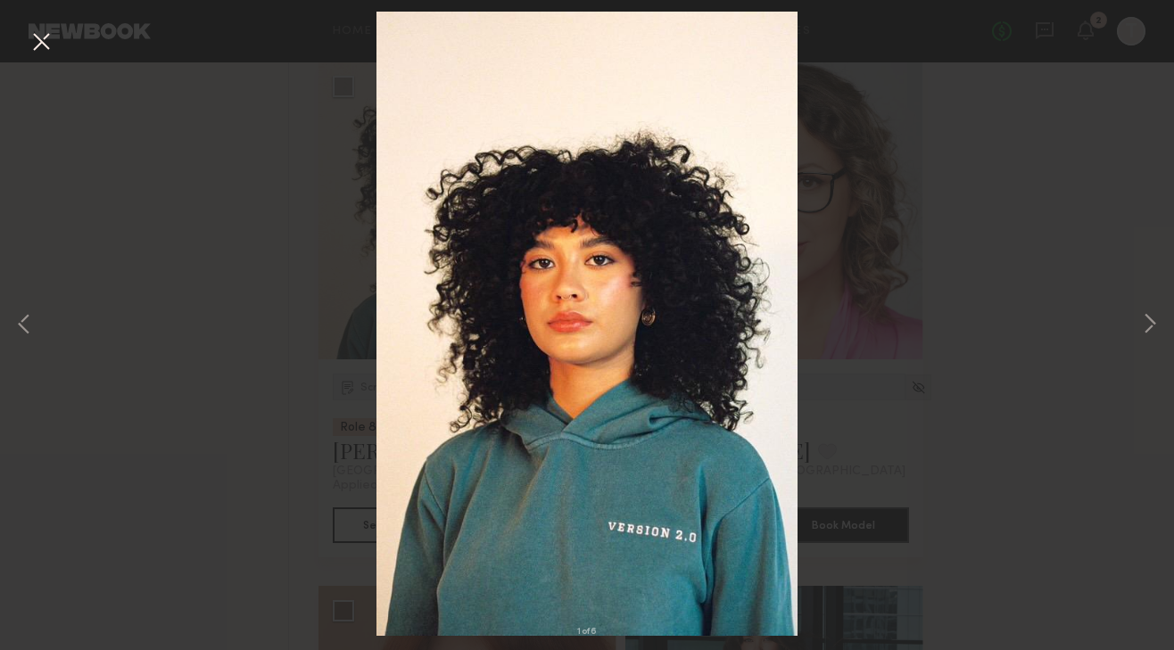
click at [44, 43] on button at bounding box center [41, 43] width 29 height 32
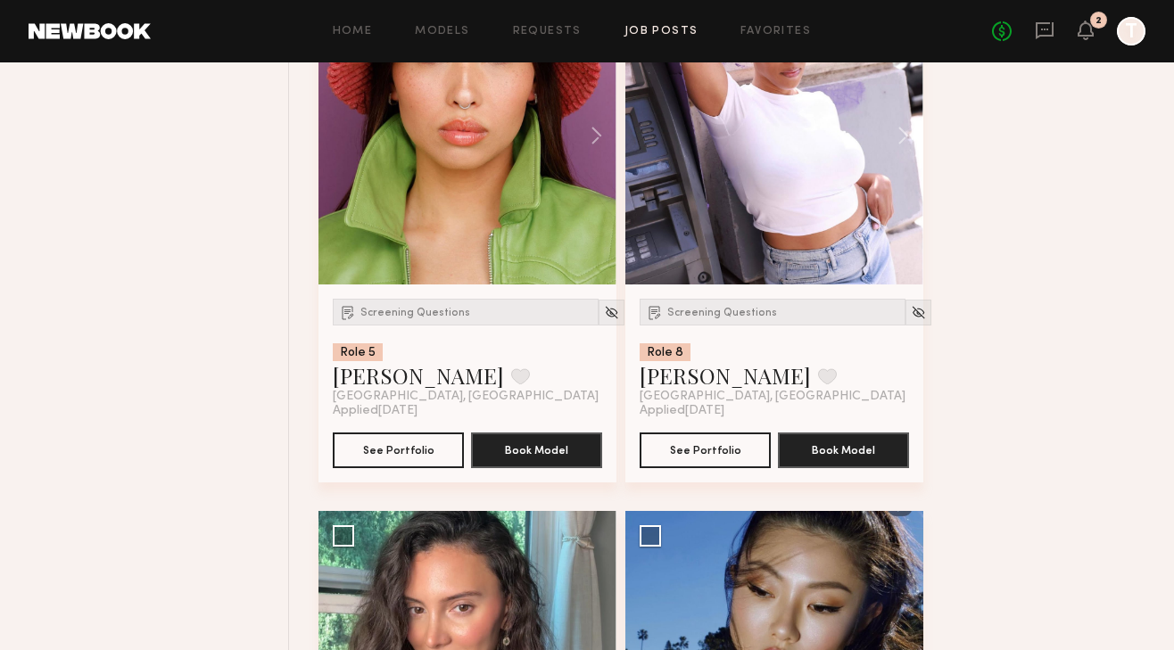
scroll to position [7123, 0]
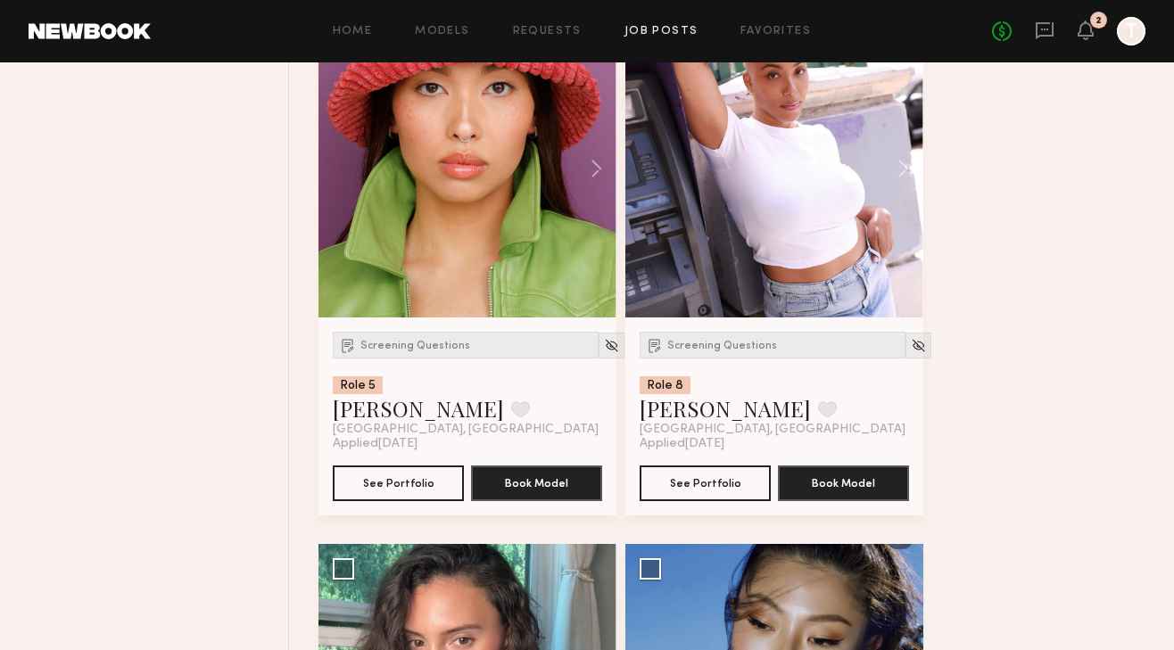
click at [534, 189] on div at bounding box center [467, 169] width 298 height 298
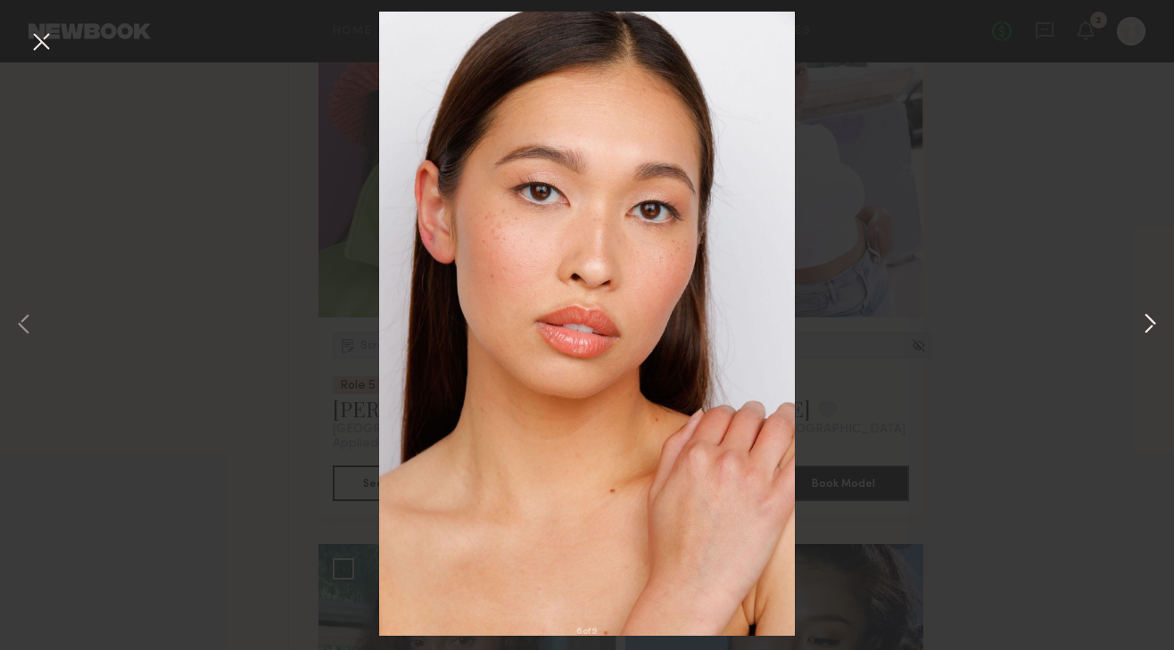
click at [1146, 333] on button at bounding box center [1149, 325] width 21 height 520
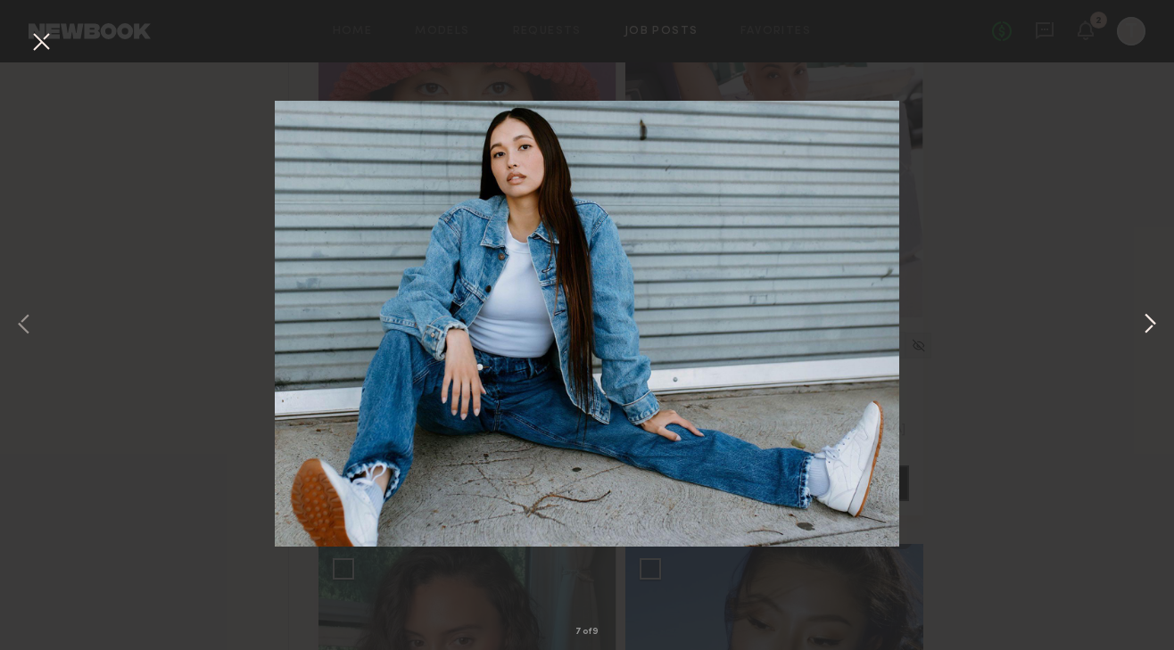
click at [1146, 333] on button at bounding box center [1149, 325] width 21 height 520
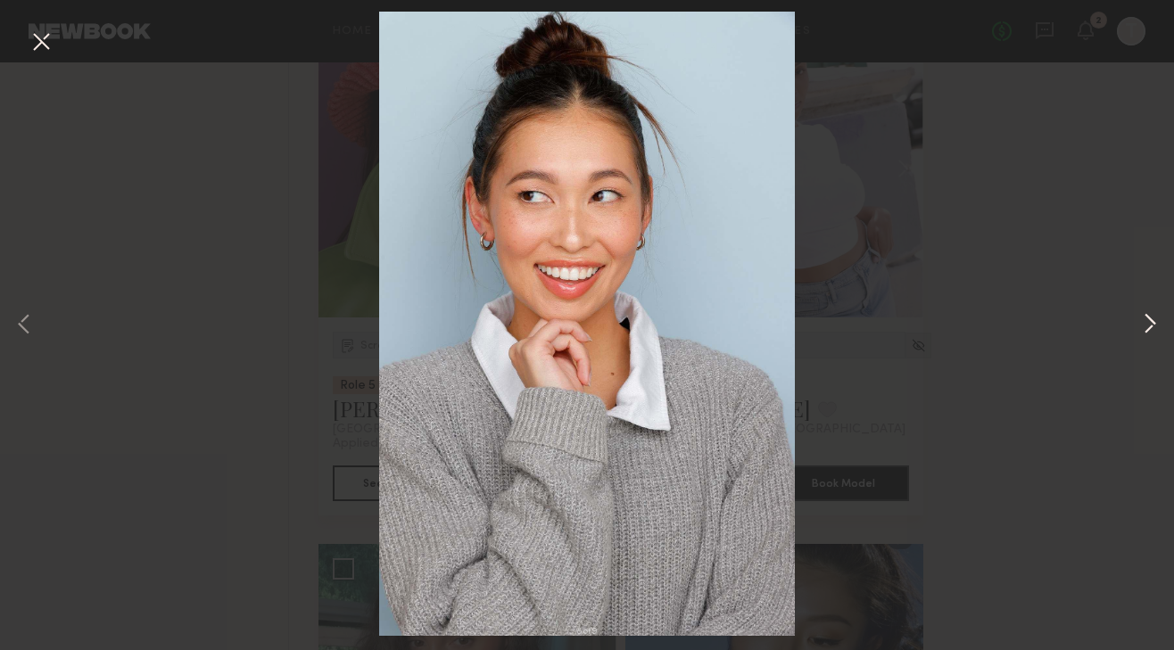
click at [1146, 333] on button at bounding box center [1149, 325] width 21 height 520
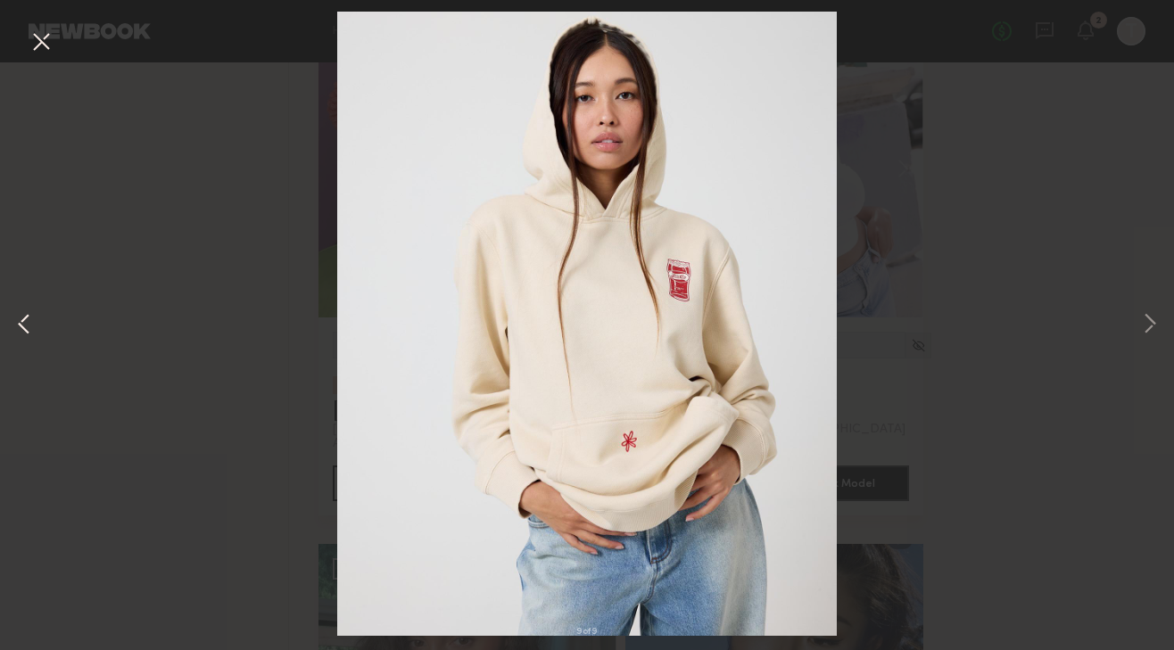
click at [24, 325] on button at bounding box center [23, 325] width 21 height 520
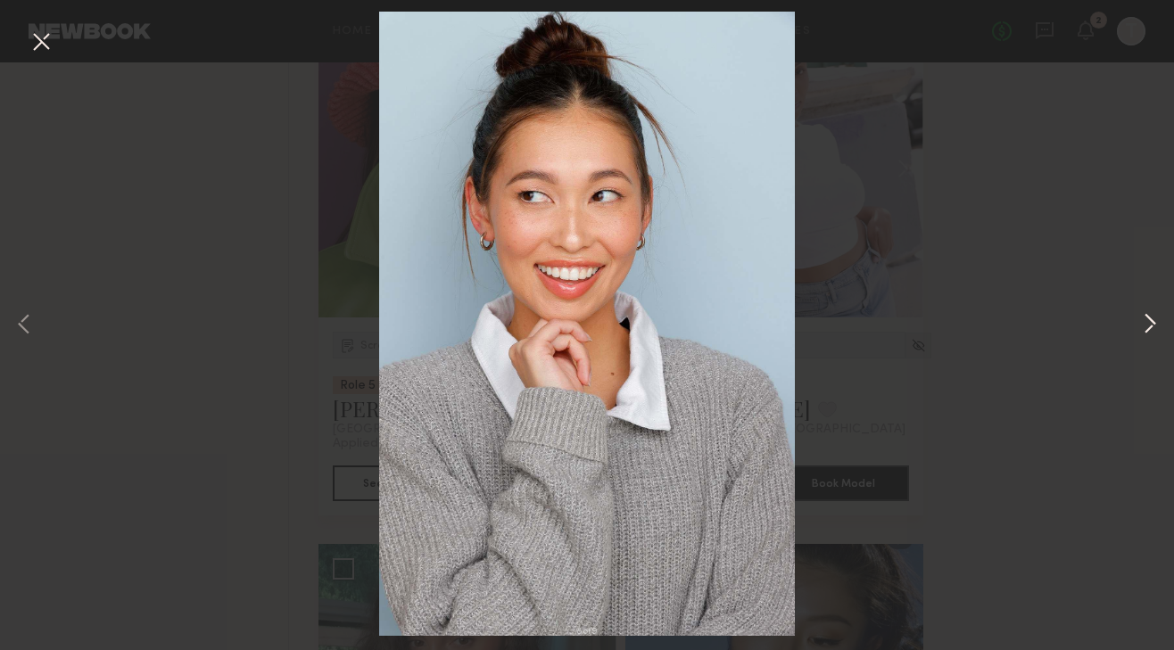
click at [1151, 328] on button at bounding box center [1149, 325] width 21 height 520
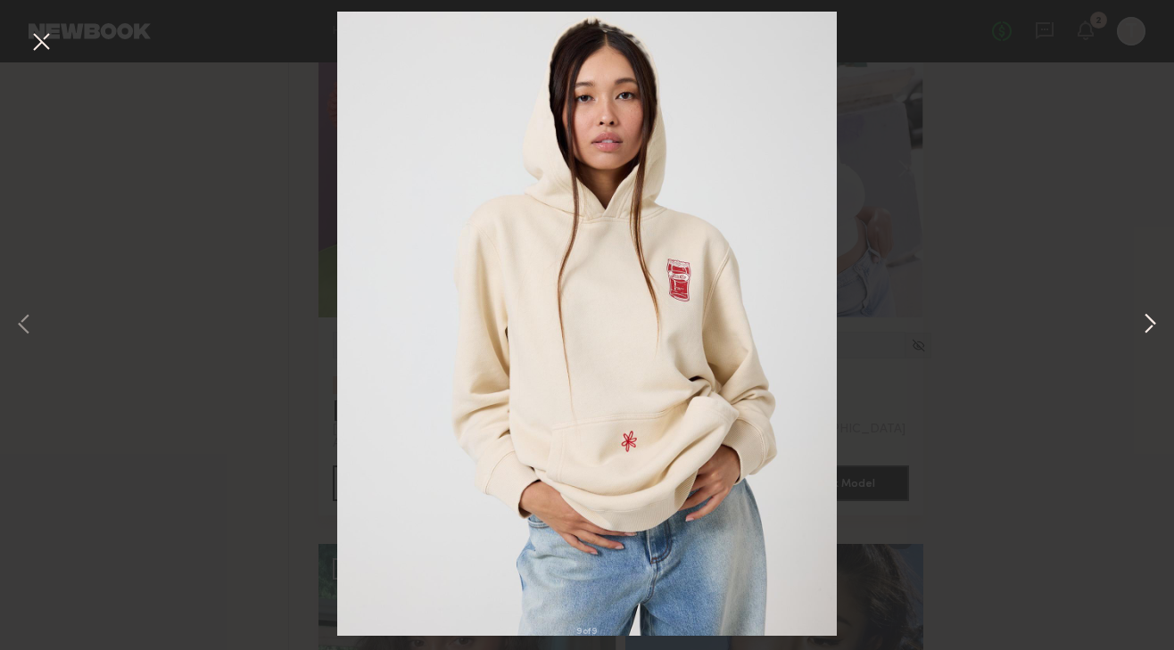
click at [1151, 328] on button at bounding box center [1149, 325] width 21 height 520
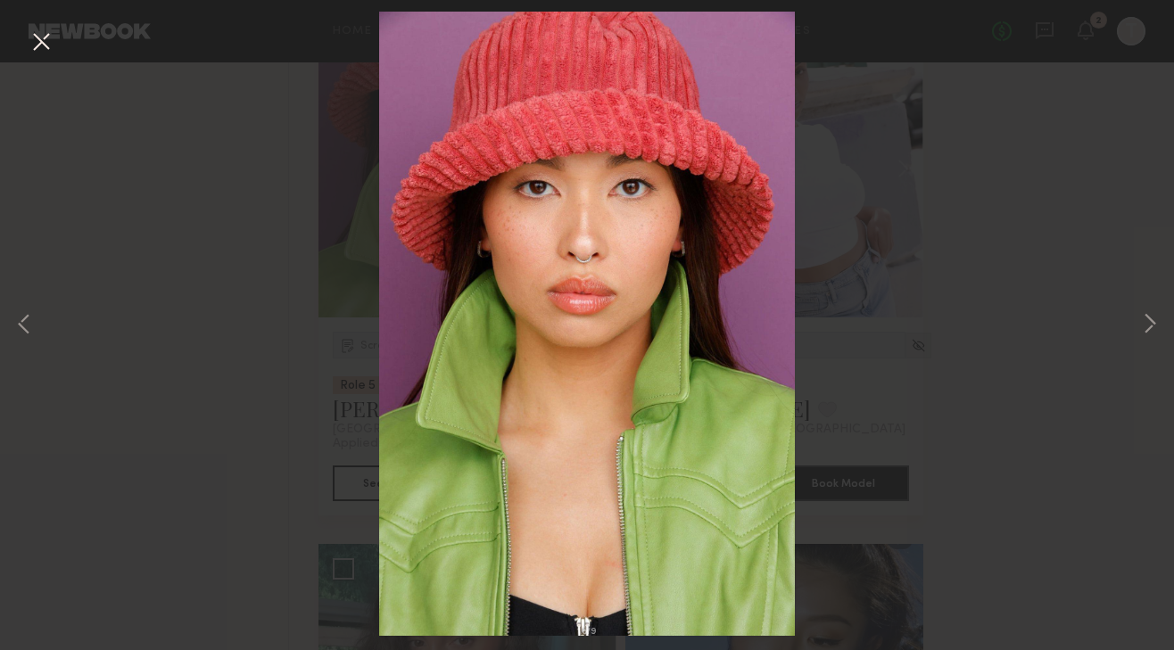
click at [1162, 331] on div "1 of 9" at bounding box center [587, 325] width 1174 height 650
click at [1152, 330] on button at bounding box center [1149, 325] width 21 height 520
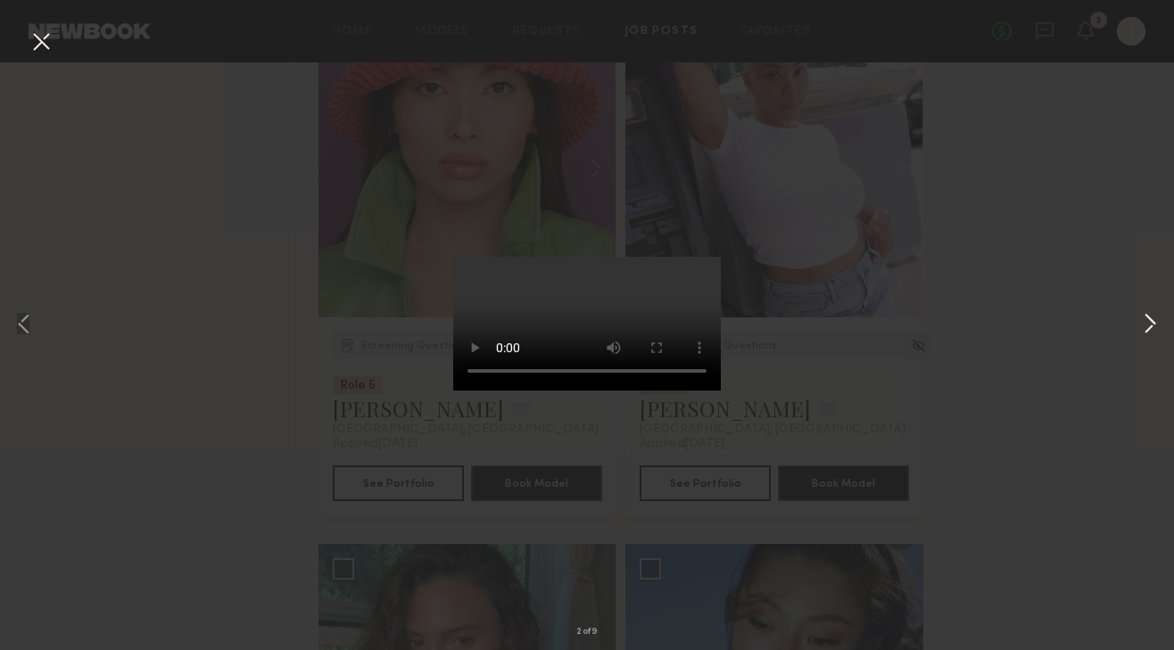
click at [1152, 330] on button at bounding box center [1149, 325] width 21 height 520
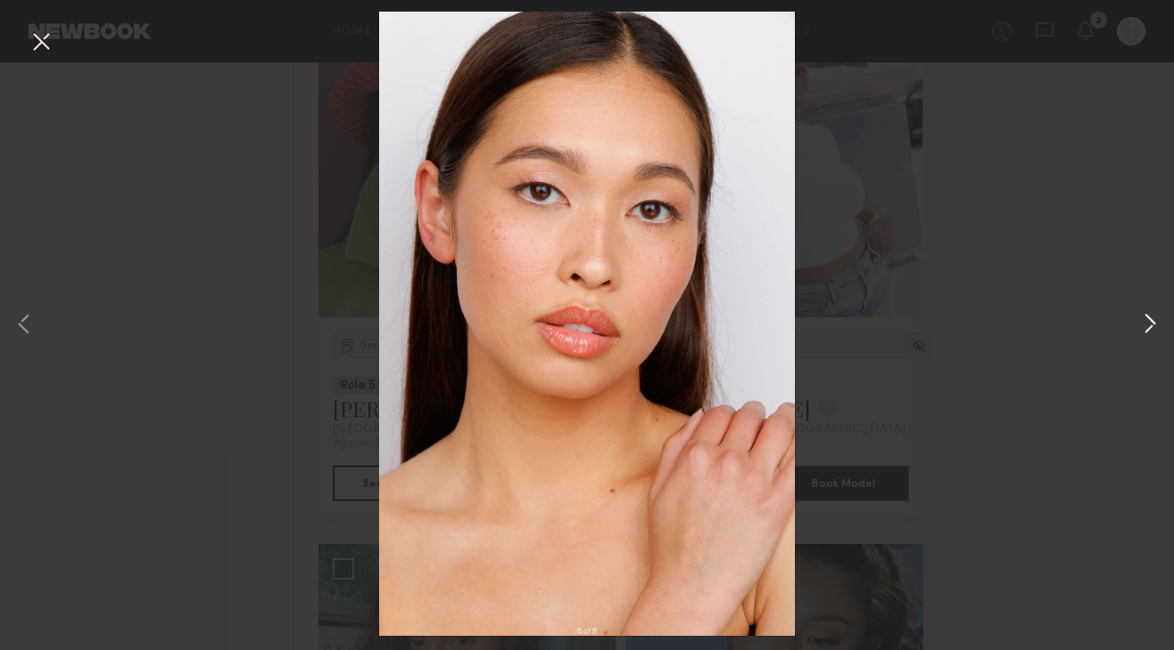
click at [1152, 330] on button at bounding box center [1149, 325] width 21 height 520
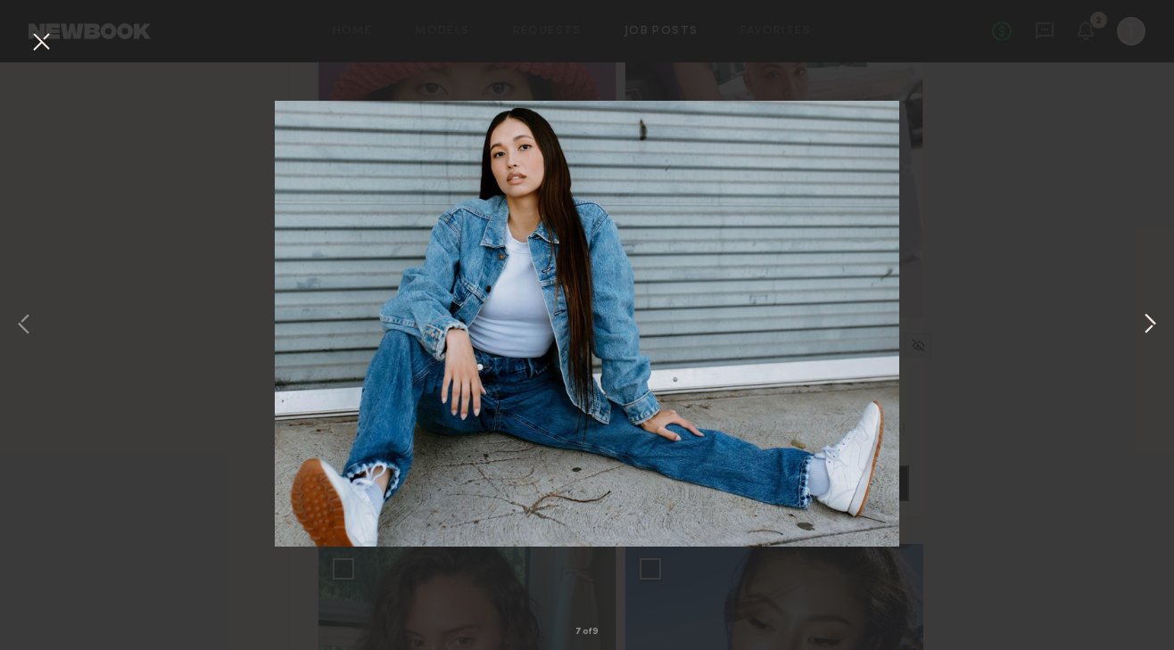
click at [1152, 330] on button at bounding box center [1149, 325] width 21 height 520
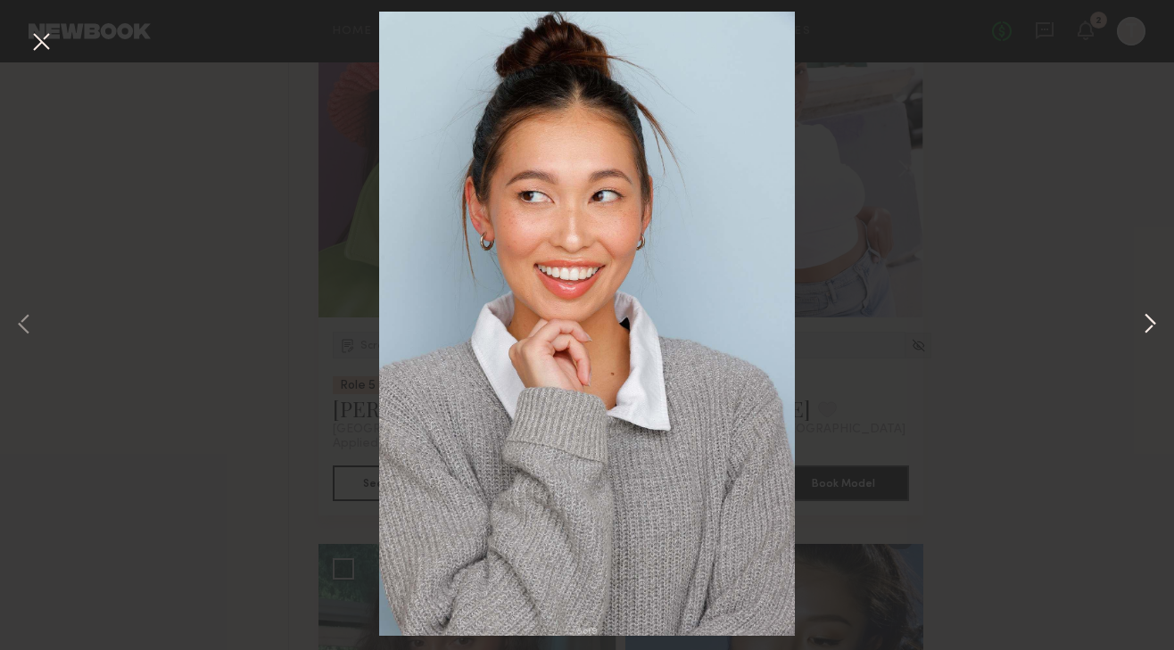
click at [1152, 331] on button at bounding box center [1149, 325] width 21 height 520
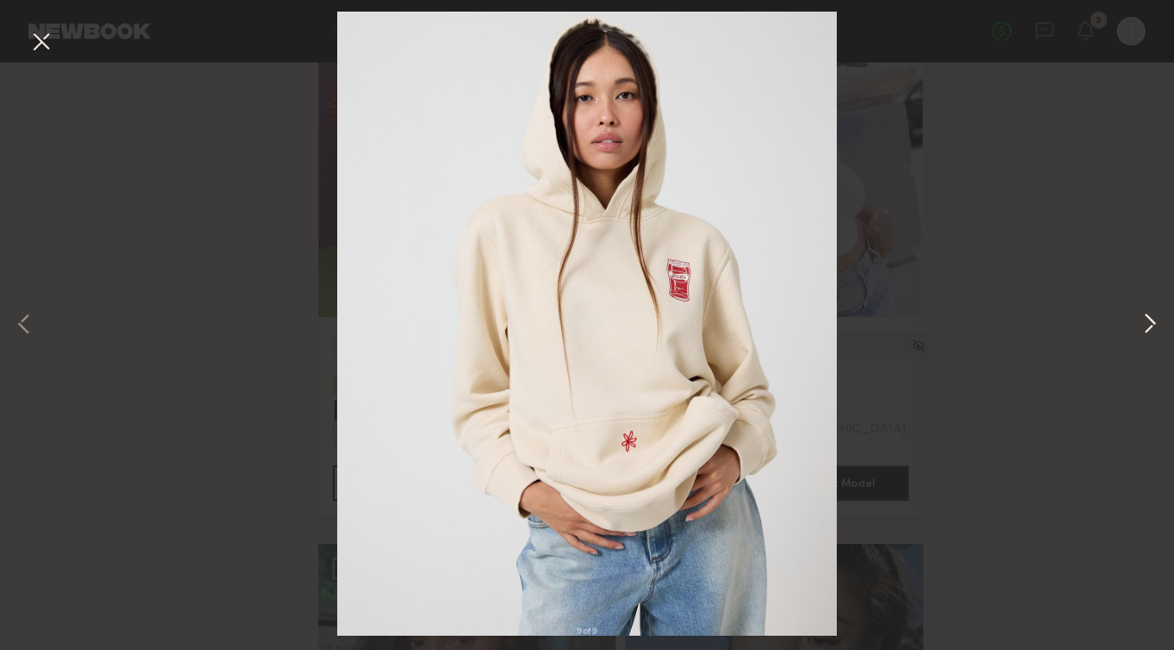
click at [1155, 329] on button at bounding box center [1149, 325] width 21 height 520
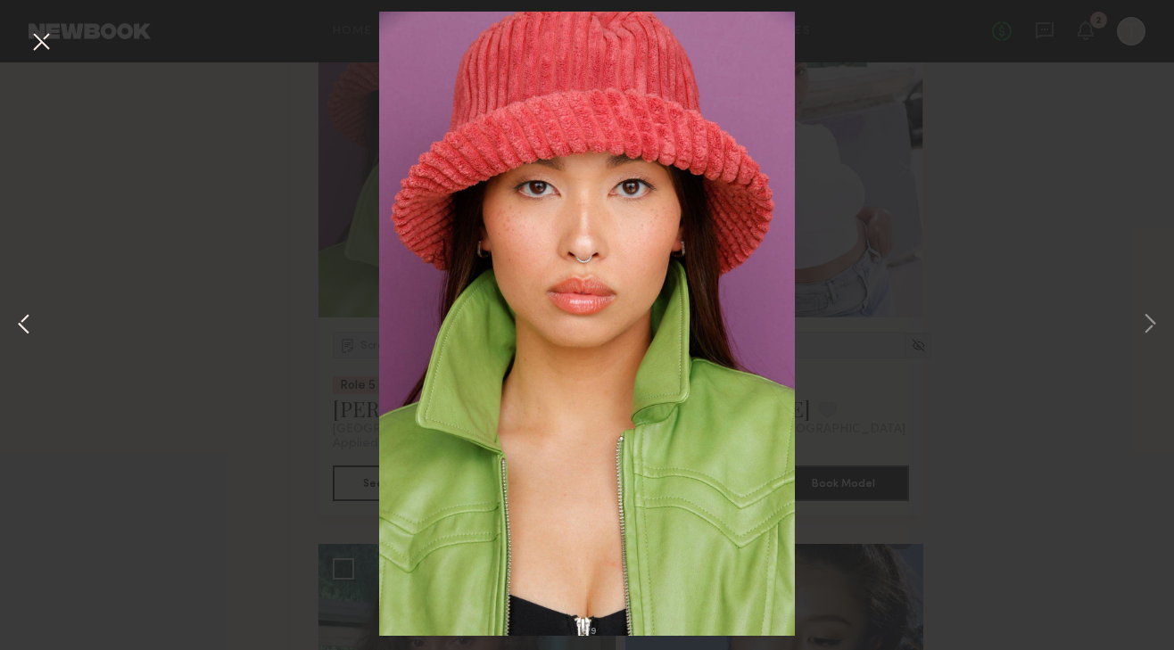
click at [25, 324] on button at bounding box center [23, 325] width 21 height 520
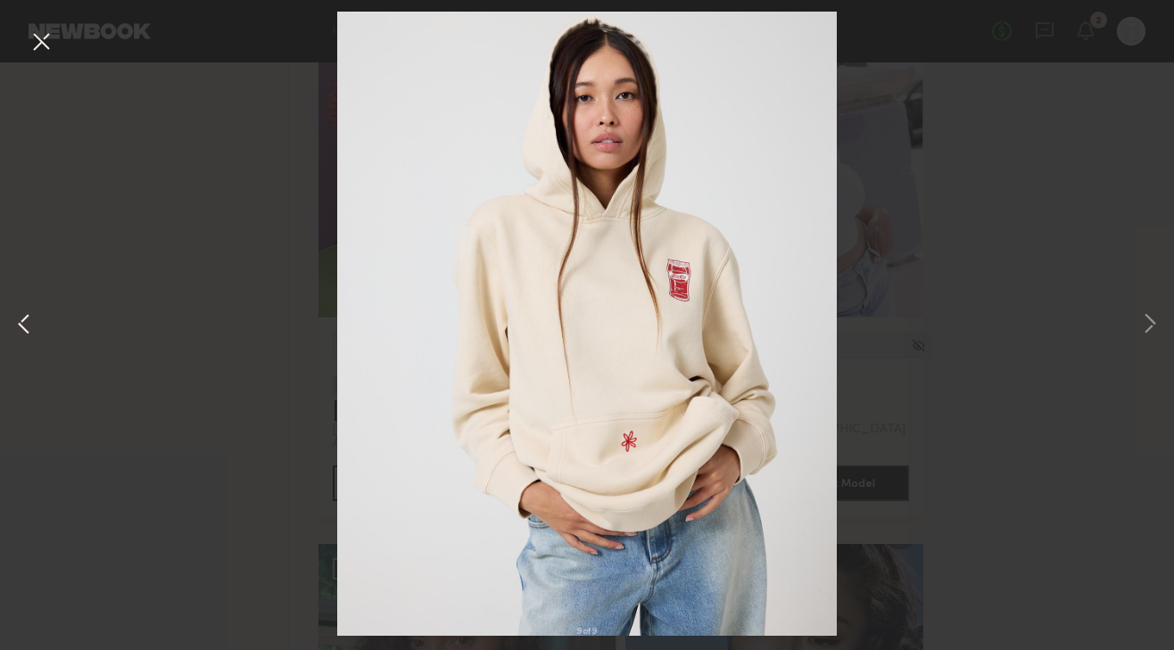
click at [20, 331] on button at bounding box center [23, 325] width 21 height 520
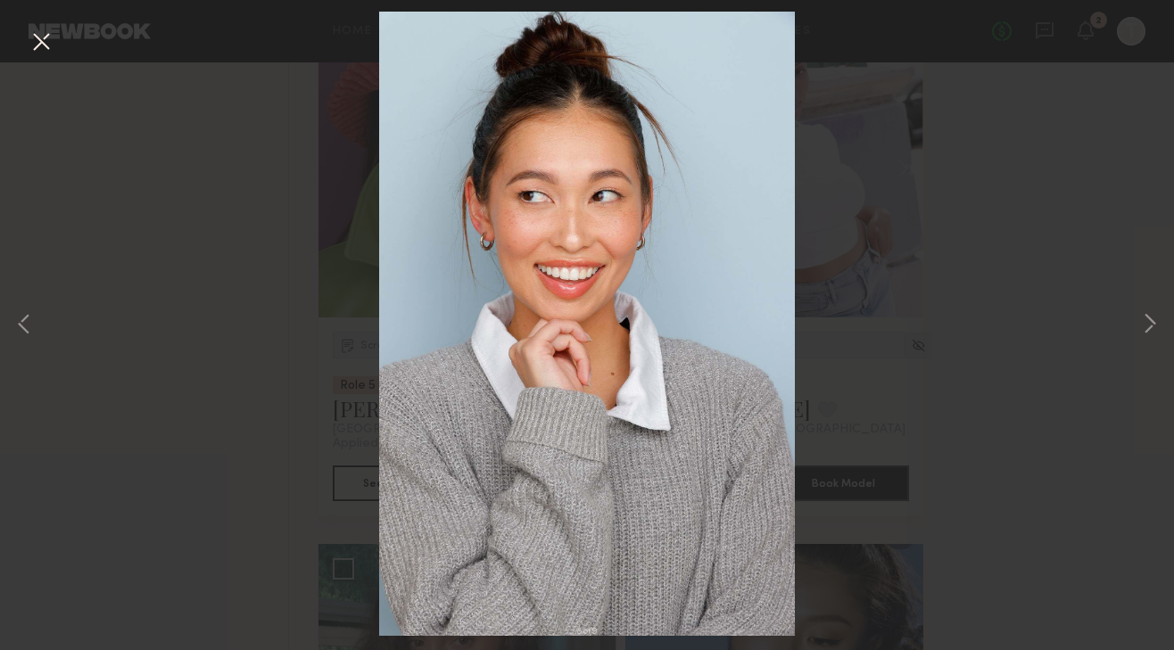
click at [27, 59] on div "8 of 9" at bounding box center [587, 325] width 1174 height 650
click at [42, 45] on button at bounding box center [41, 43] width 29 height 32
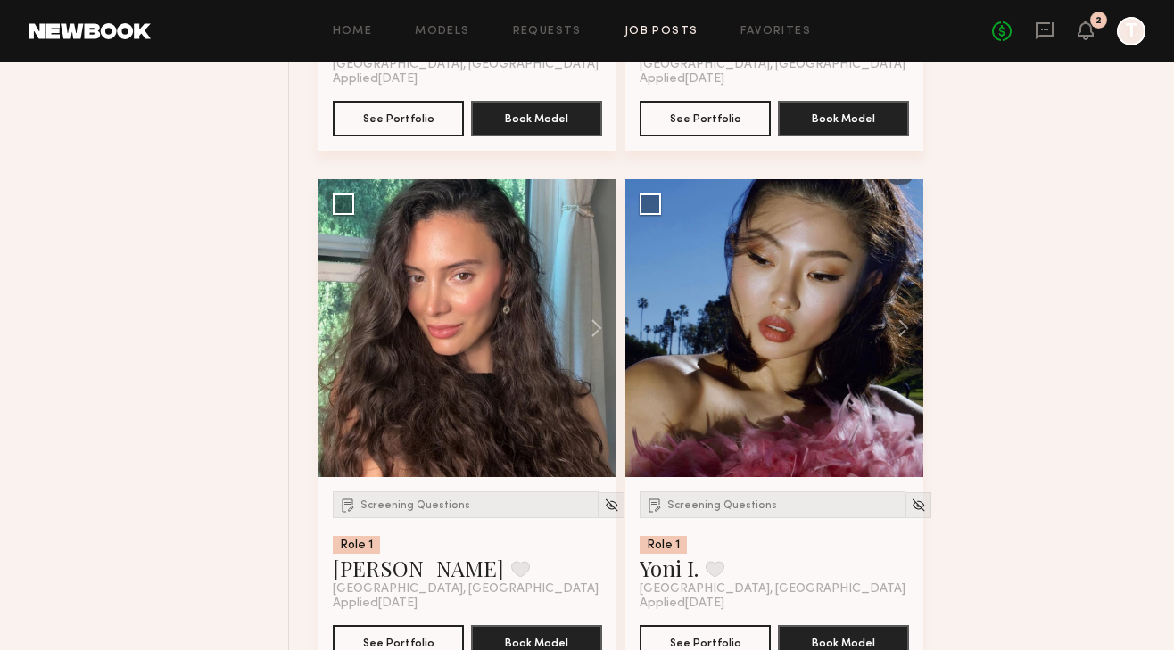
scroll to position [7506, 0]
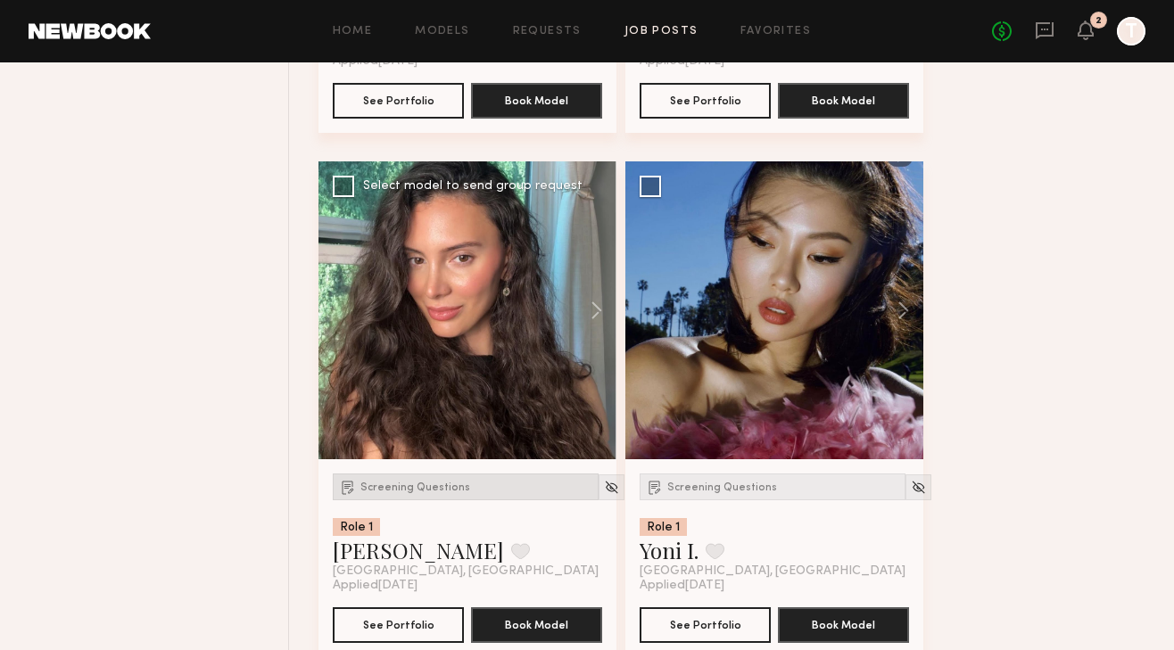
click at [418, 481] on div "Screening Questions" at bounding box center [466, 487] width 266 height 27
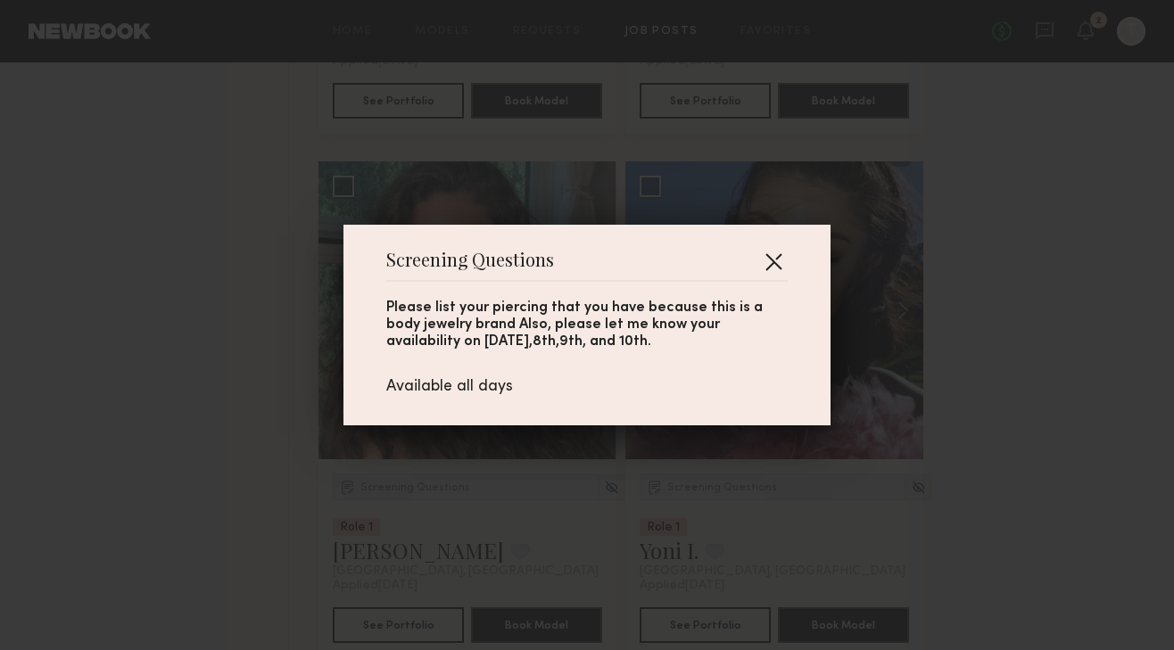
click at [774, 259] on button "button" at bounding box center [773, 261] width 29 height 29
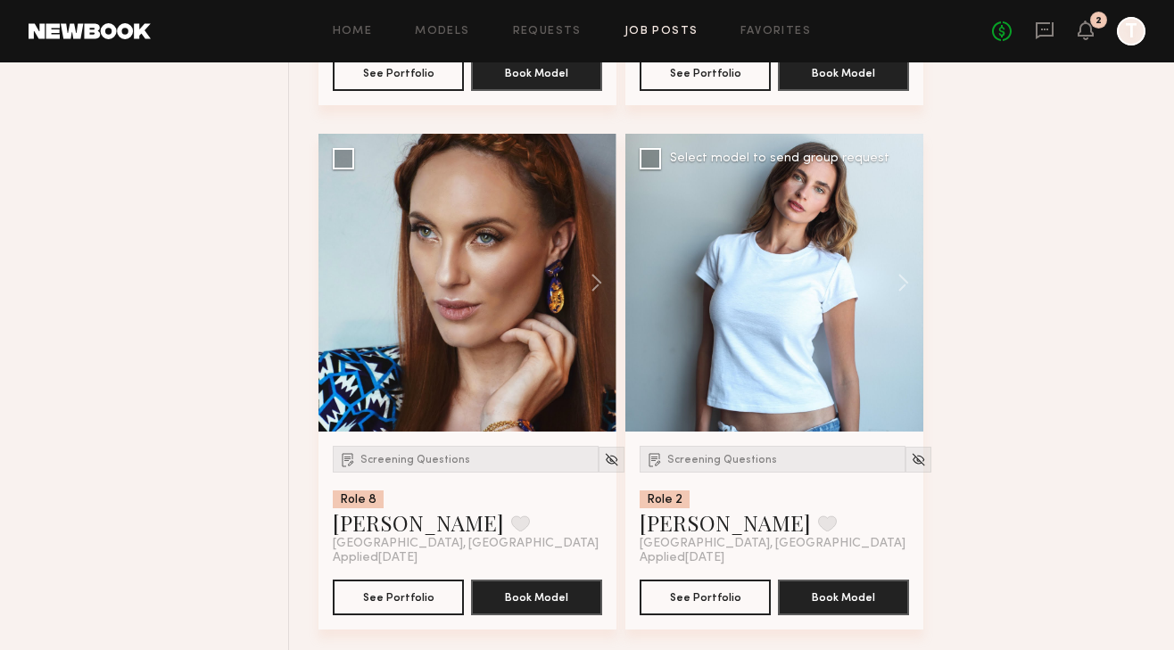
scroll to position [4431, 0]
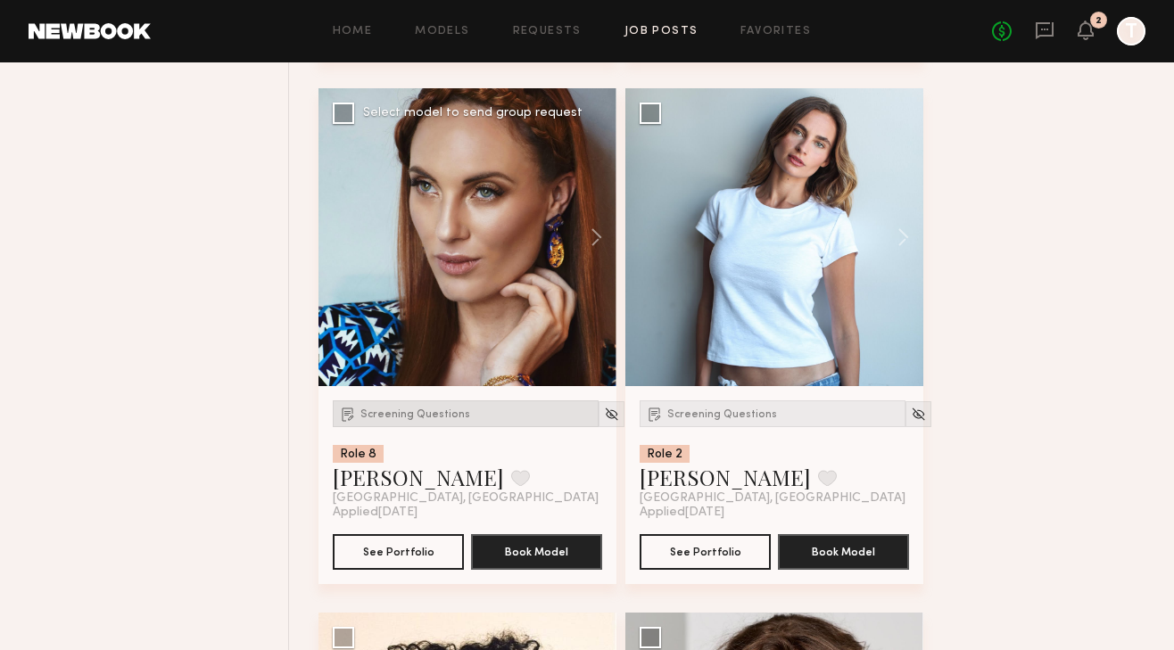
click at [411, 408] on div "Screening Questions" at bounding box center [466, 414] width 266 height 27
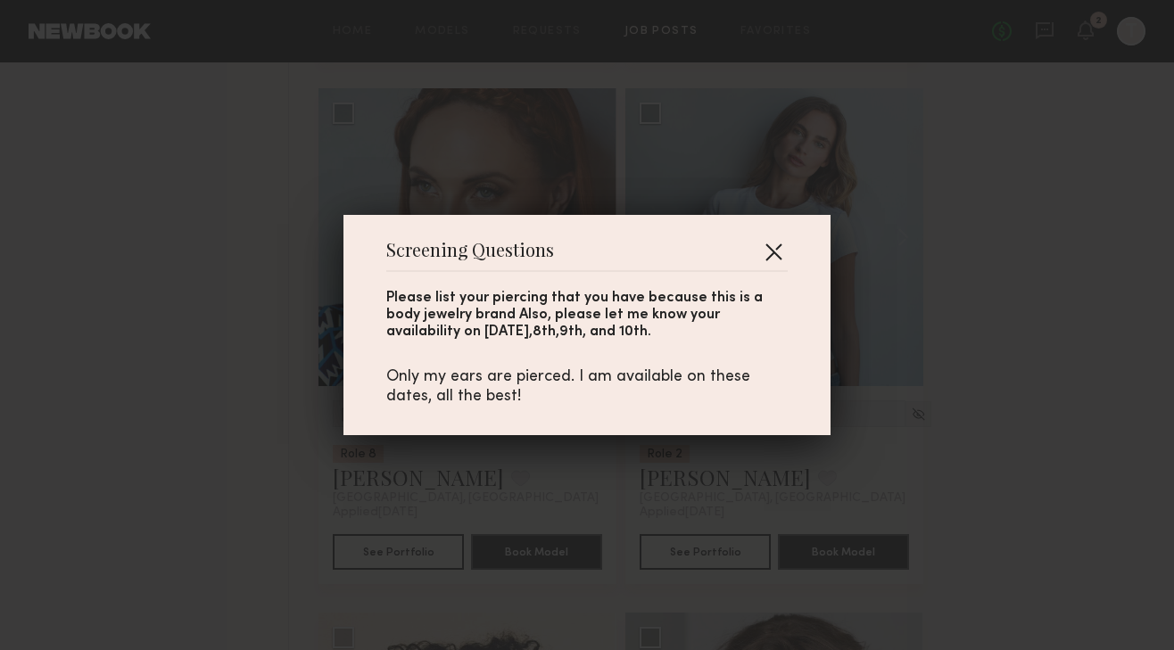
click at [775, 252] on button "button" at bounding box center [773, 251] width 29 height 29
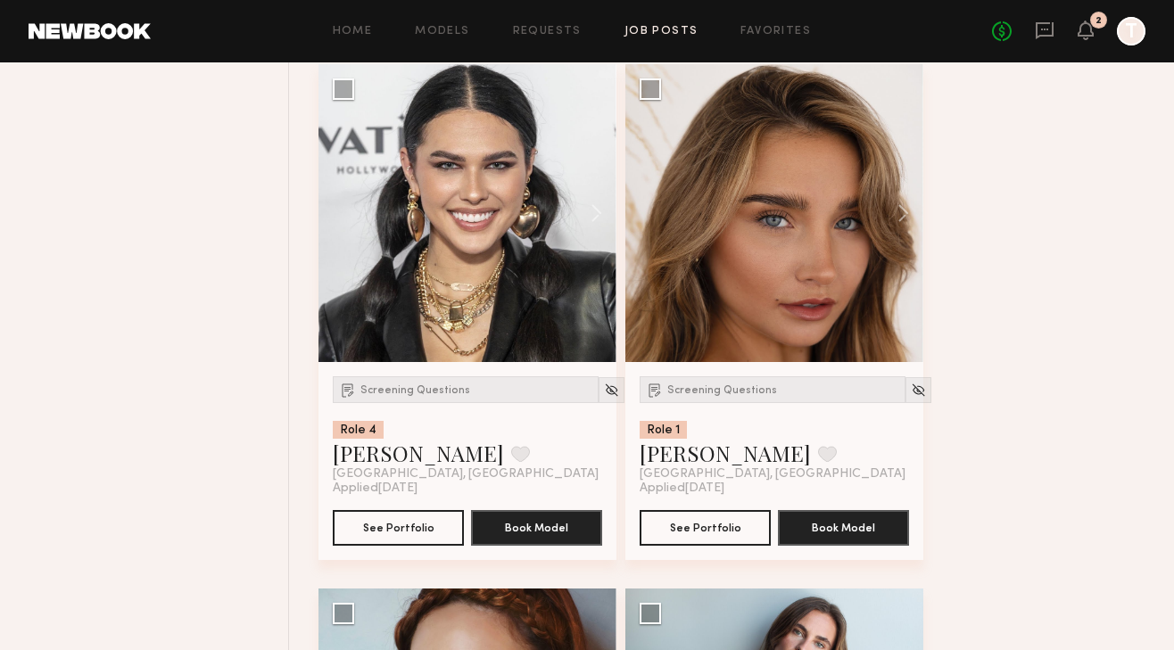
scroll to position [3894, 0]
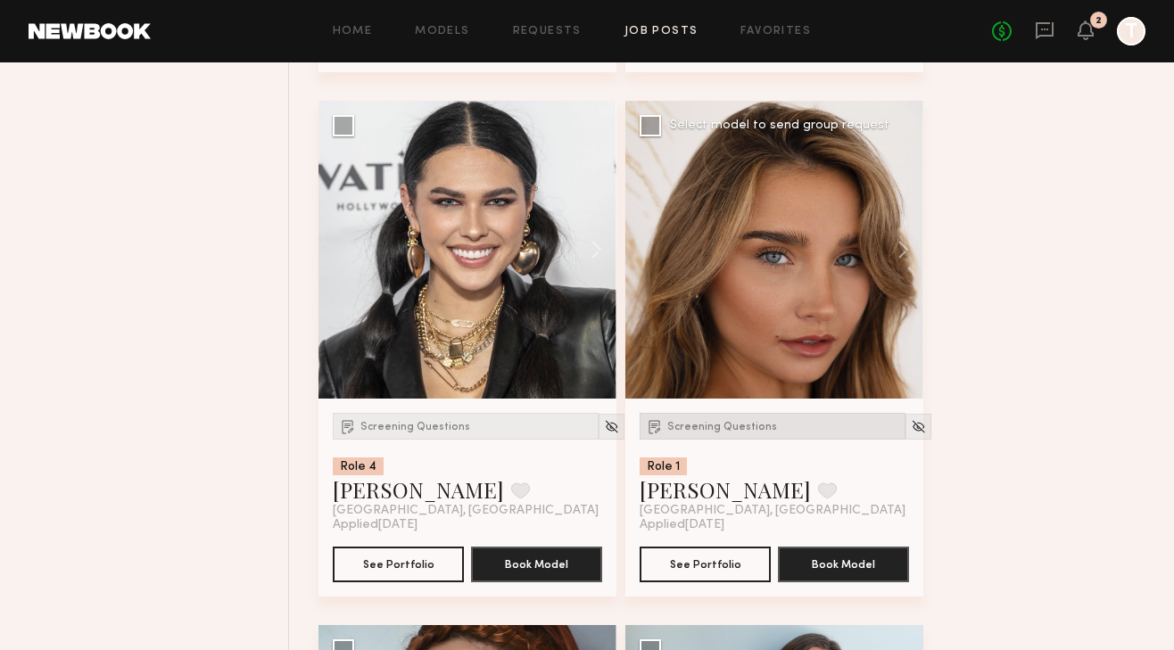
click at [714, 427] on span "Screening Questions" at bounding box center [722, 427] width 110 height 11
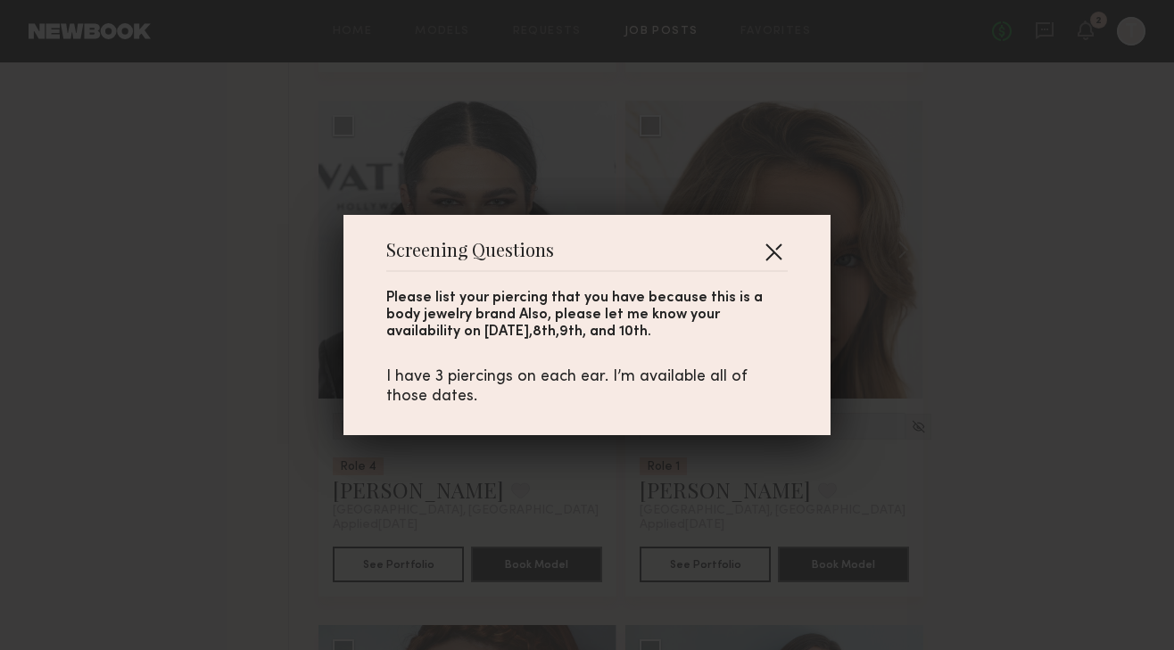
click at [773, 250] on button "button" at bounding box center [773, 251] width 29 height 29
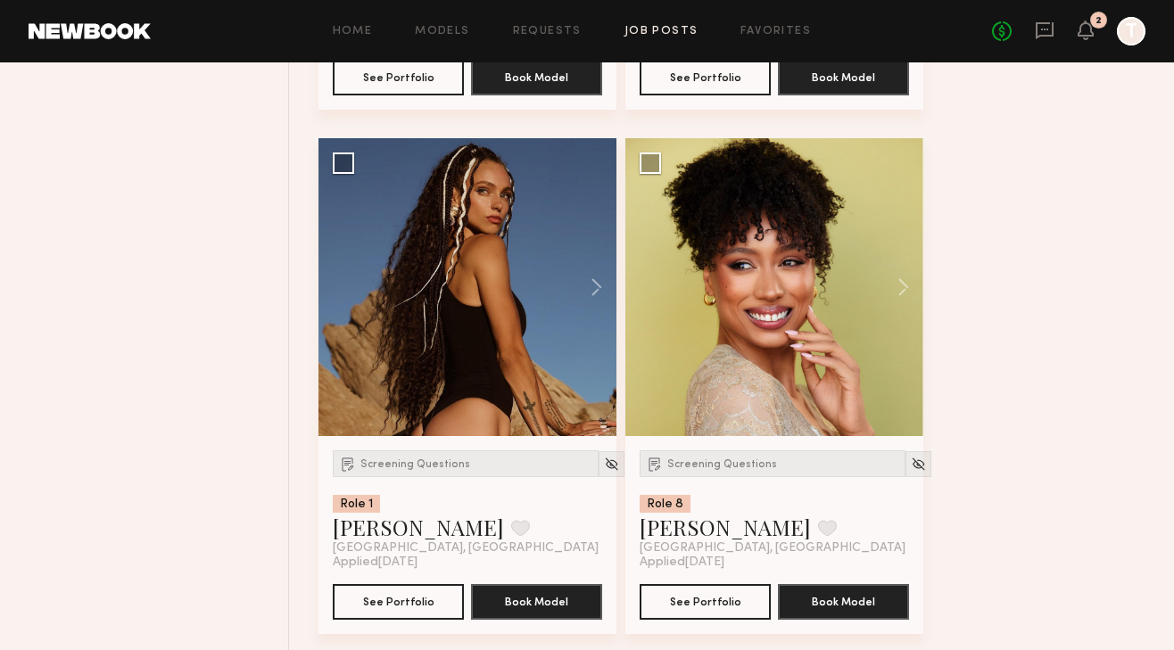
scroll to position [1780, 0]
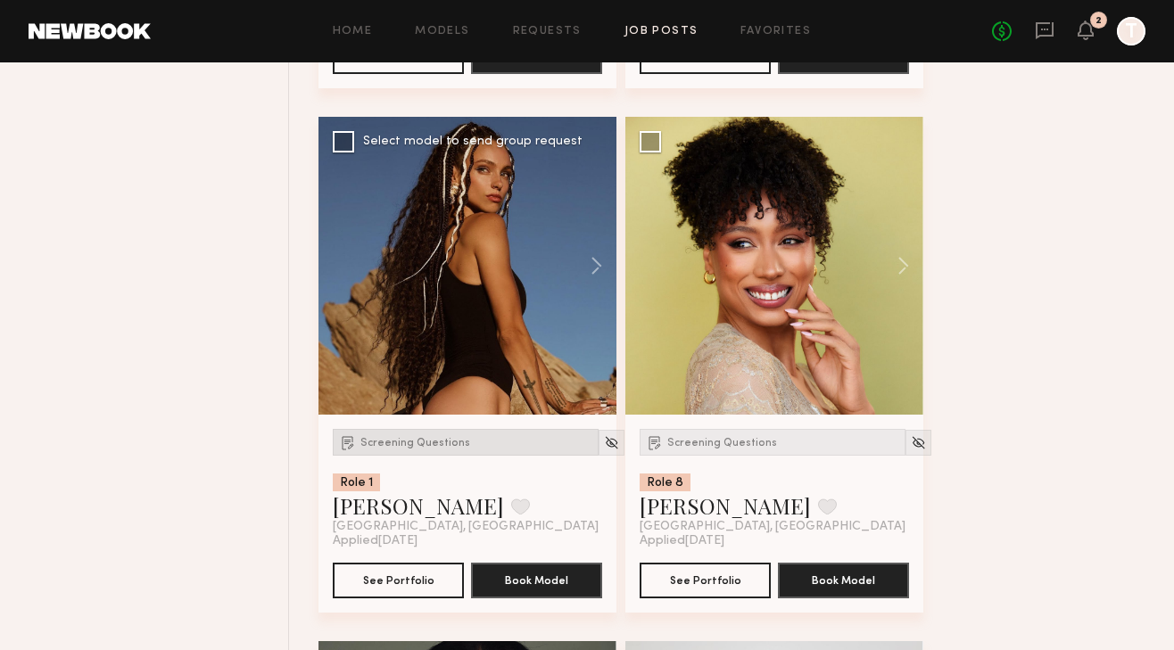
click at [437, 448] on span "Screening Questions" at bounding box center [415, 443] width 110 height 11
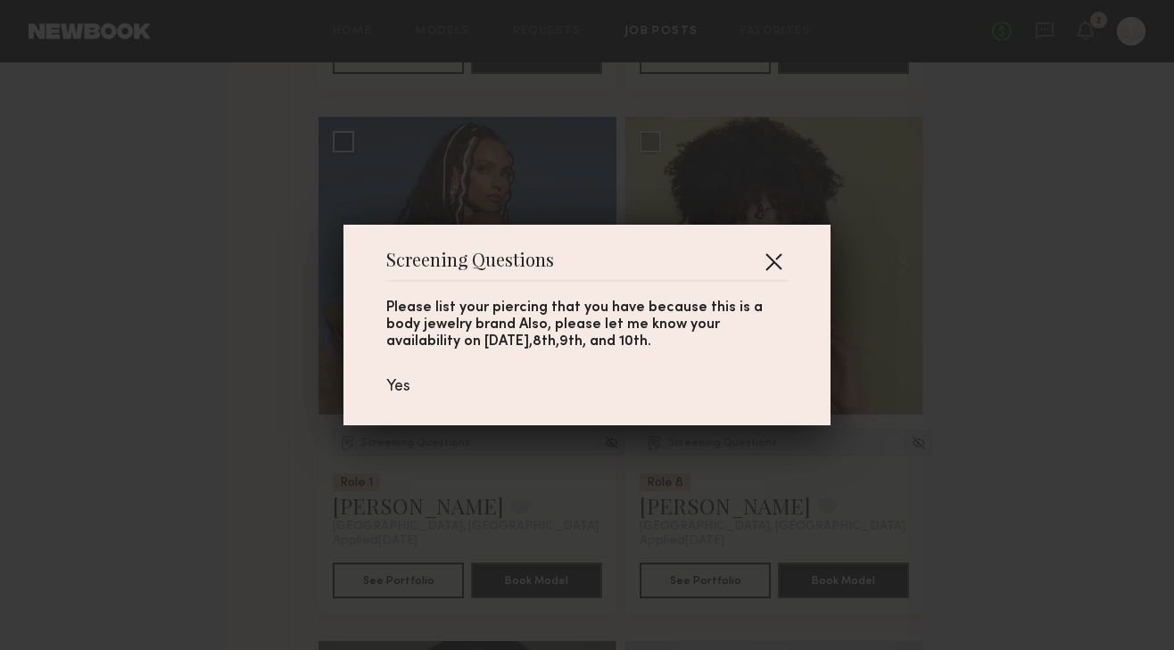
click at [776, 251] on button "button" at bounding box center [773, 261] width 29 height 29
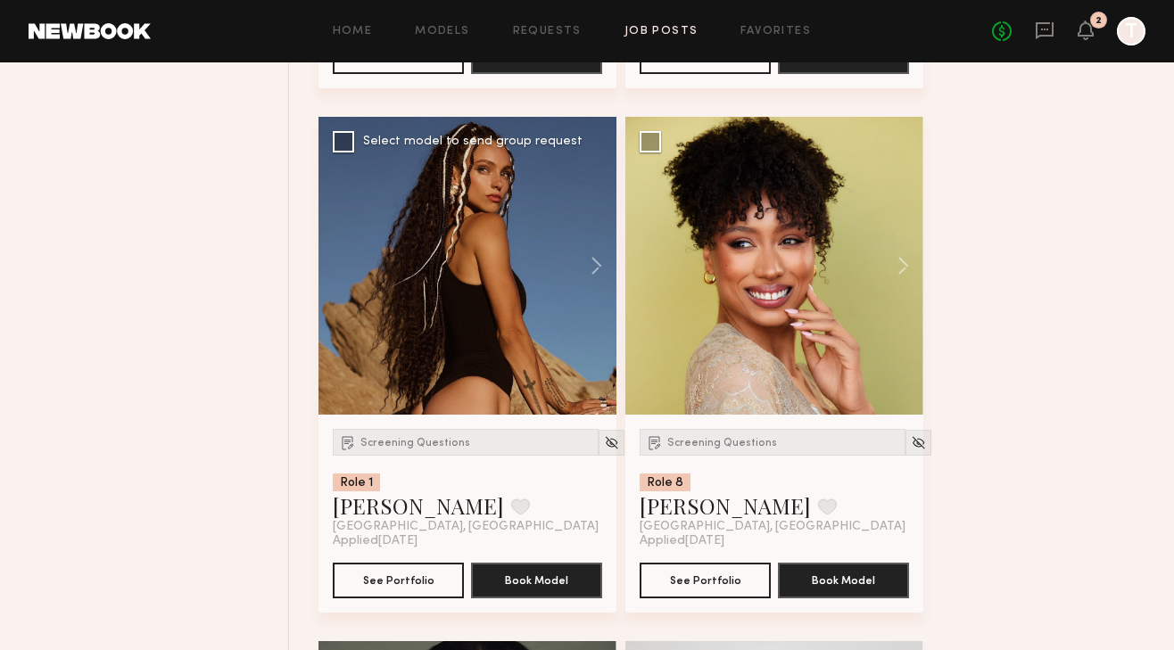
click at [549, 258] on div at bounding box center [467, 266] width 298 height 298
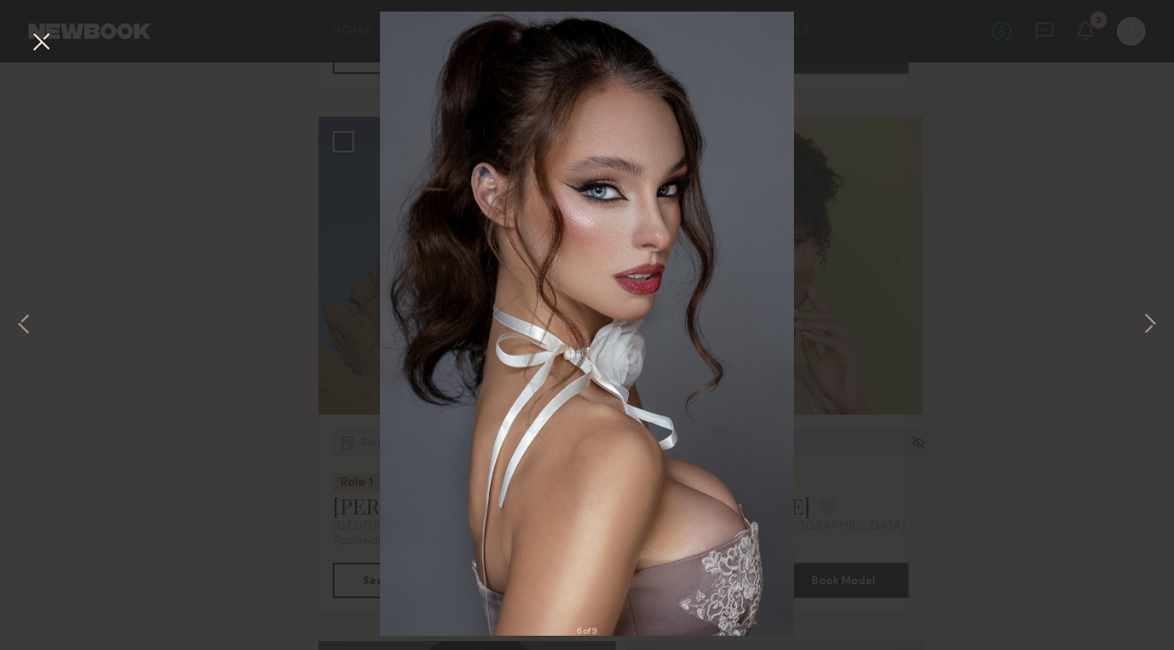
click at [1132, 323] on div "6 of 9" at bounding box center [587, 325] width 1174 height 650
click at [1147, 323] on button at bounding box center [1149, 325] width 21 height 520
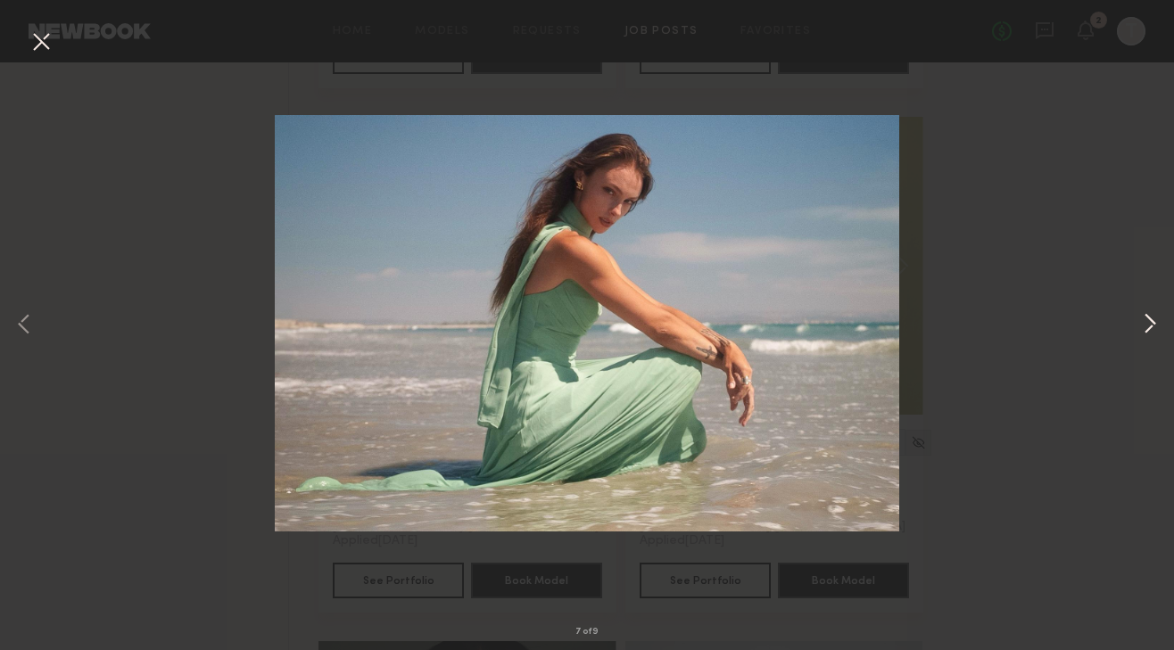
click at [1147, 323] on button at bounding box center [1149, 325] width 21 height 520
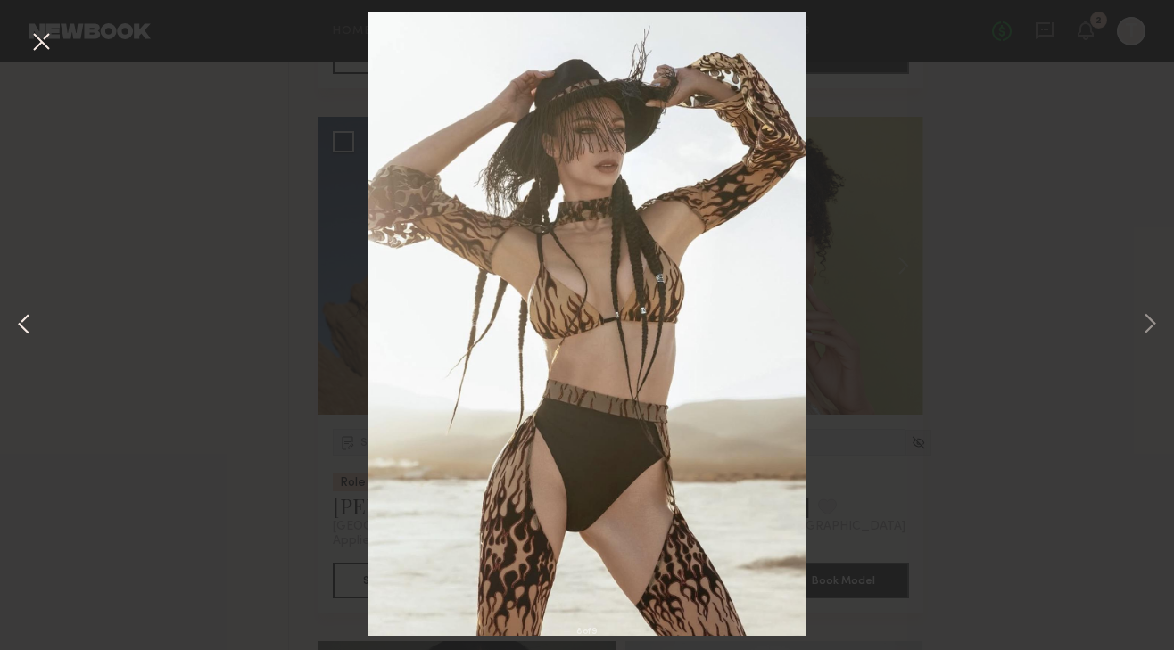
click at [23, 318] on button at bounding box center [23, 325] width 21 height 520
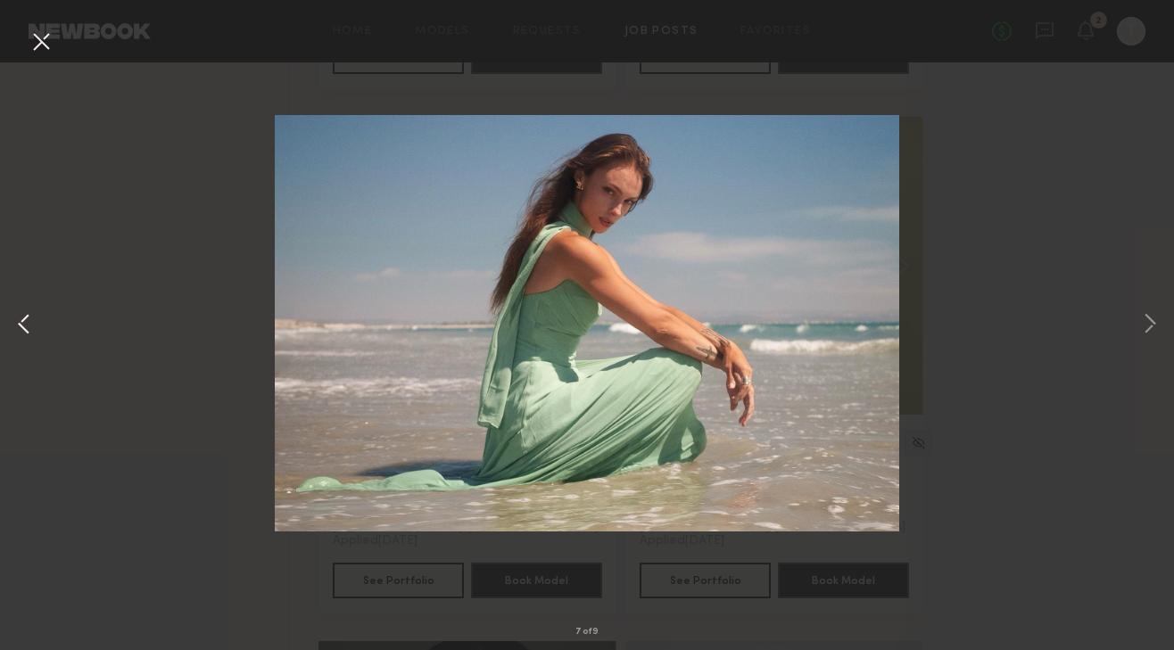
click at [23, 318] on button at bounding box center [23, 325] width 21 height 520
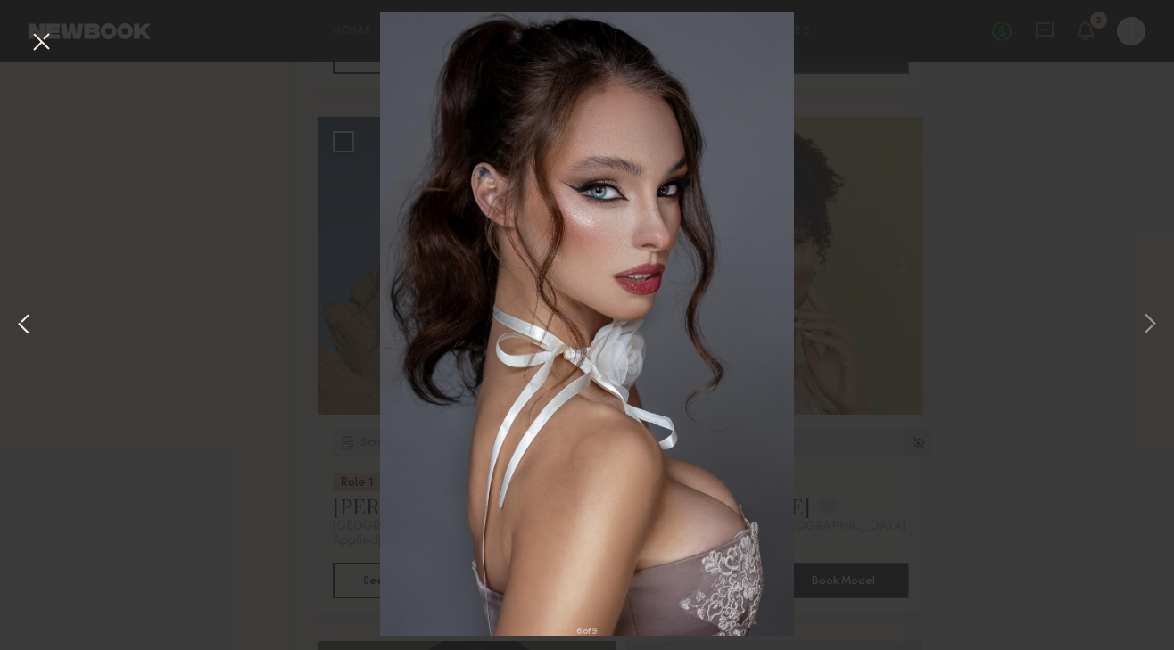
click at [23, 318] on button at bounding box center [23, 325] width 21 height 520
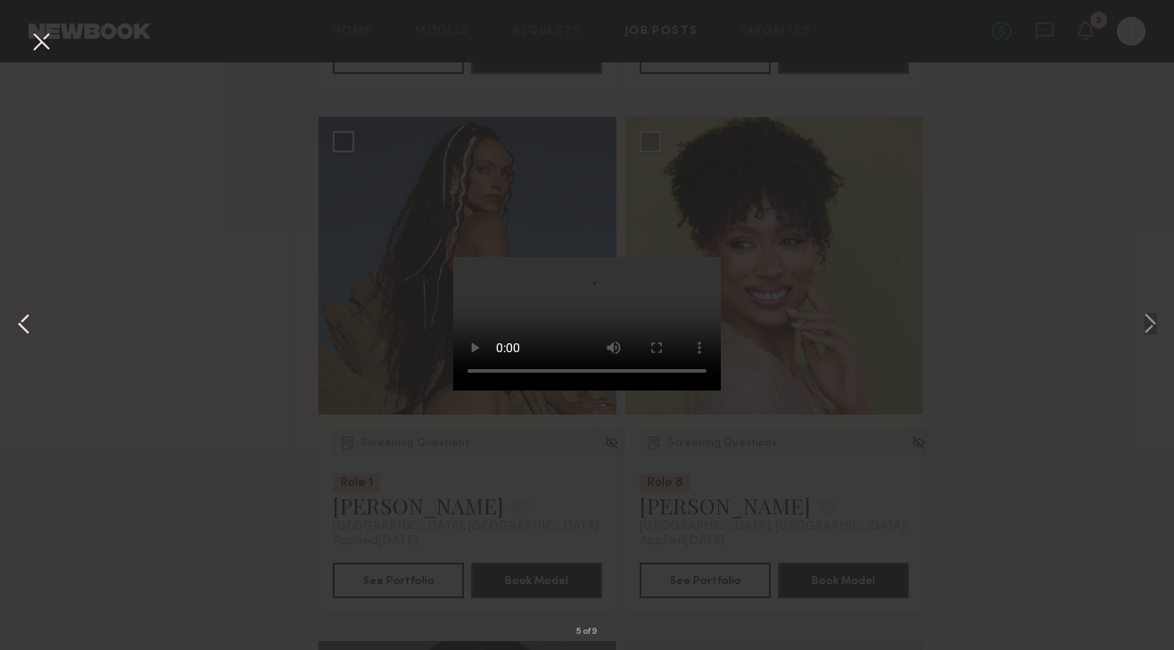
click at [25, 318] on button at bounding box center [23, 325] width 21 height 520
click at [27, 318] on button at bounding box center [23, 325] width 21 height 520
click at [45, 32] on button at bounding box center [41, 43] width 29 height 32
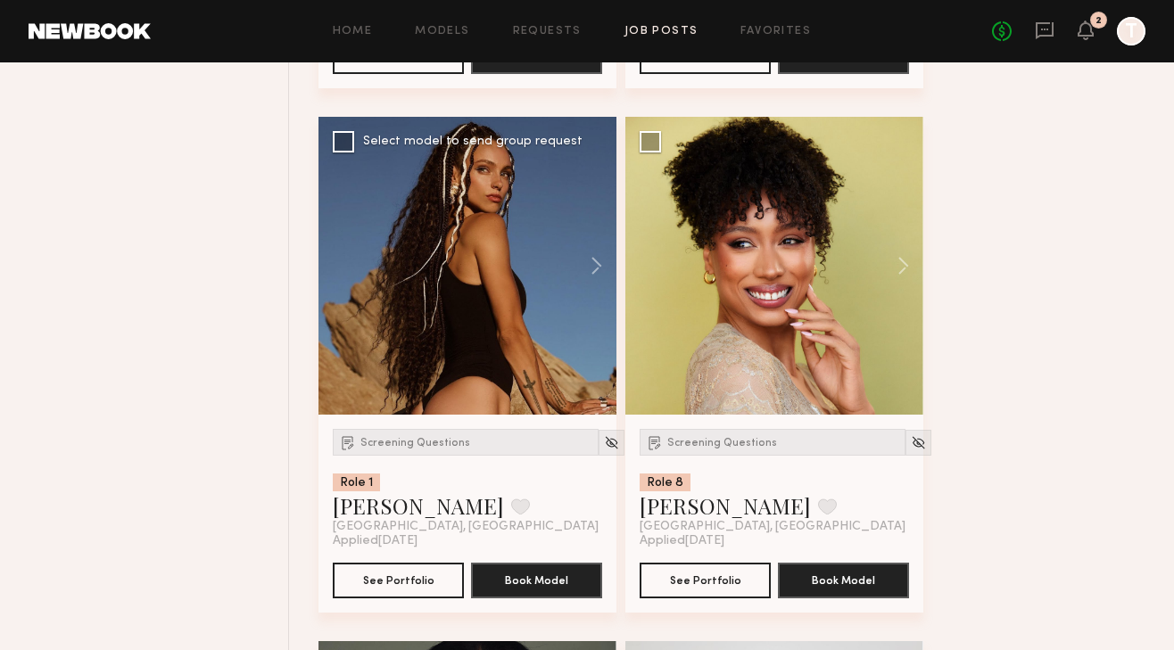
click at [436, 457] on div "Screening Questions Role 1 [PERSON_NAME] Favorite [GEOGRAPHIC_DATA], [GEOGRAPHI…" at bounding box center [466, 481] width 266 height 105
click at [436, 439] on span "Screening Questions" at bounding box center [415, 443] width 110 height 11
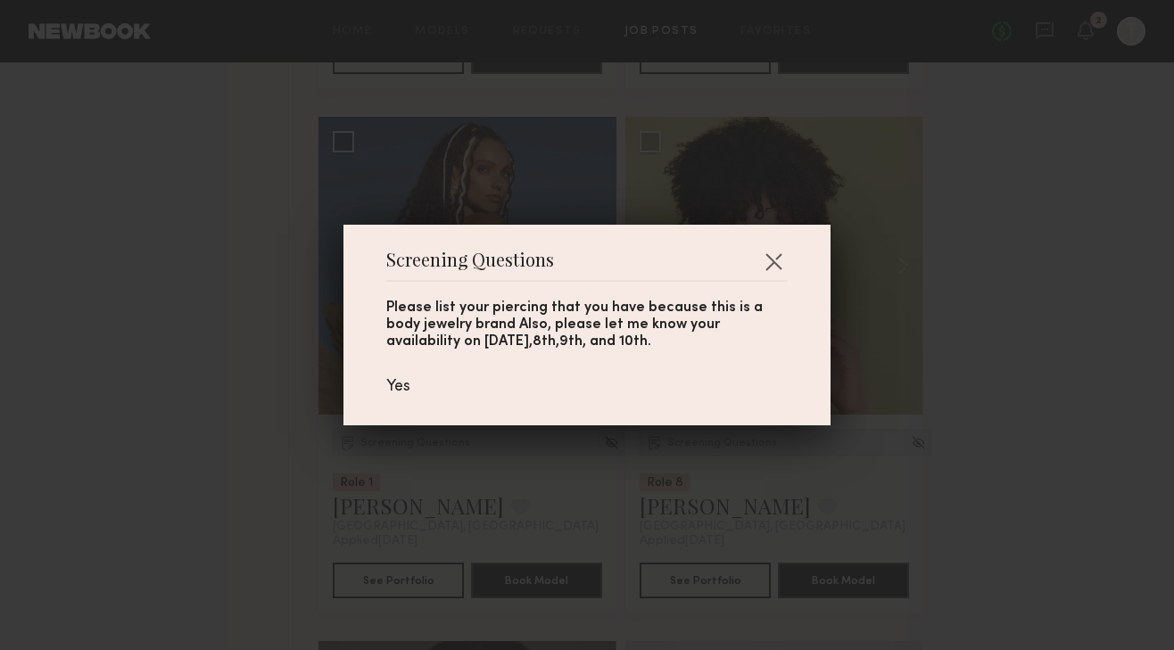
click at [213, 423] on div "Screening Questions Please list your piercing that you have because this is a b…" at bounding box center [587, 325] width 1174 height 650
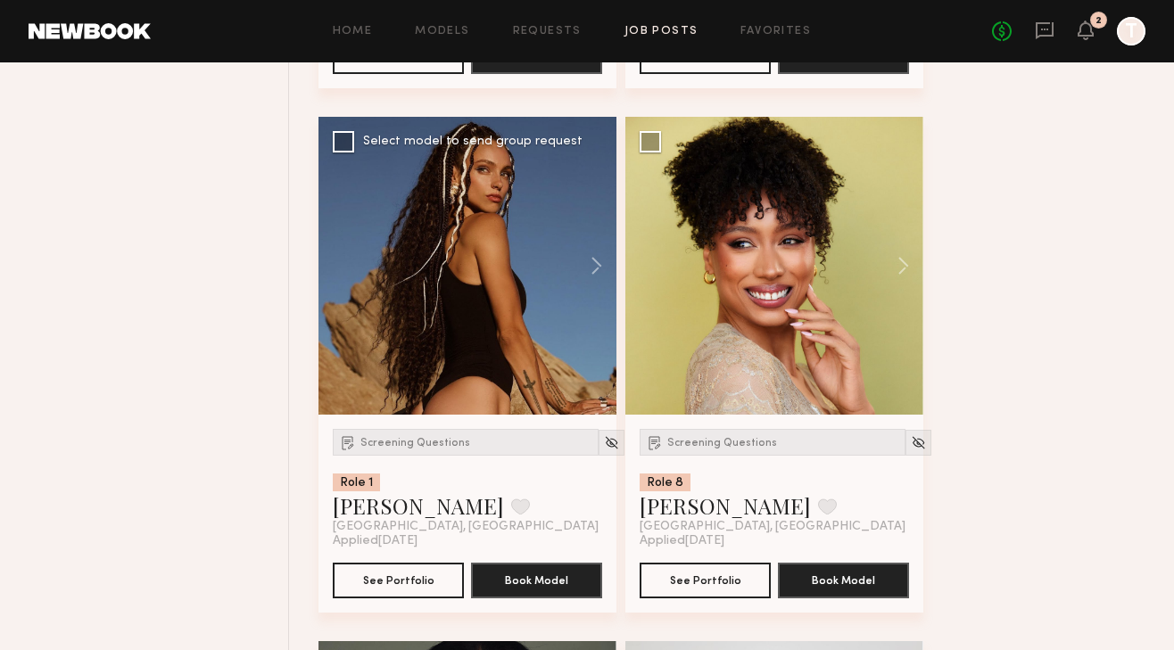
click at [513, 258] on div at bounding box center [467, 266] width 298 height 298
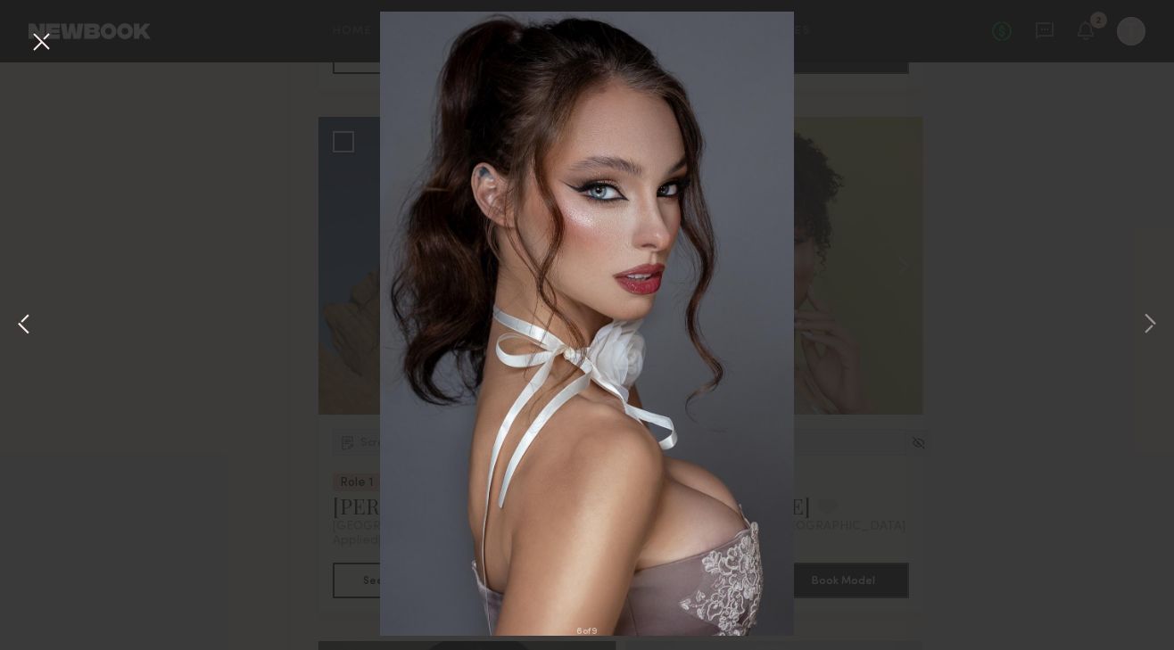
click at [24, 334] on button at bounding box center [23, 325] width 21 height 520
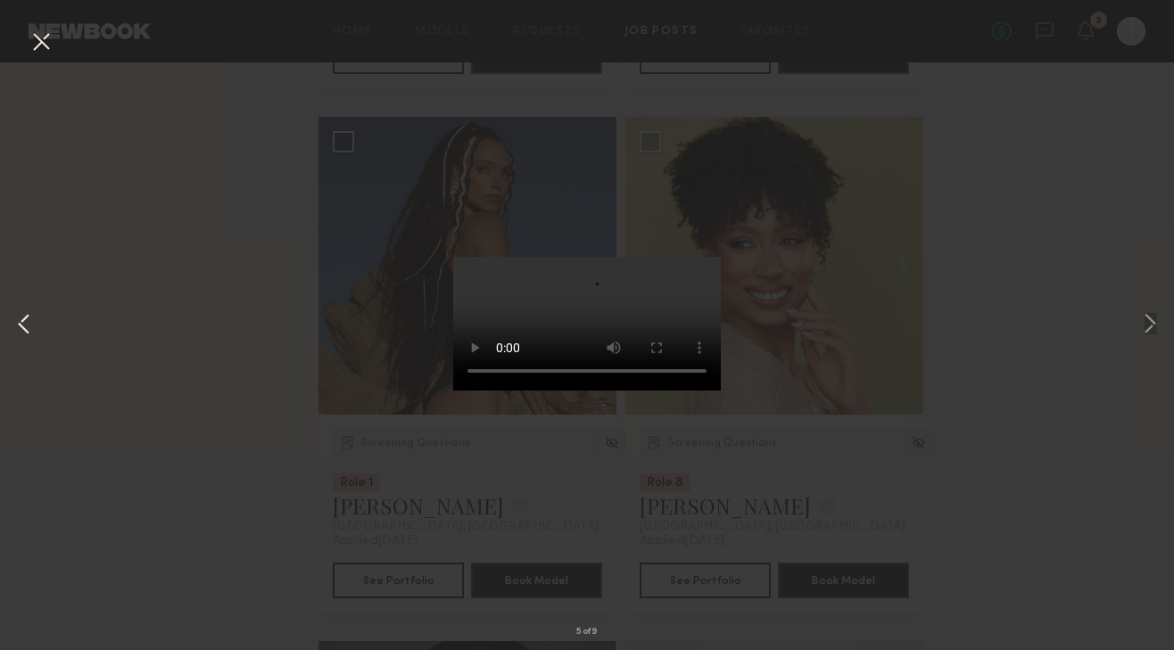
click at [24, 334] on button at bounding box center [23, 325] width 21 height 520
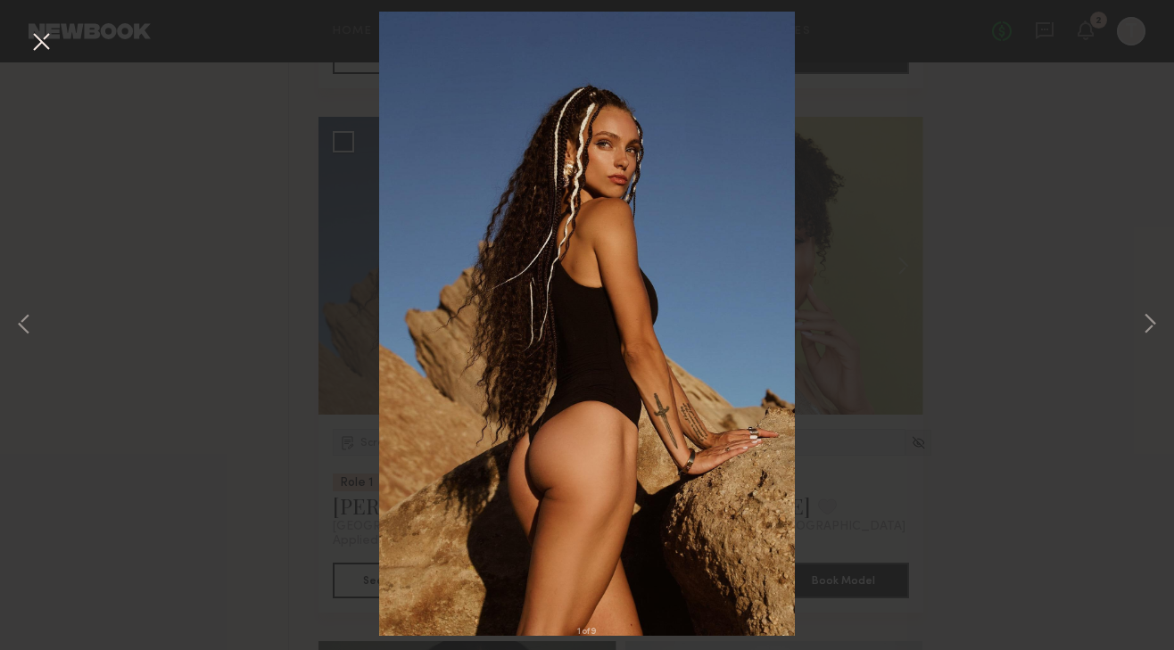
click at [47, 47] on button at bounding box center [41, 43] width 29 height 32
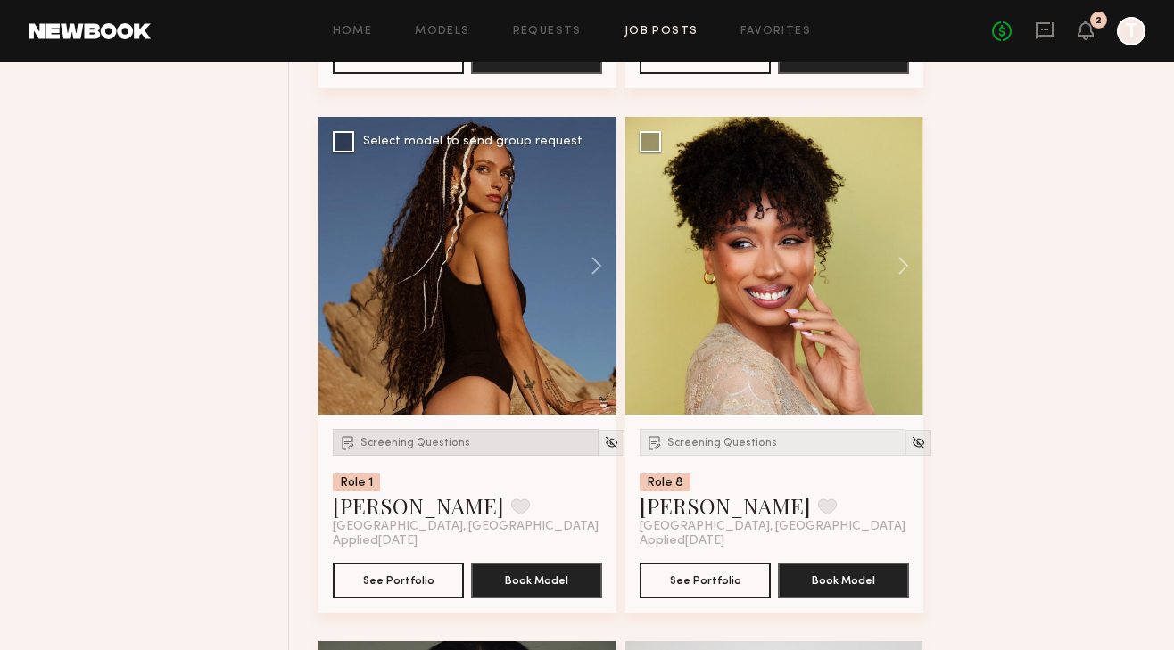
click at [438, 443] on span "Screening Questions" at bounding box center [415, 443] width 110 height 11
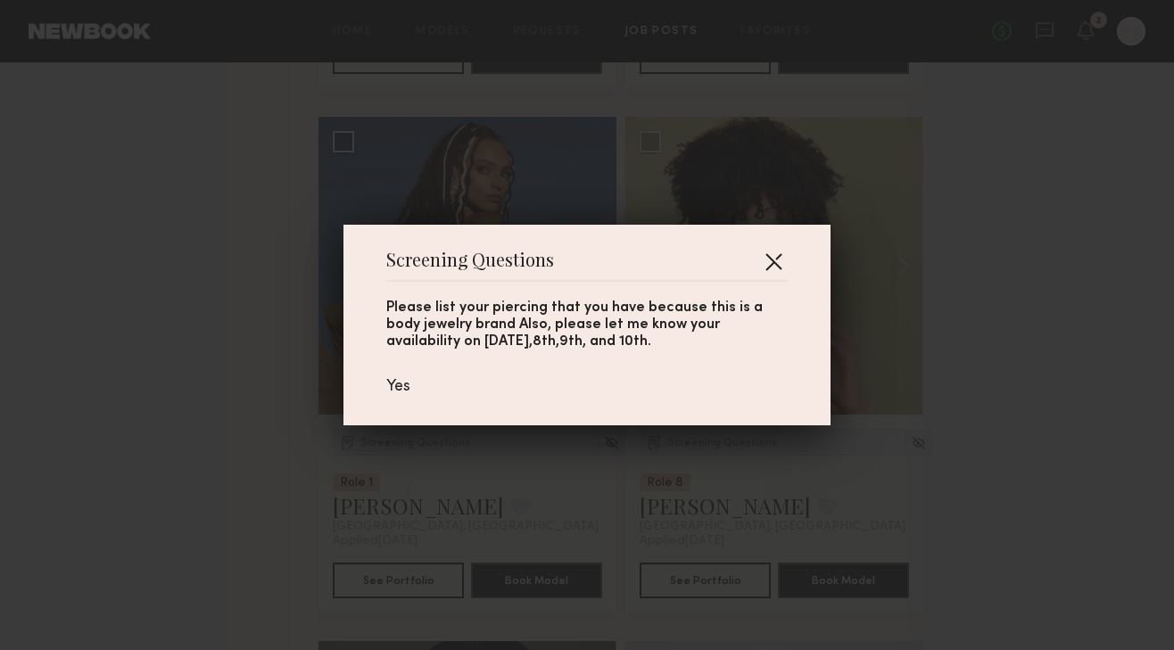
click at [774, 258] on button "button" at bounding box center [773, 261] width 29 height 29
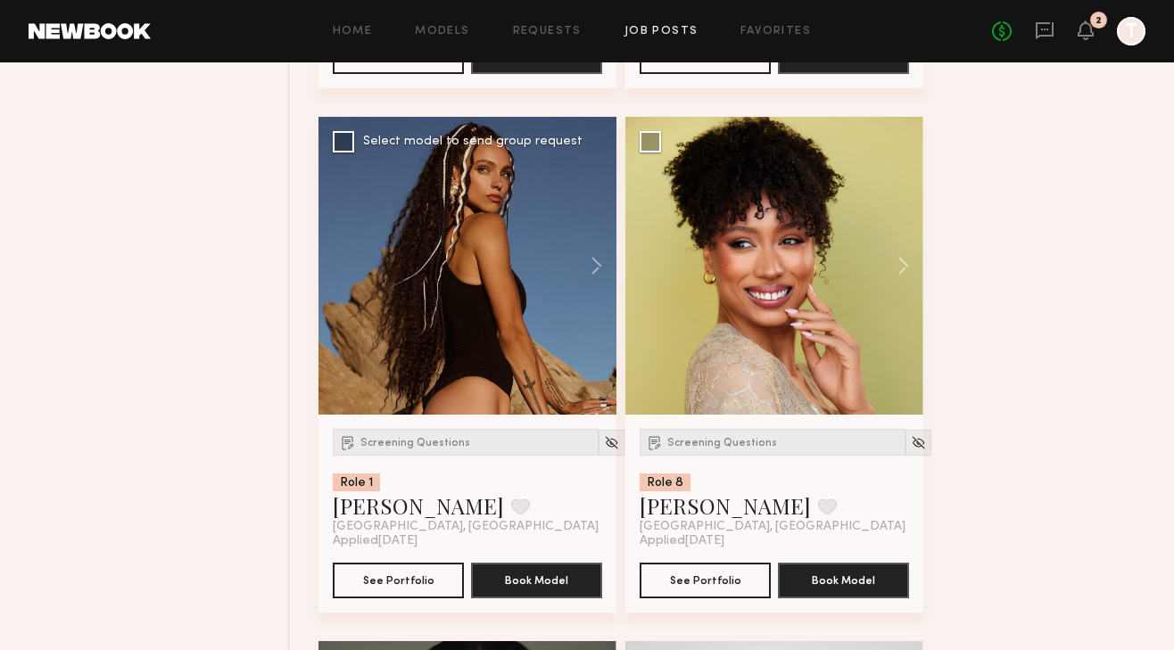
click at [480, 291] on div at bounding box center [467, 266] width 298 height 298
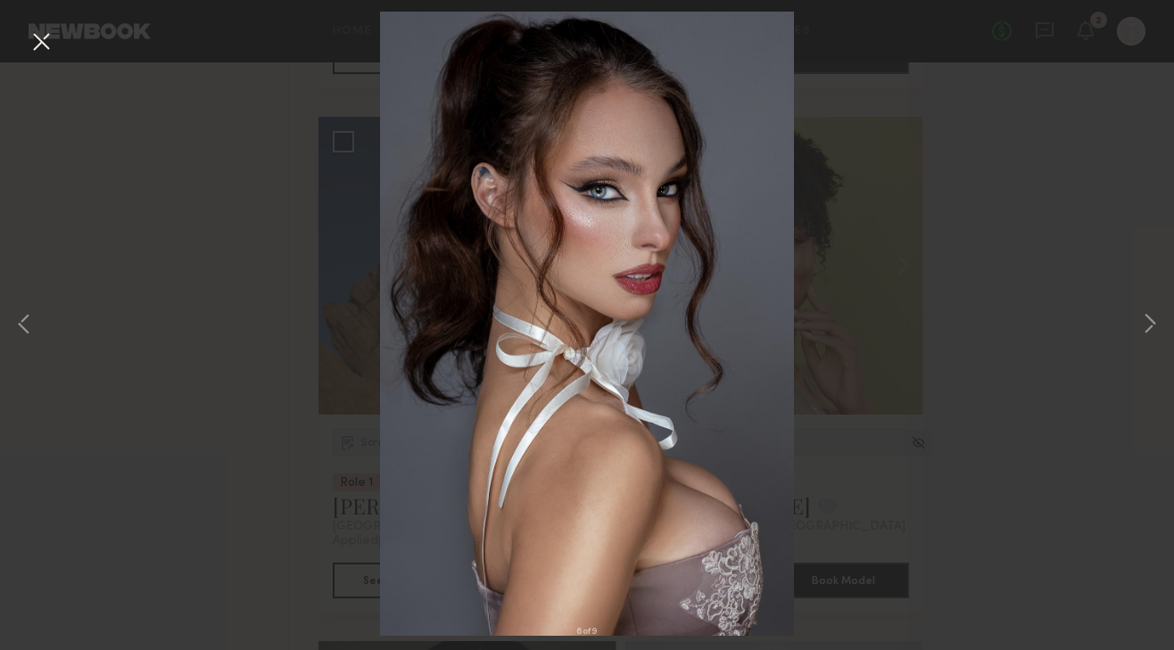
click at [1137, 327] on div "6 of 9" at bounding box center [587, 325] width 1174 height 650
click at [1145, 332] on button at bounding box center [1149, 325] width 21 height 520
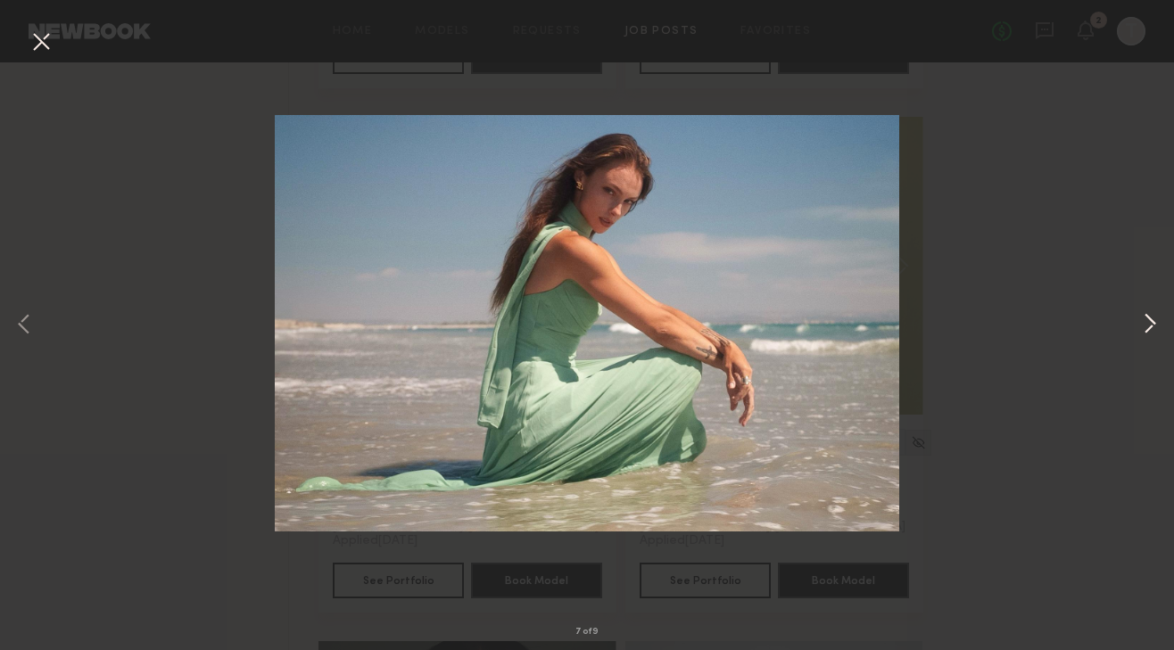
click at [1152, 313] on button at bounding box center [1149, 325] width 21 height 520
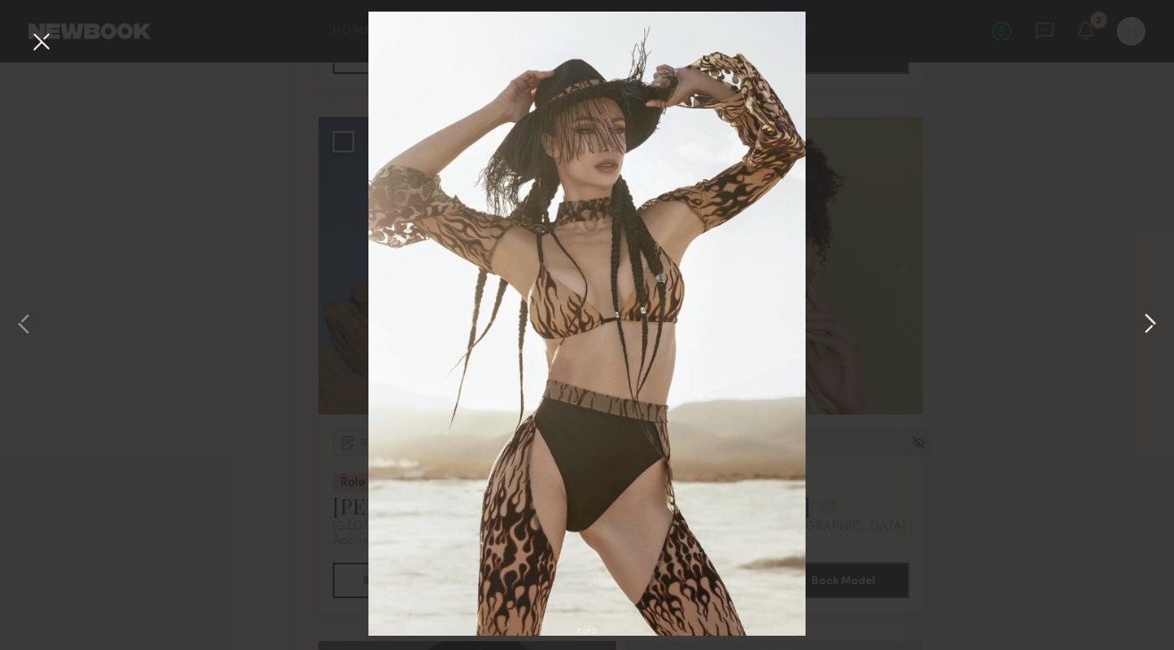
click at [1152, 314] on button at bounding box center [1149, 325] width 21 height 520
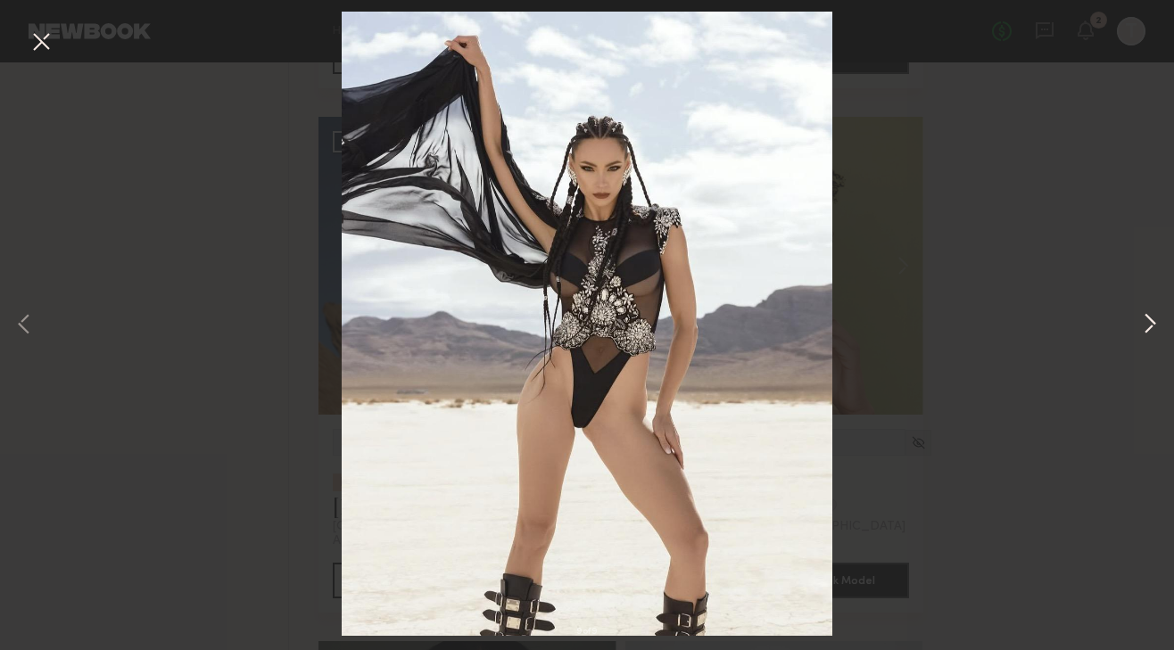
click at [1152, 323] on button at bounding box center [1149, 325] width 21 height 520
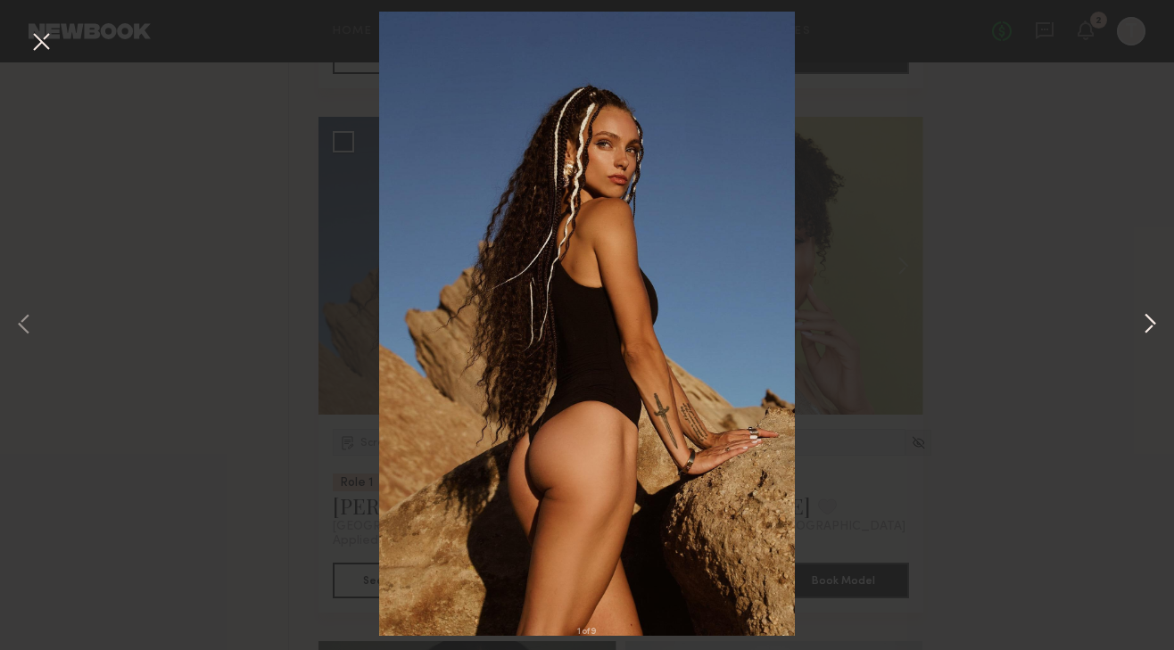
click at [1152, 323] on button at bounding box center [1149, 325] width 21 height 520
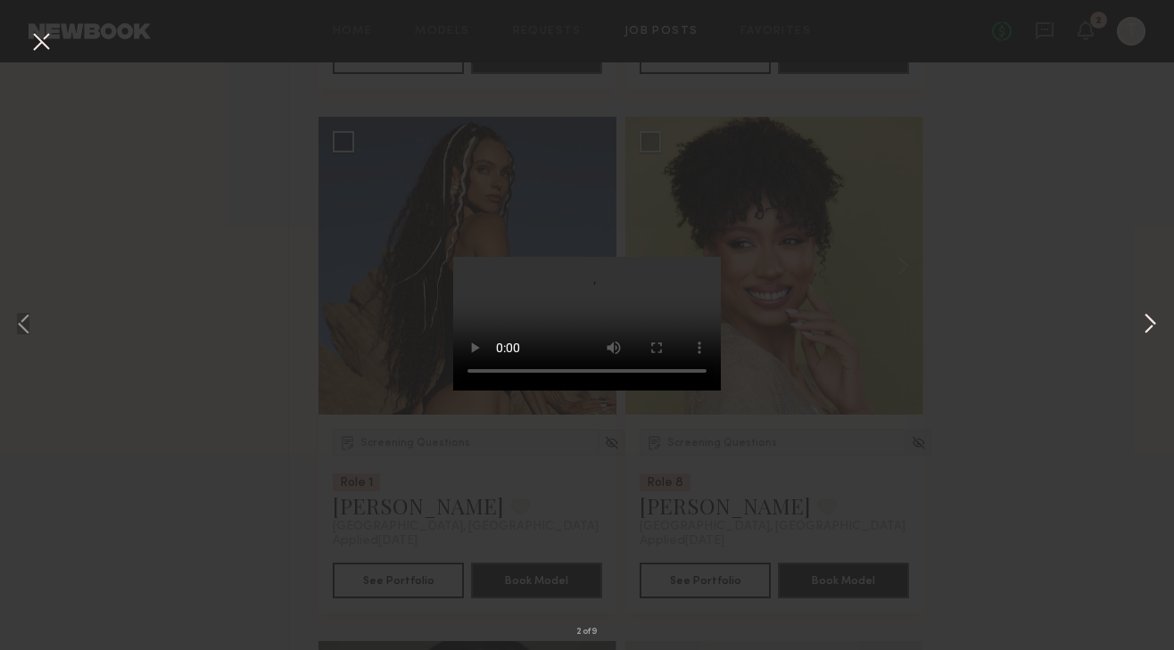
click at [1152, 323] on button at bounding box center [1149, 325] width 21 height 520
click at [19, 329] on button at bounding box center [23, 325] width 21 height 520
click at [1155, 341] on button at bounding box center [1149, 325] width 21 height 520
click at [1155, 340] on button at bounding box center [1149, 325] width 21 height 520
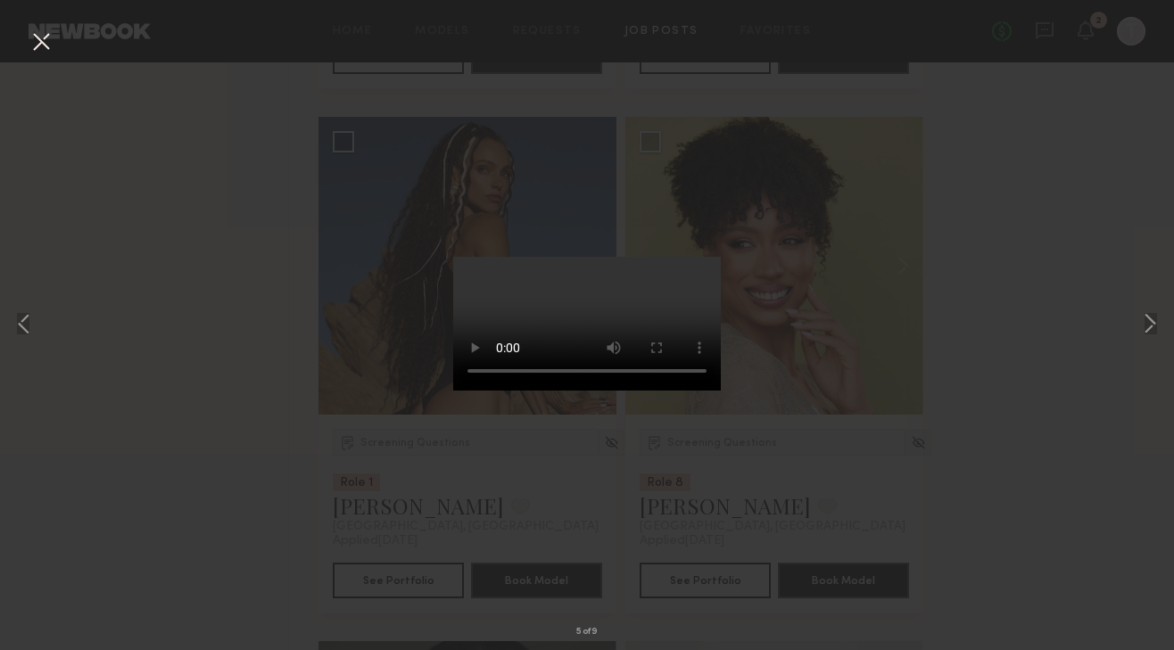
click at [43, 30] on button at bounding box center [41, 43] width 29 height 32
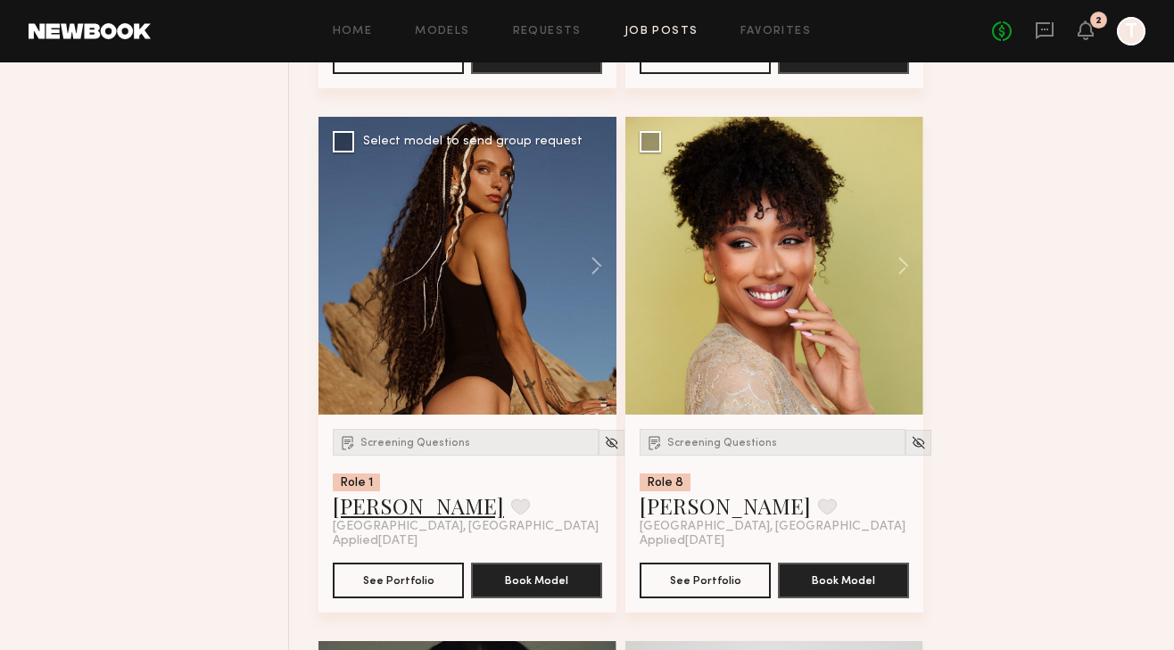
click at [389, 509] on link "[PERSON_NAME]" at bounding box center [418, 506] width 171 height 29
click at [454, 197] on div at bounding box center [467, 266] width 298 height 298
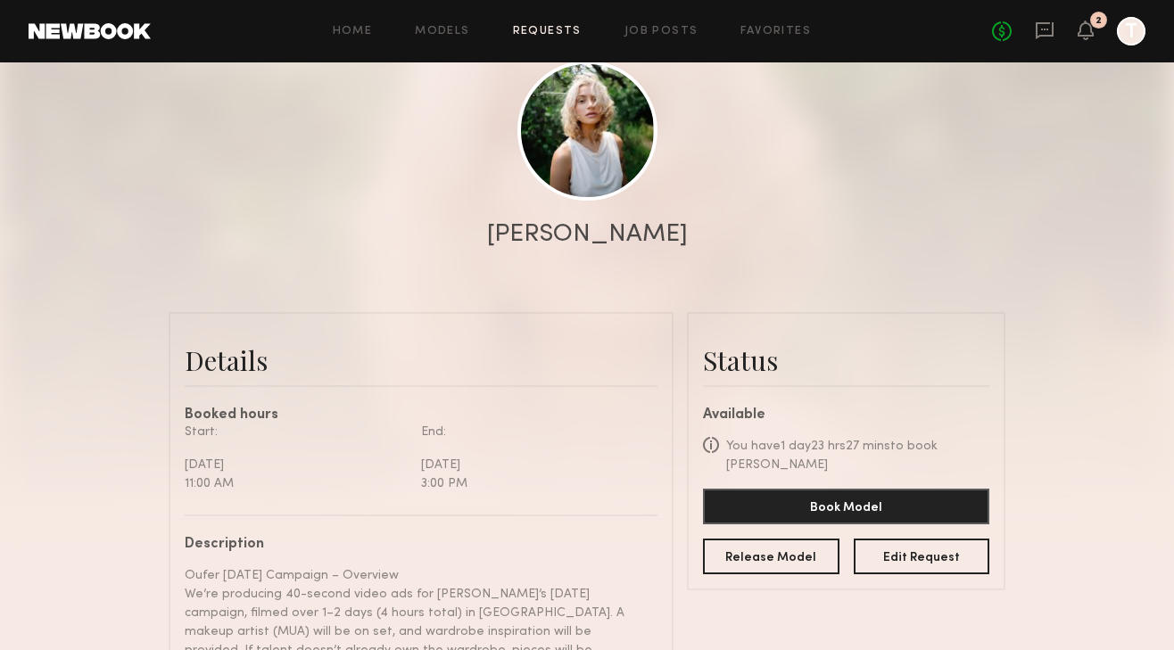
scroll to position [731, 0]
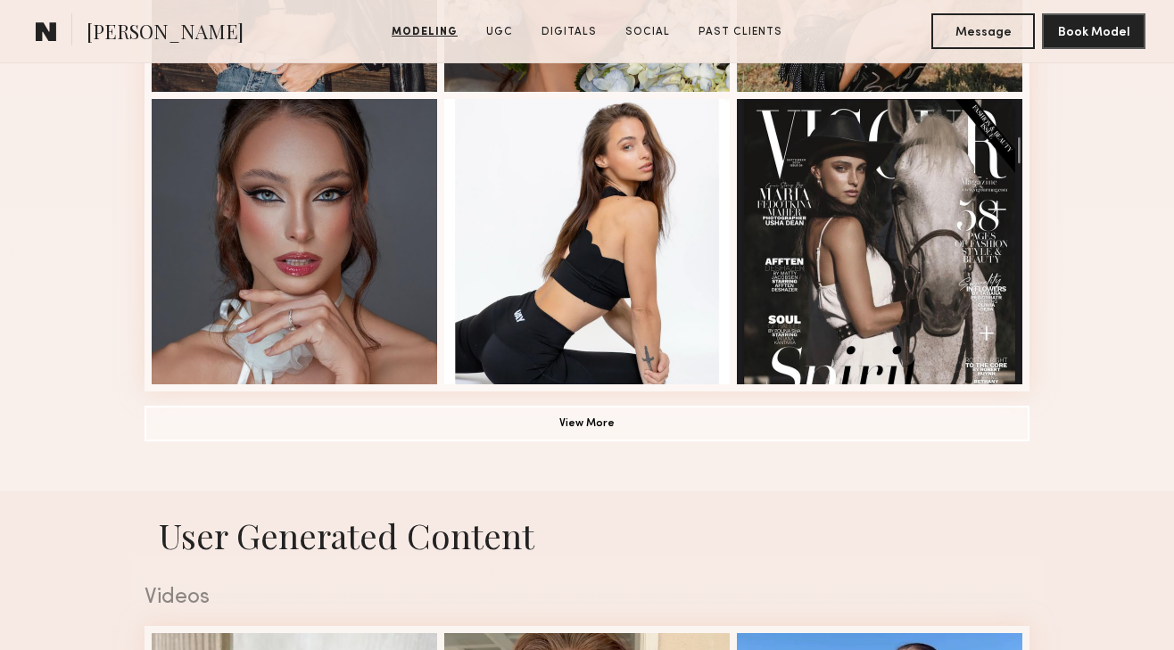
scroll to position [1332, 0]
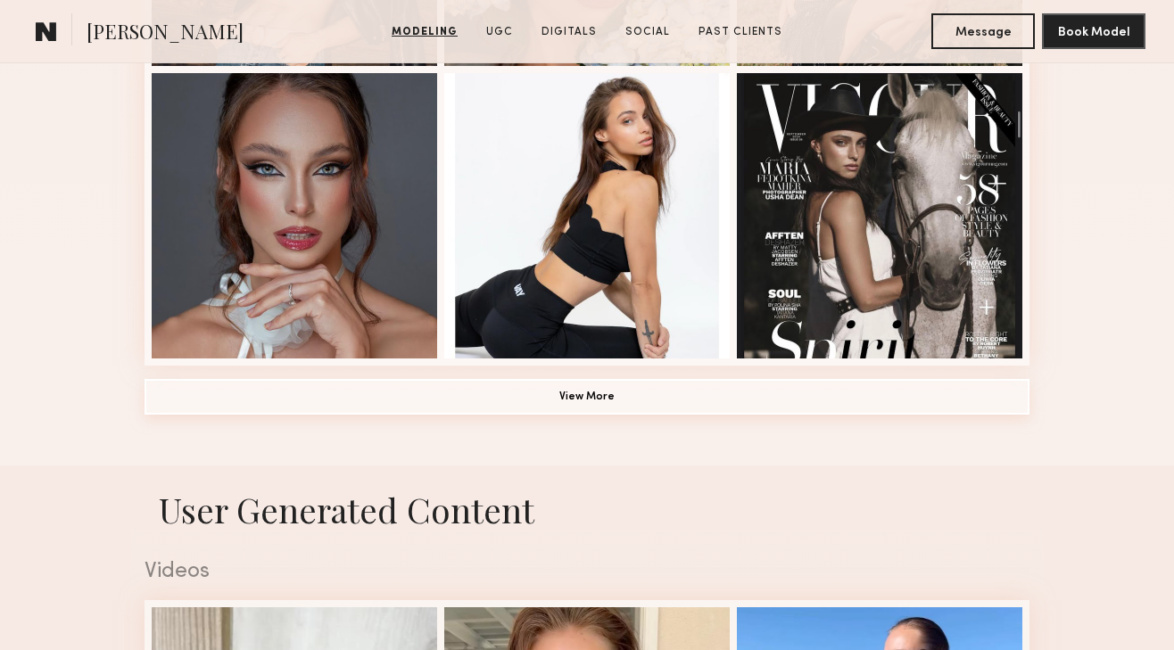
click at [629, 406] on button "View More" at bounding box center [587, 397] width 885 height 36
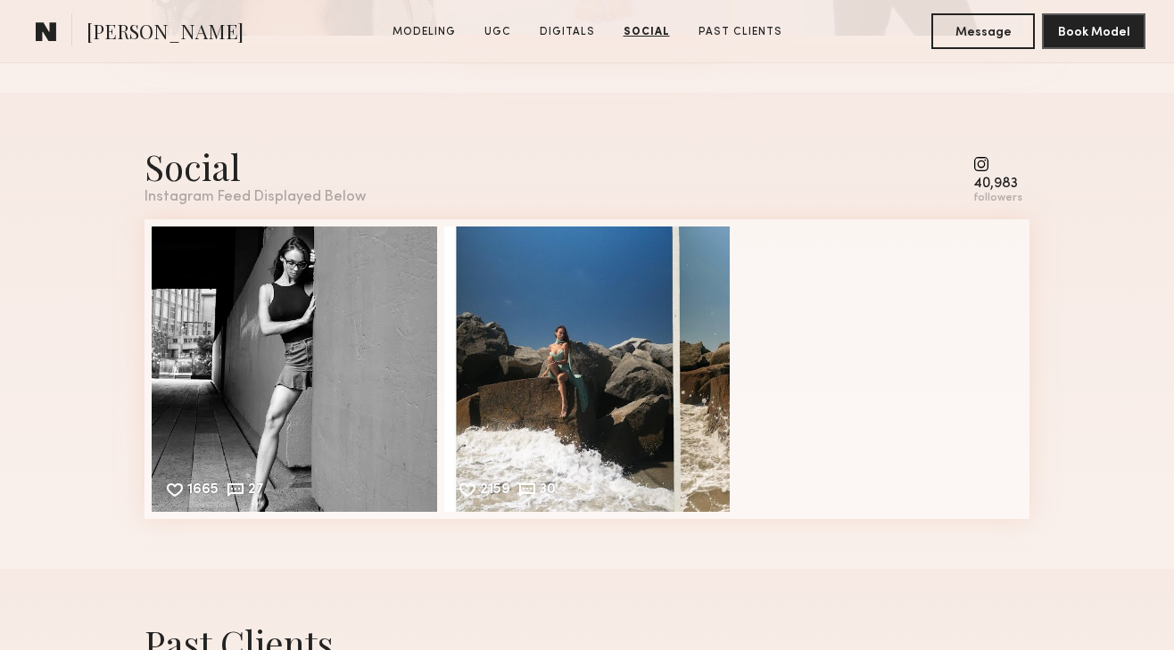
scroll to position [4066, 0]
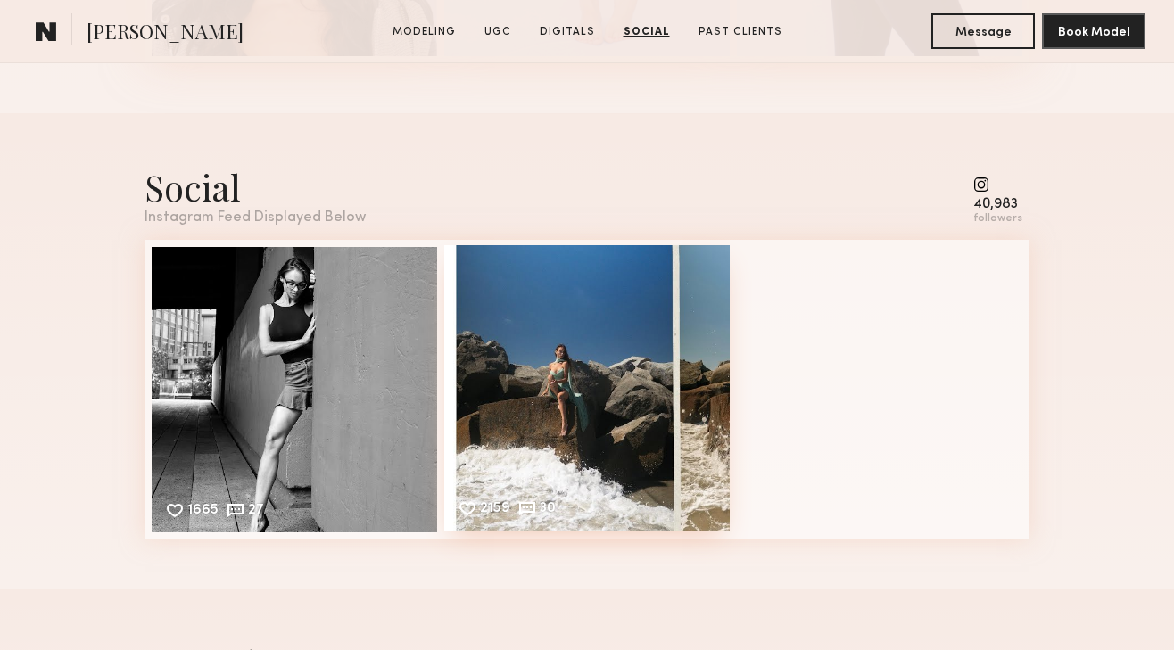
click at [479, 388] on div "2159 30 Likes & comments displayed to show model’s engagement" at bounding box center [586, 387] width 285 height 285
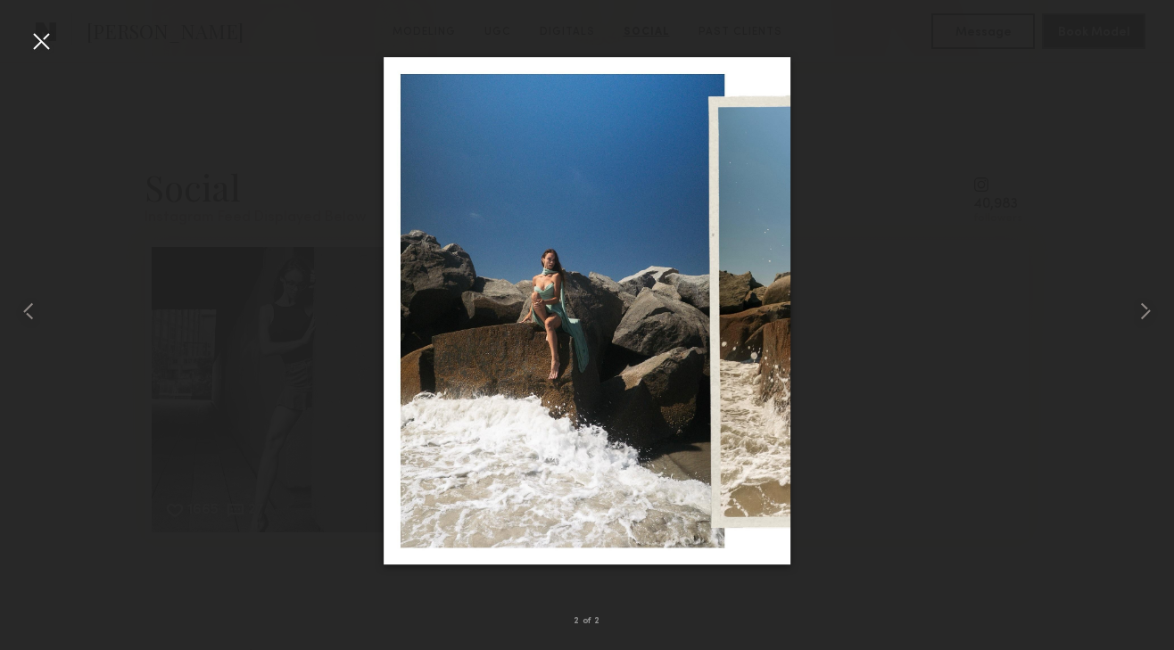
click at [40, 37] on div at bounding box center [41, 41] width 29 height 29
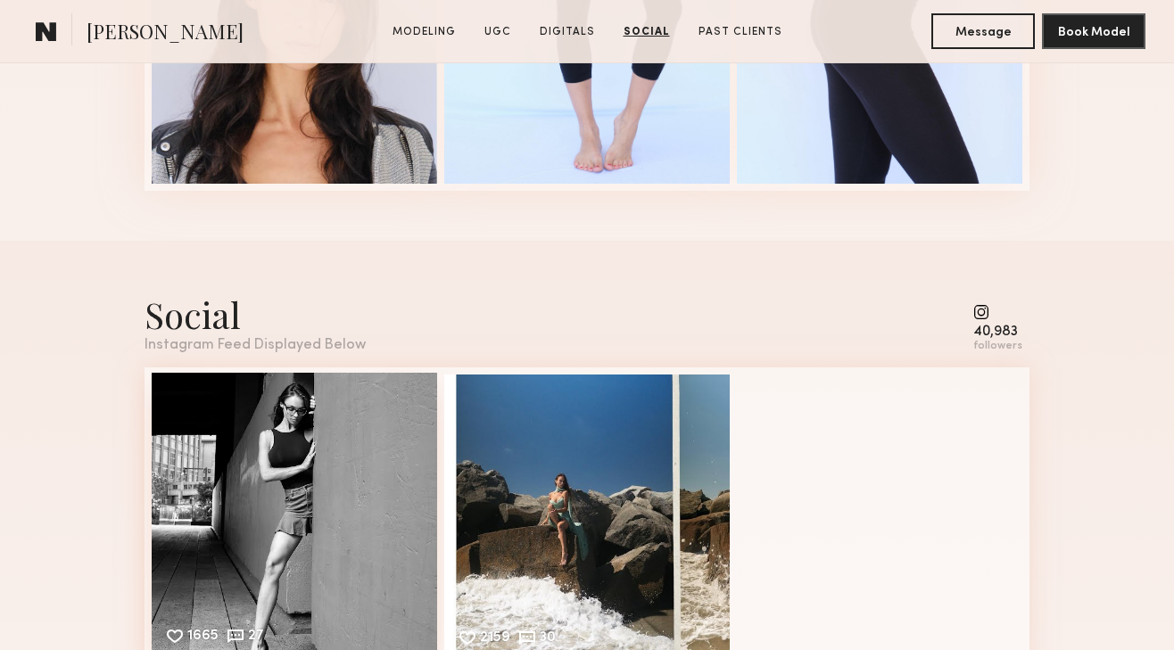
scroll to position [3937, 0]
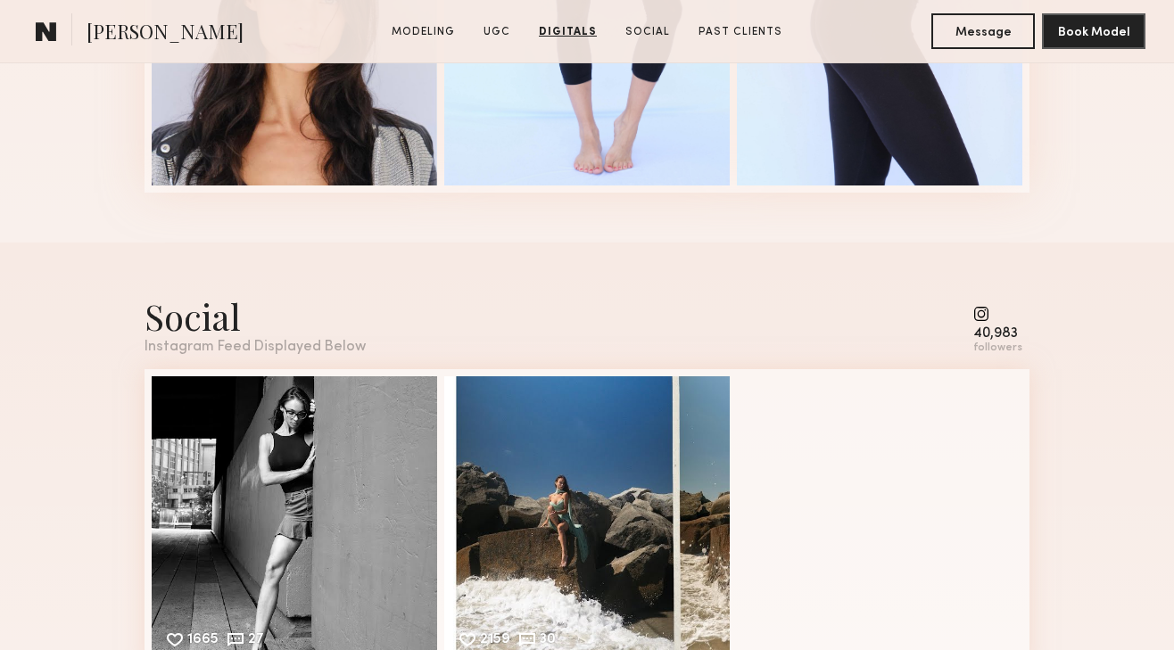
click at [984, 312] on common-icon at bounding box center [997, 314] width 49 height 16
click at [984, 311] on common-icon at bounding box center [997, 314] width 49 height 16
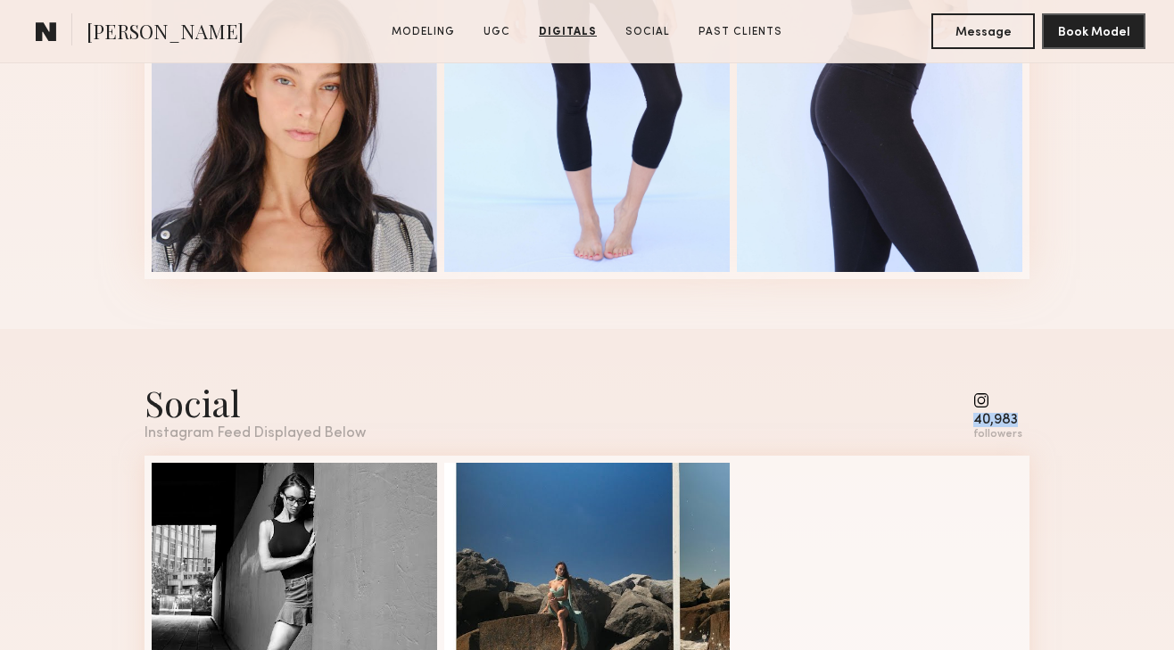
scroll to position [3862, 0]
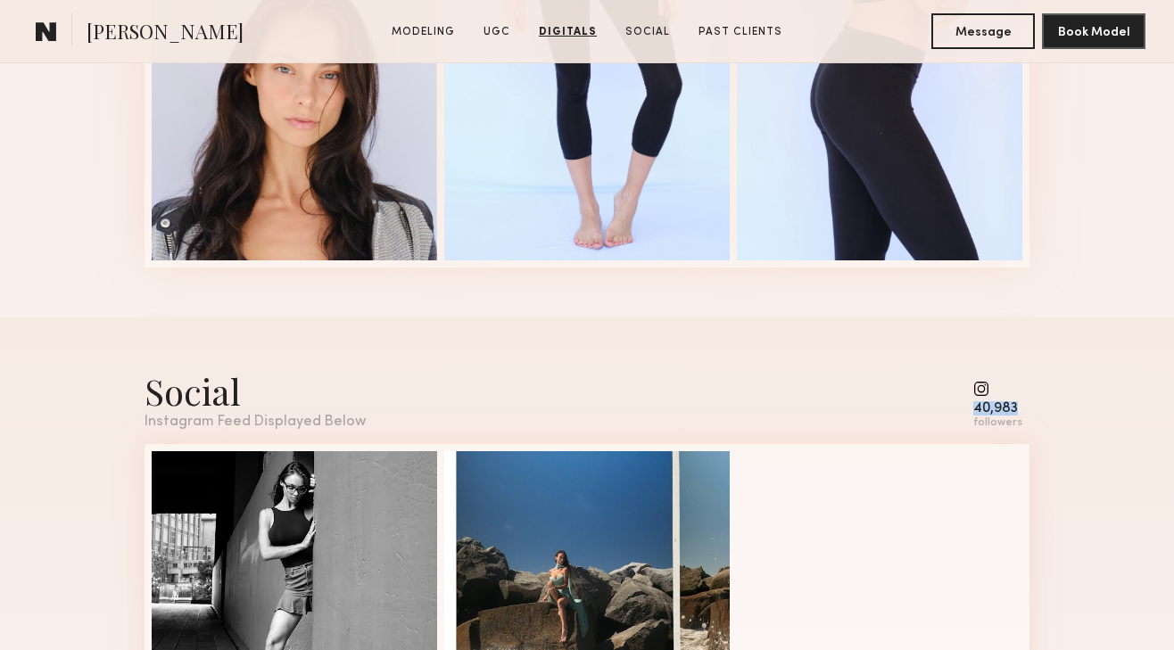
click at [870, 404] on div "Social Instagram Feed Displayed Below 40,983 followers" at bounding box center [587, 399] width 885 height 62
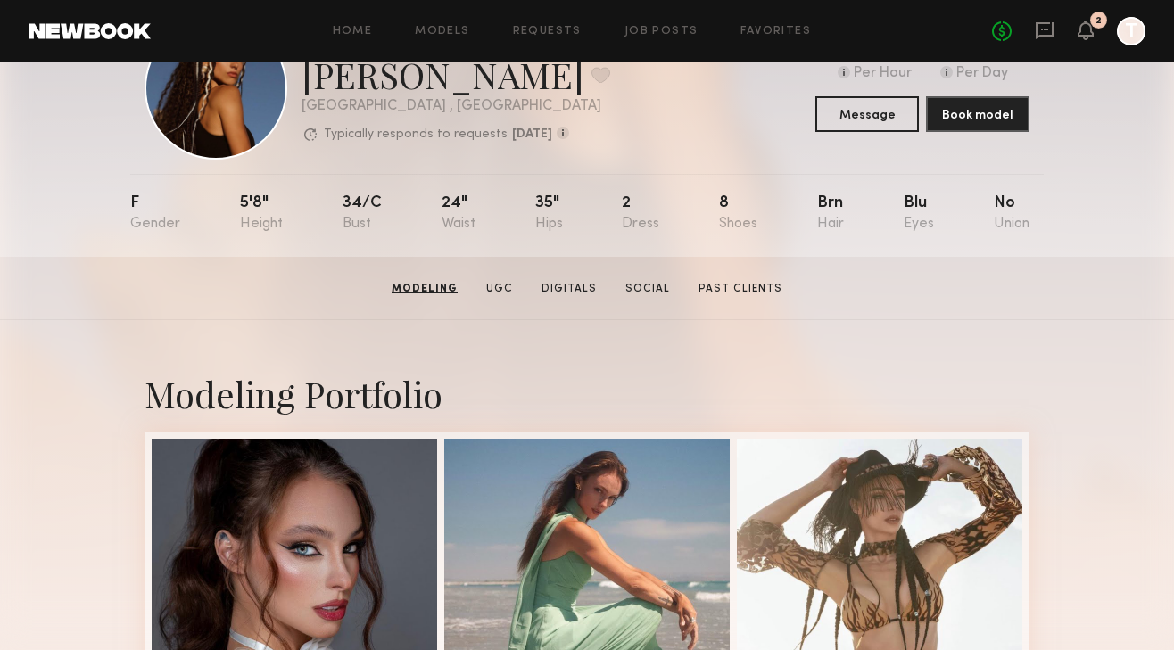
scroll to position [0, 0]
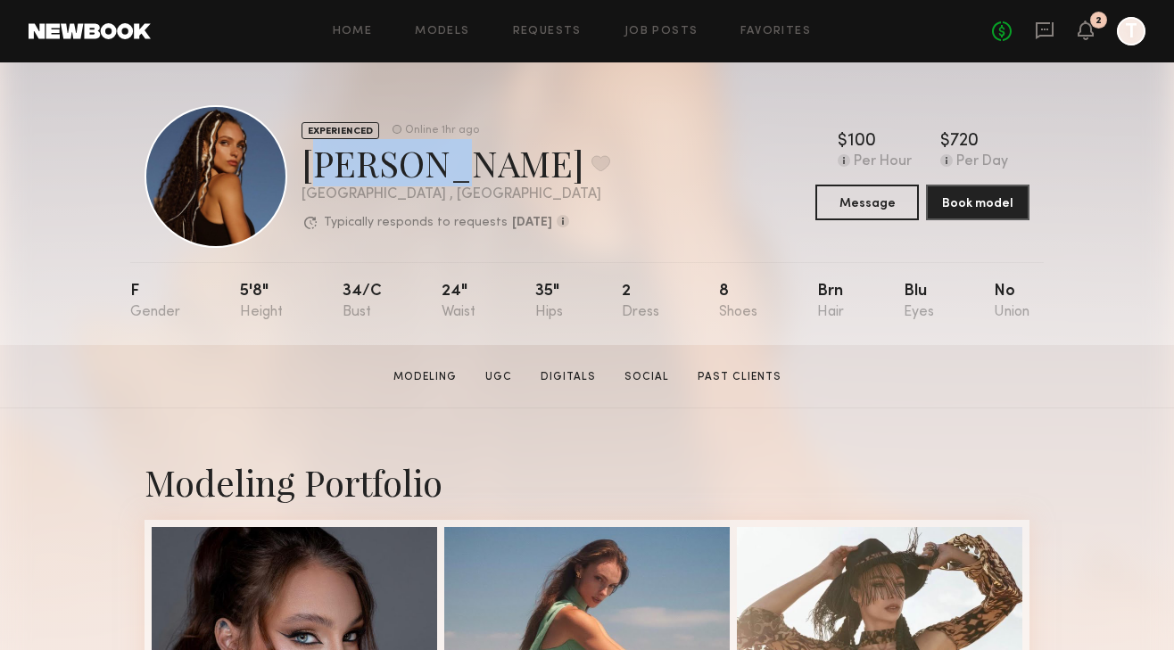
drag, startPoint x: 302, startPoint y: 167, endPoint x: 414, endPoint y: 167, distance: 112.4
click at [414, 167] on div "Maria F. Favorite" at bounding box center [456, 162] width 309 height 47
copy div "Maria F"
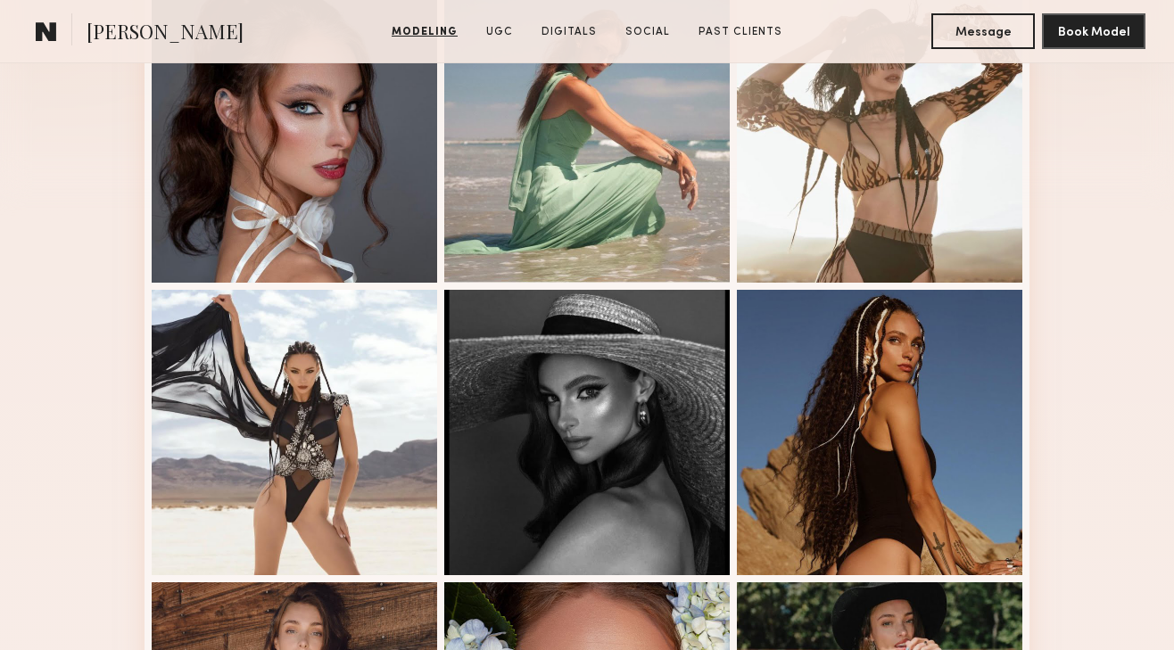
scroll to position [528, 0]
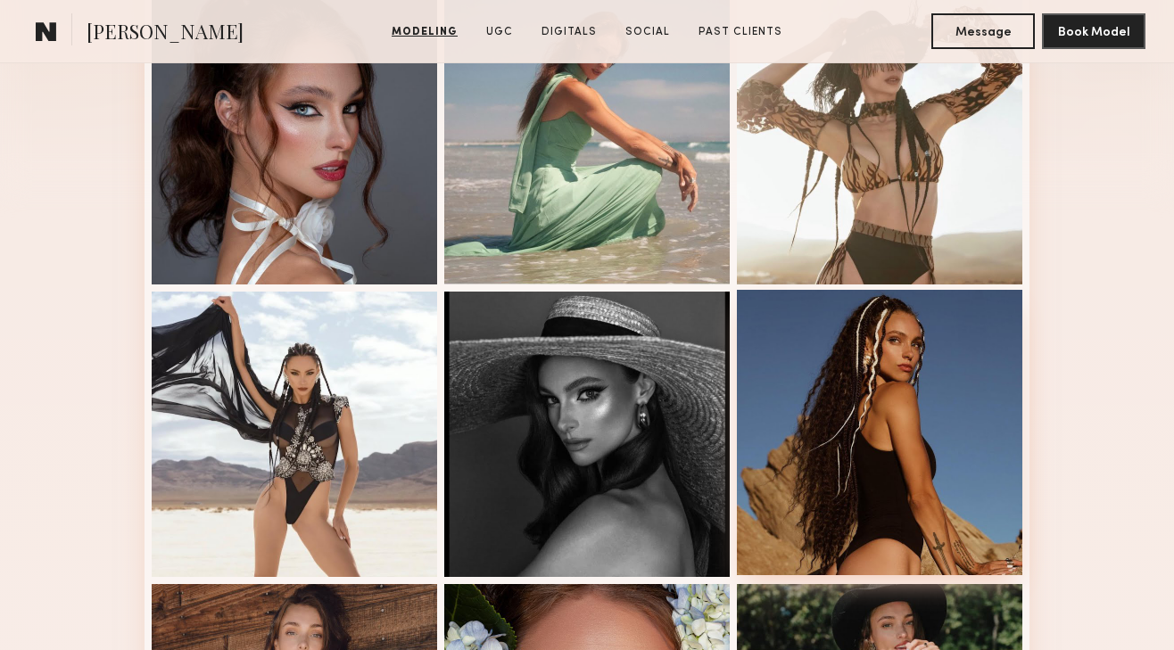
click at [846, 452] on div at bounding box center [879, 432] width 285 height 285
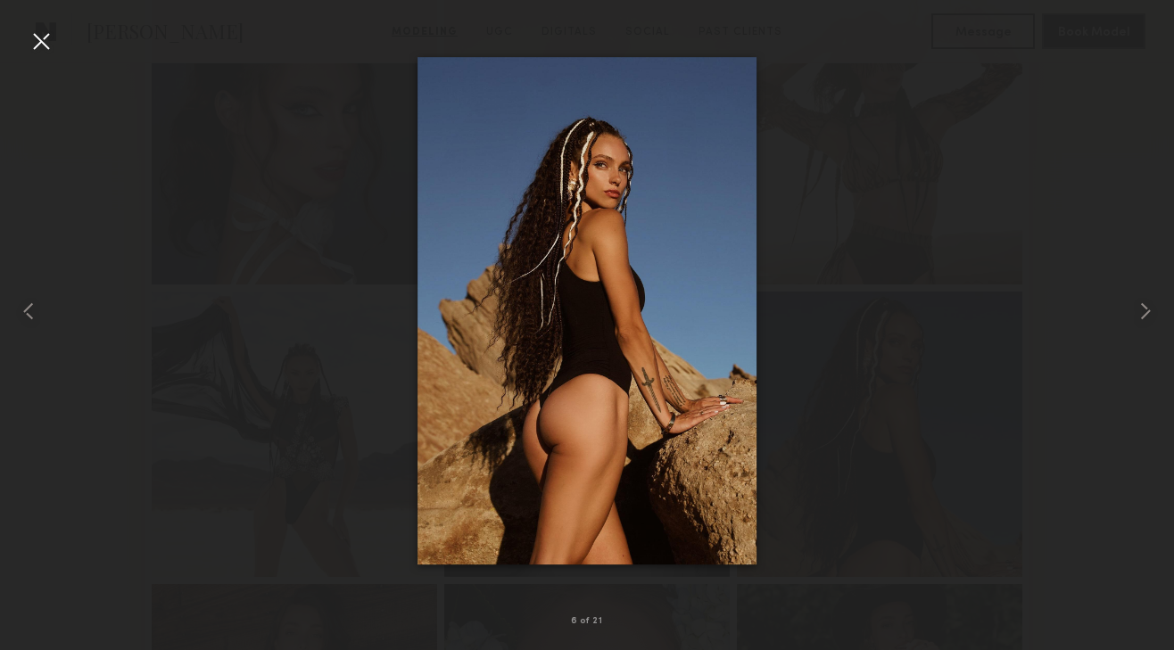
click at [26, 27] on nb-gallery-light "6 of 21" at bounding box center [587, 325] width 1174 height 650
click at [42, 37] on div at bounding box center [41, 41] width 29 height 29
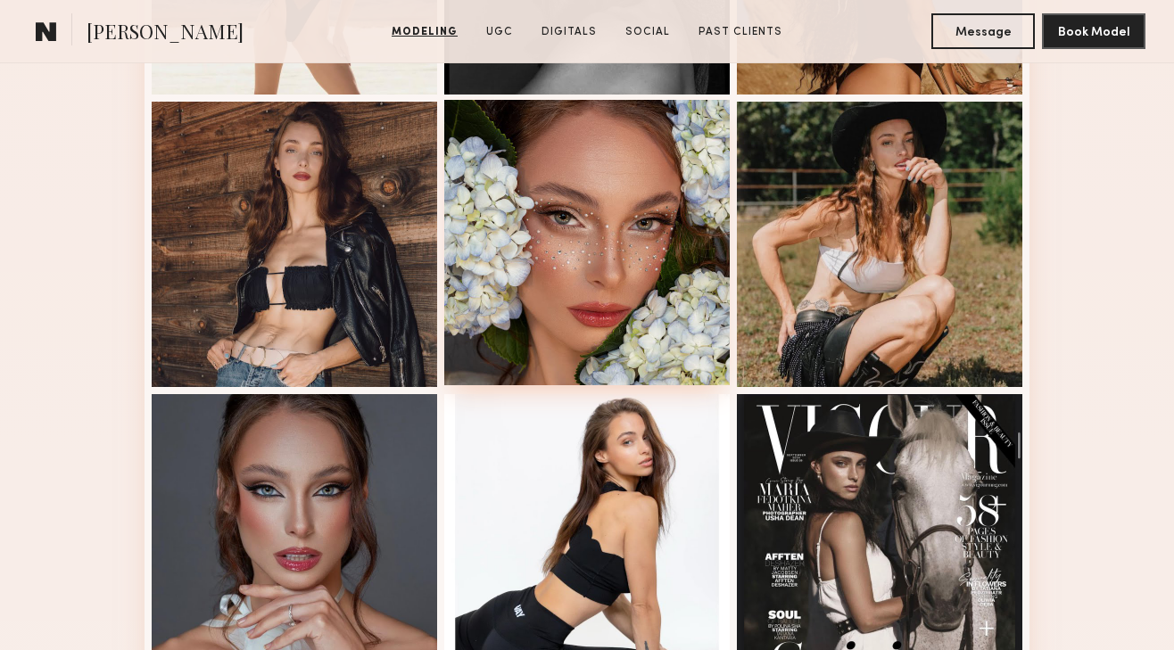
scroll to position [1052, 0]
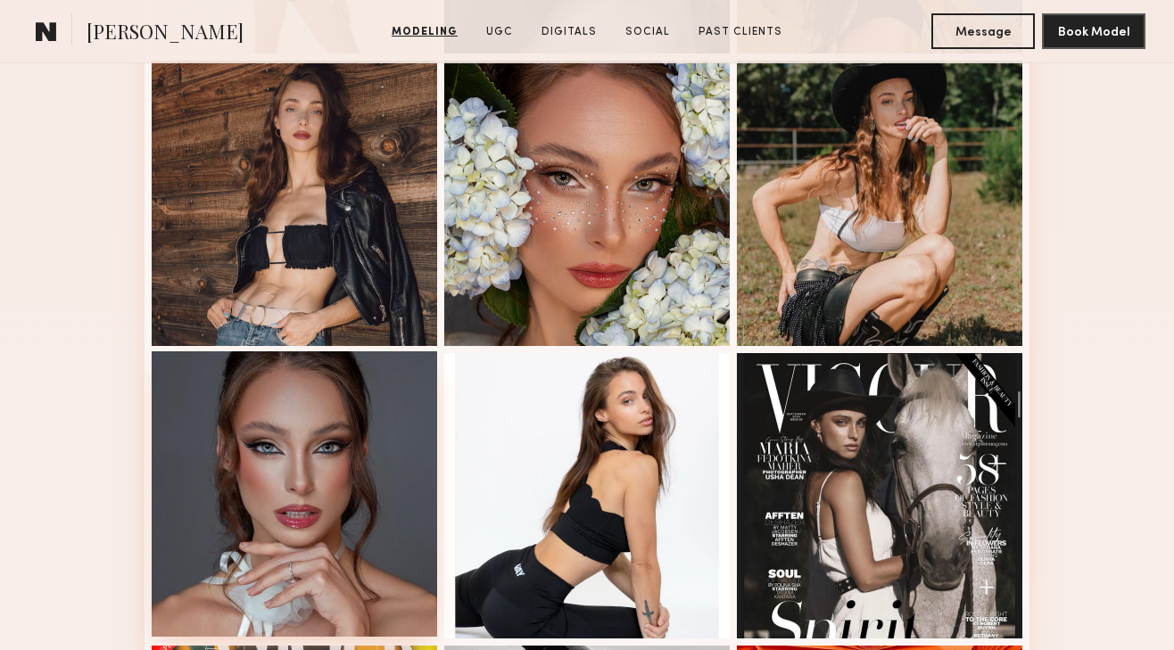
click at [285, 465] on div at bounding box center [294, 494] width 285 height 285
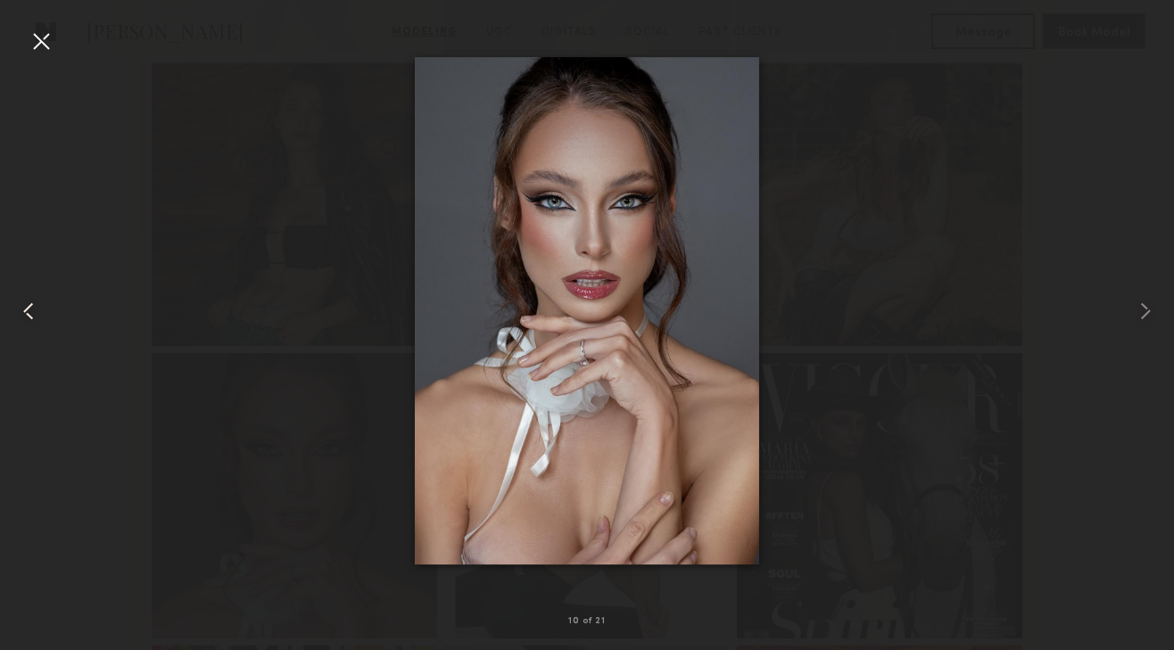
click at [21, 31] on div at bounding box center [23, 311] width 47 height 565
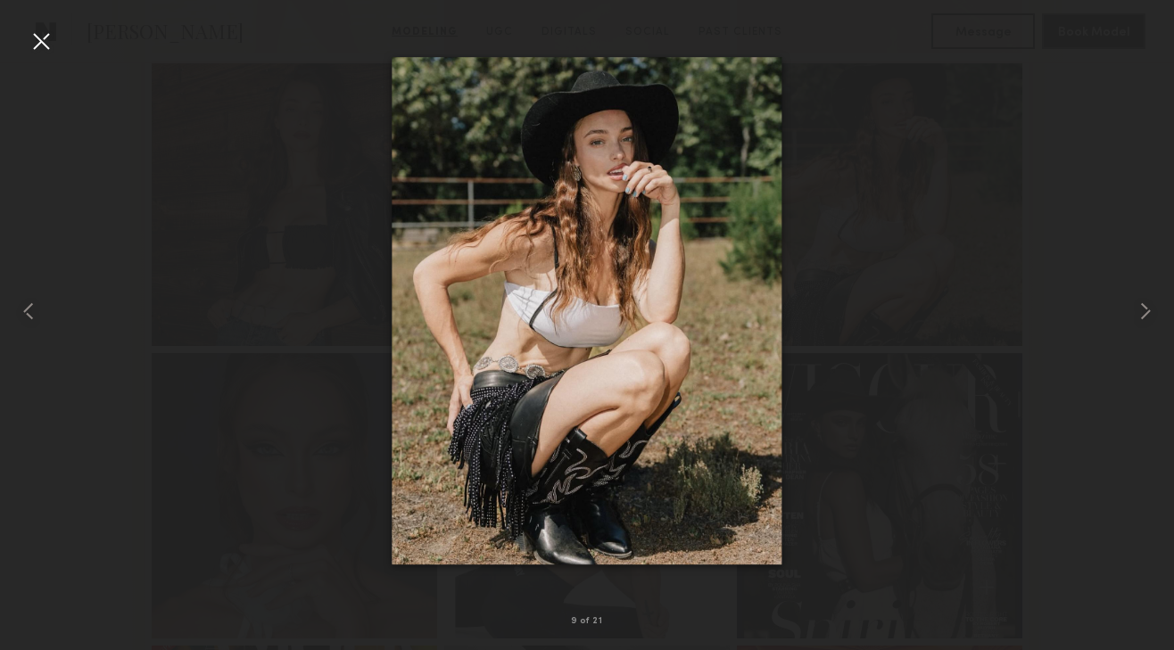
click at [43, 37] on div at bounding box center [41, 41] width 29 height 29
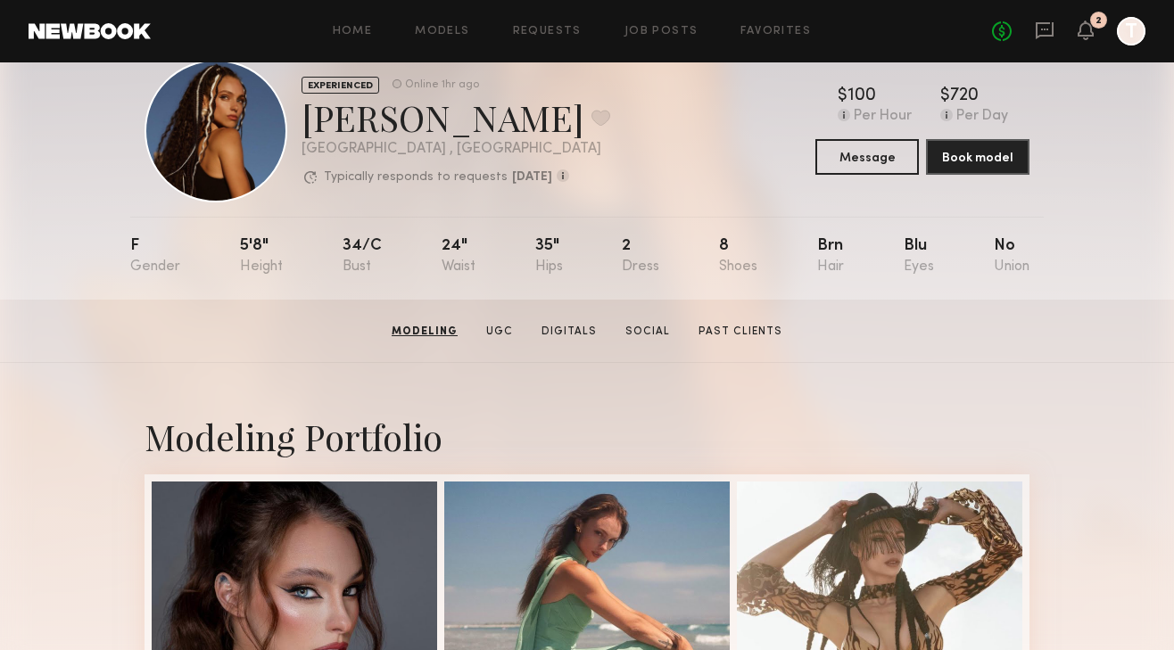
scroll to position [29, 0]
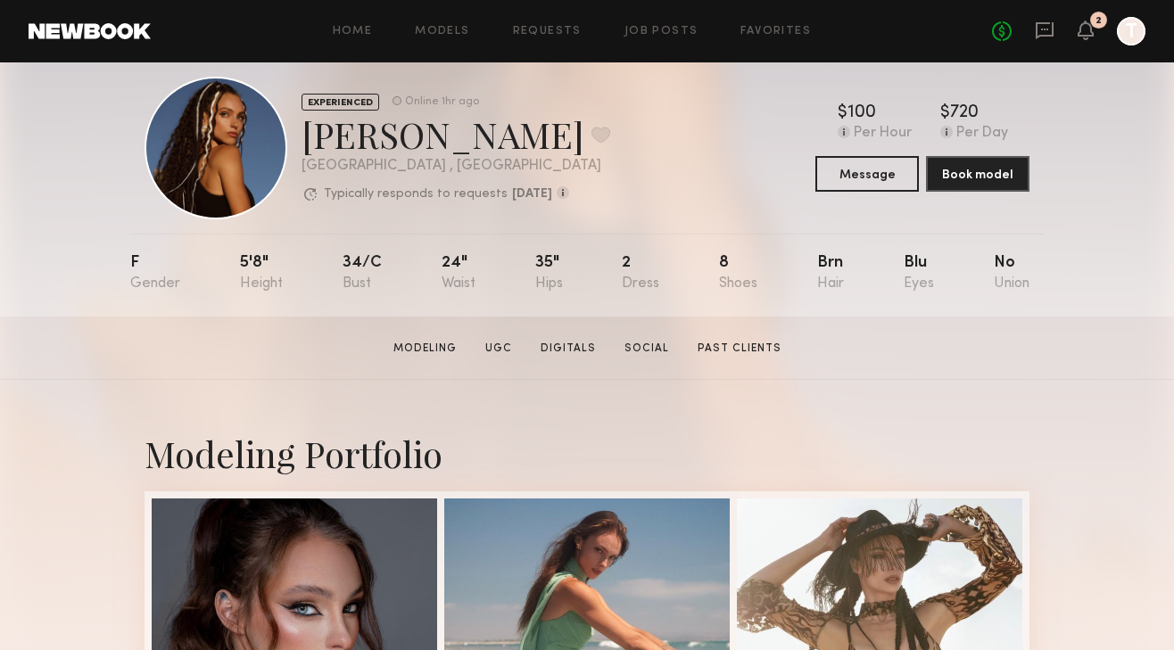
click at [500, 24] on div "Home Models Requests Job Posts Favorites Sign Out No fees up to $5,000 2 T" at bounding box center [648, 31] width 995 height 29
click at [540, 31] on link "Requests" at bounding box center [547, 32] width 69 height 12
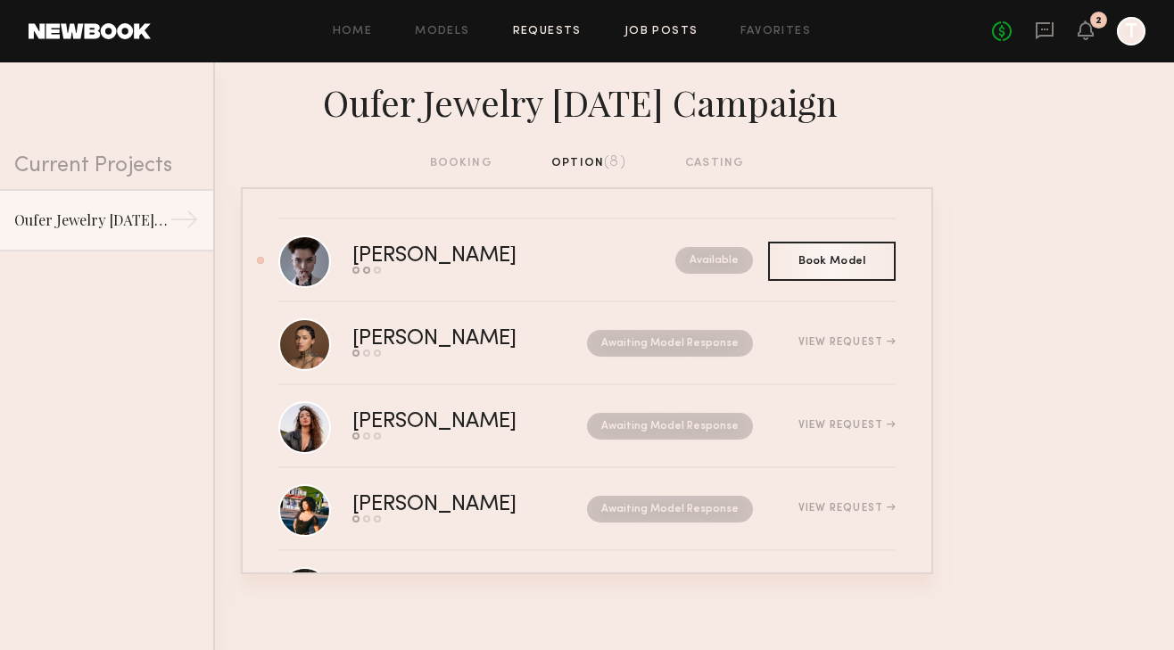
click at [669, 34] on link "Job Posts" at bounding box center [661, 32] width 74 height 12
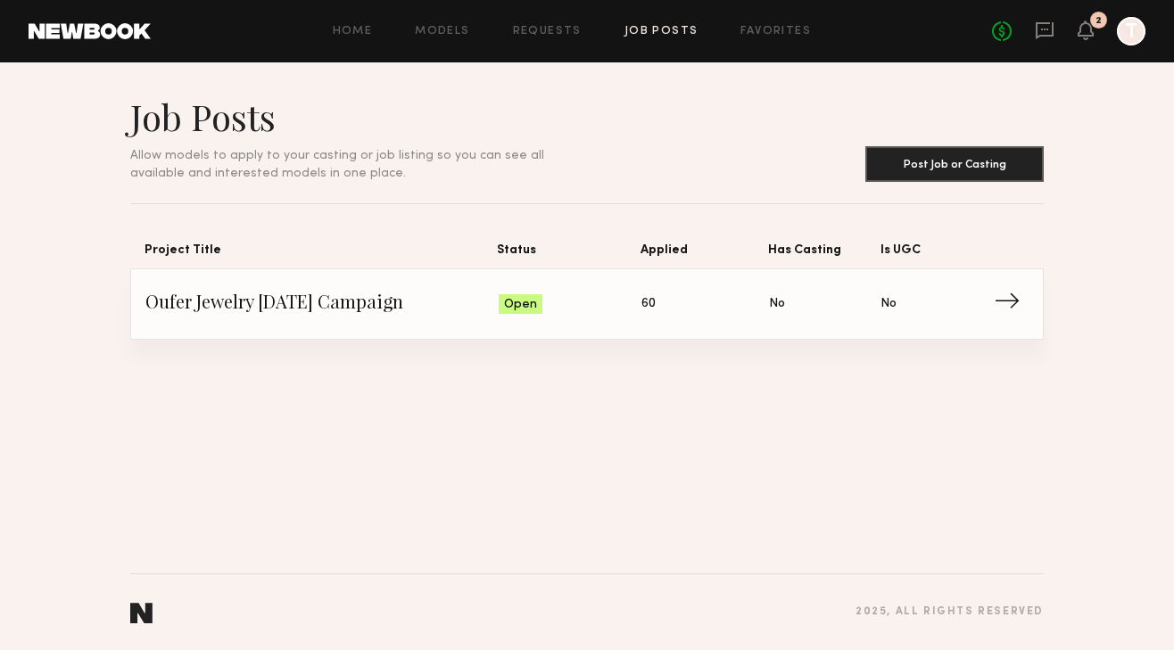
click at [653, 304] on span "60" at bounding box center [648, 304] width 14 height 20
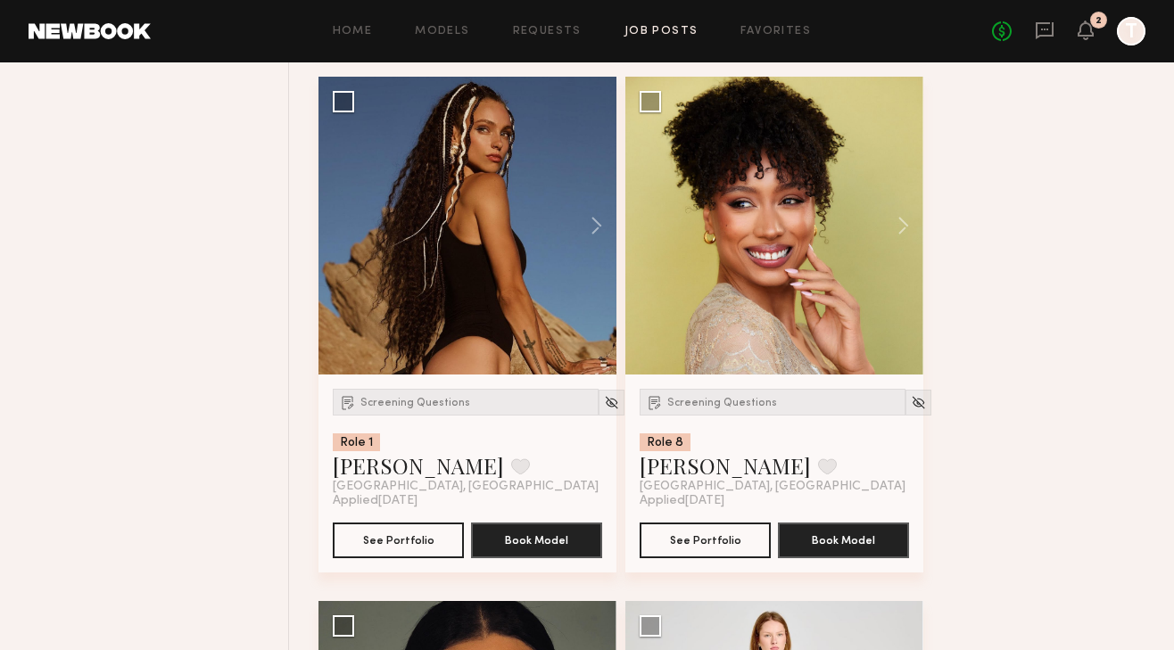
scroll to position [1822, 0]
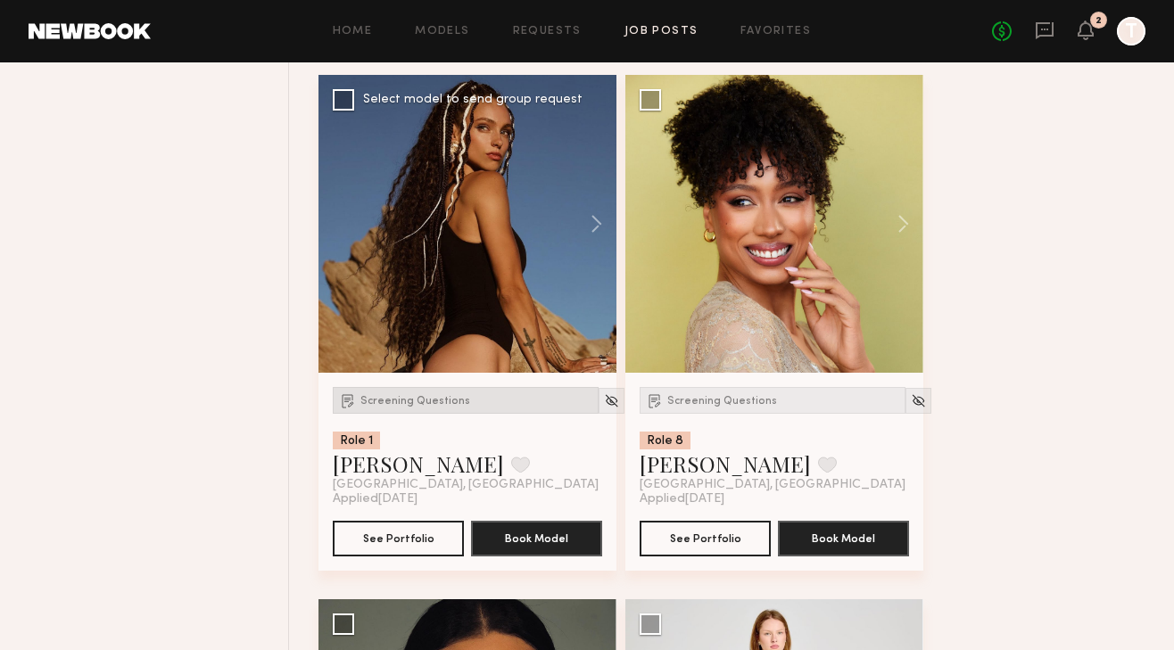
click at [426, 397] on span "Screening Questions" at bounding box center [415, 401] width 110 height 11
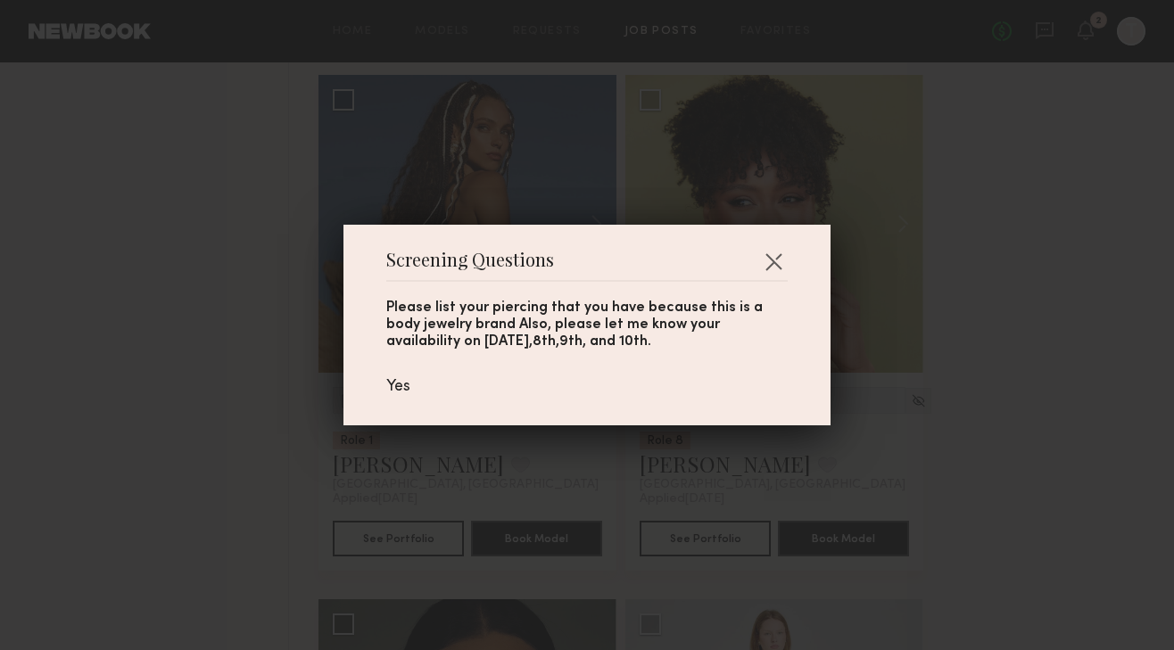
click at [225, 192] on div "Screening Questions Please list your piercing that you have because this is a b…" at bounding box center [587, 325] width 1174 height 650
